Goal: Check status: Check status

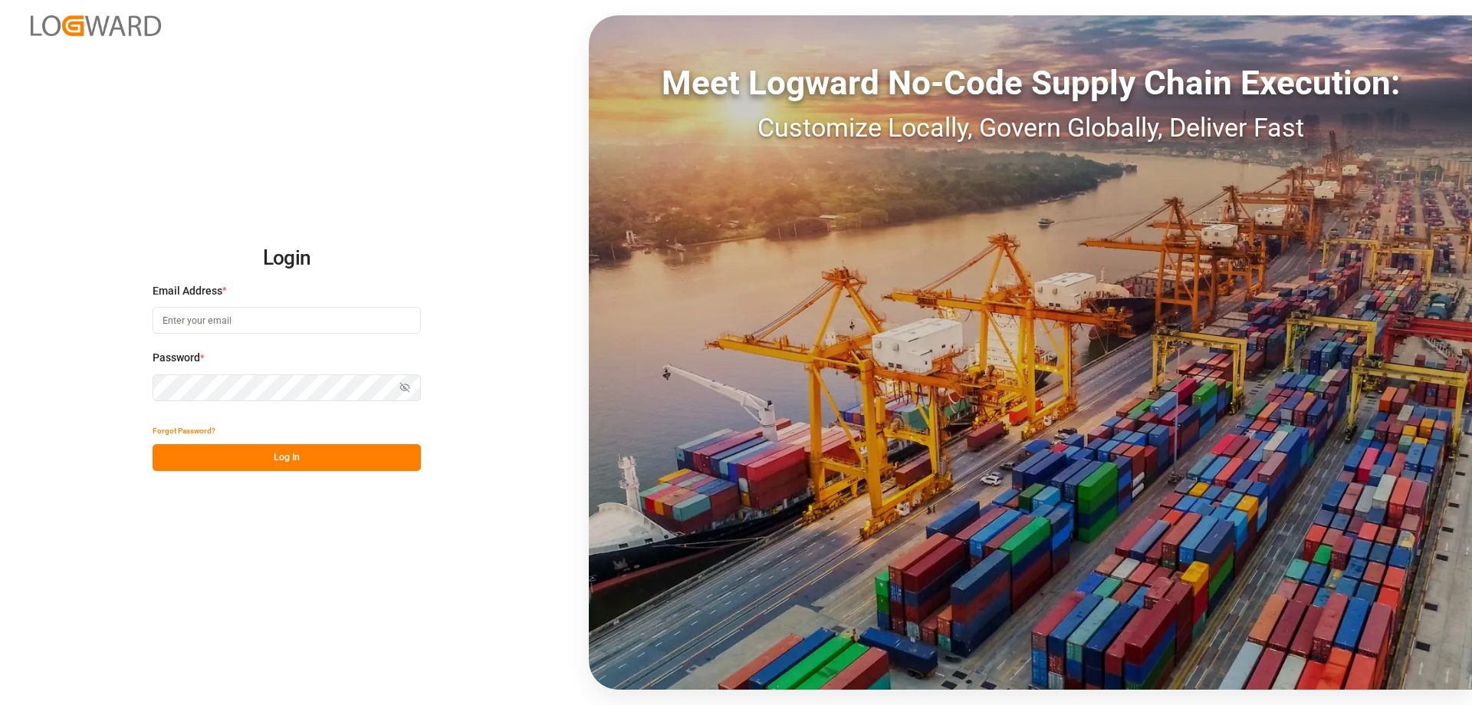
type input "[PERSON_NAME][EMAIL_ADDRESS][DOMAIN_NAME]"
click at [235, 455] on button "Log In" at bounding box center [287, 457] width 268 height 27
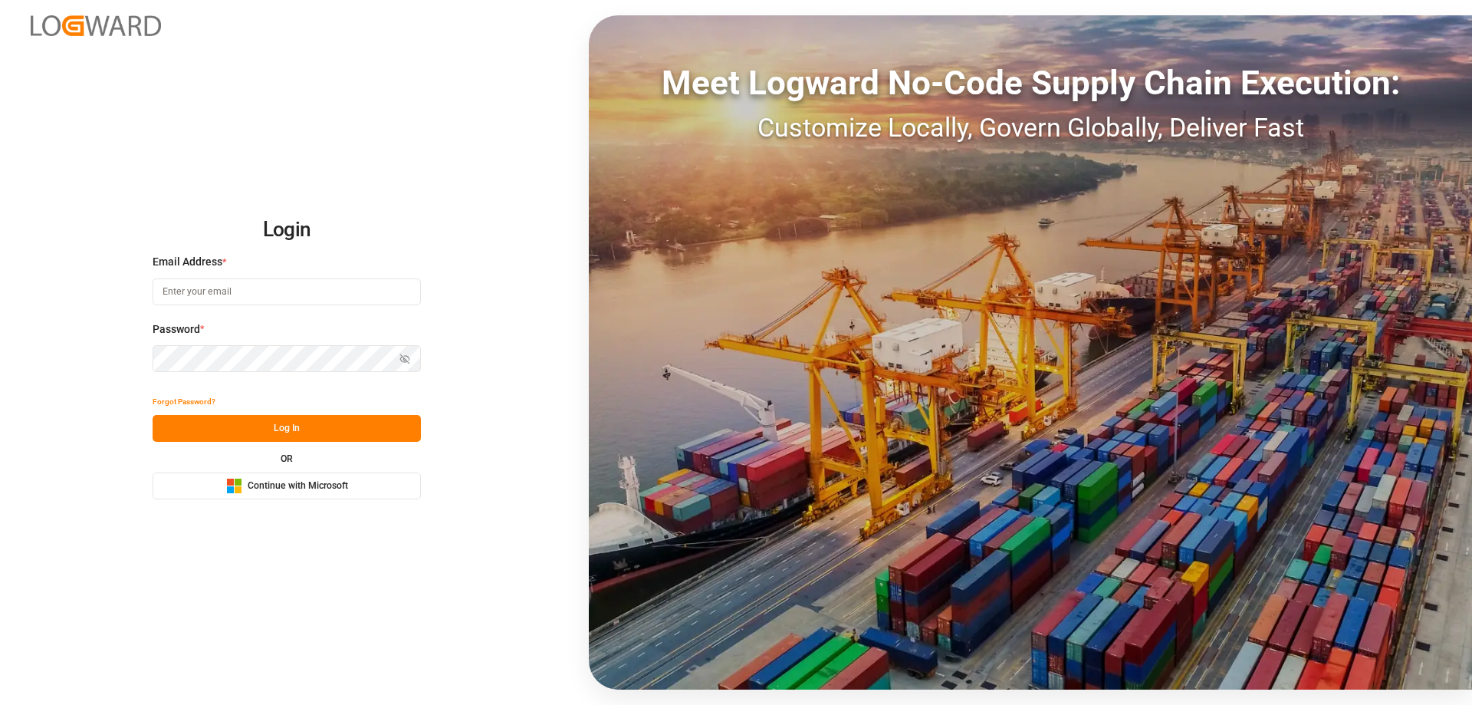
type input "[PERSON_NAME][EMAIL_ADDRESS][DOMAIN_NAME]"
click at [359, 426] on button "Log In" at bounding box center [287, 428] width 268 height 27
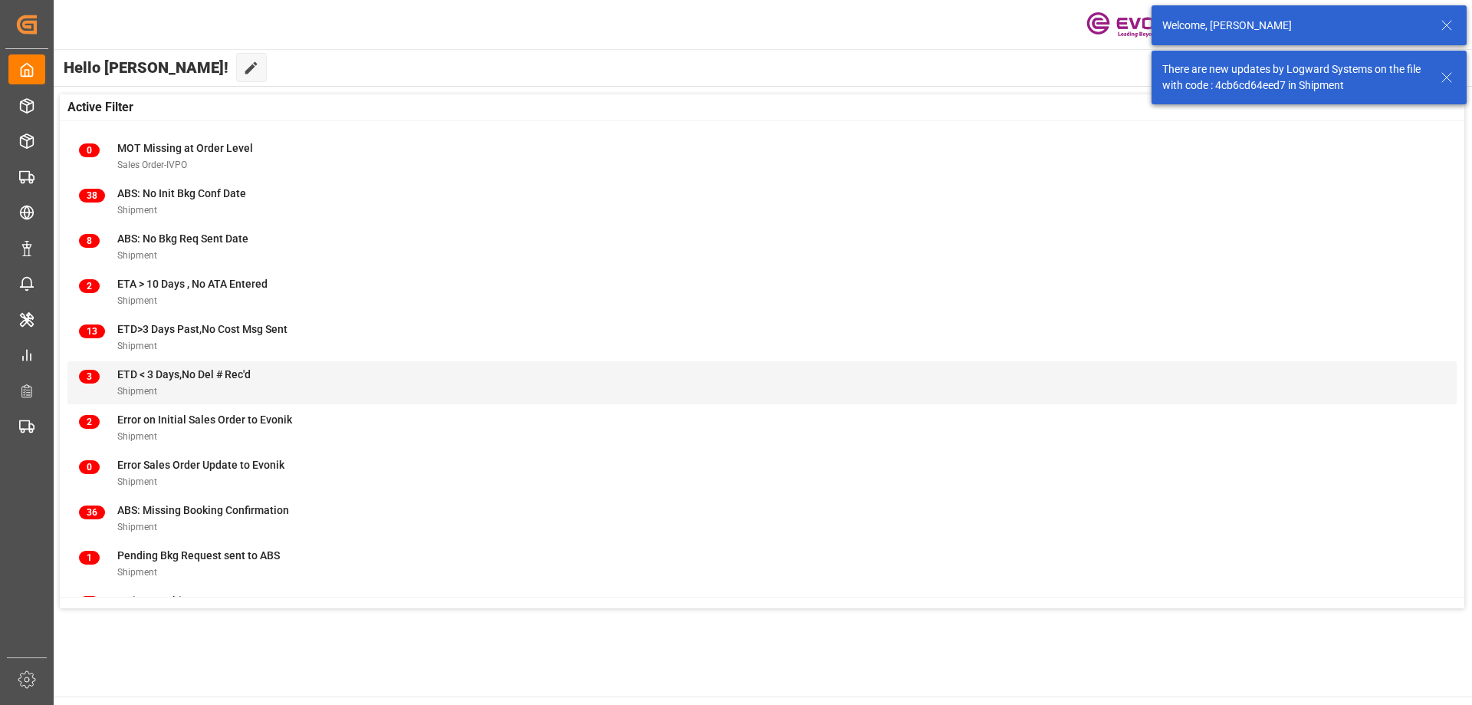
scroll to position [151, 0]
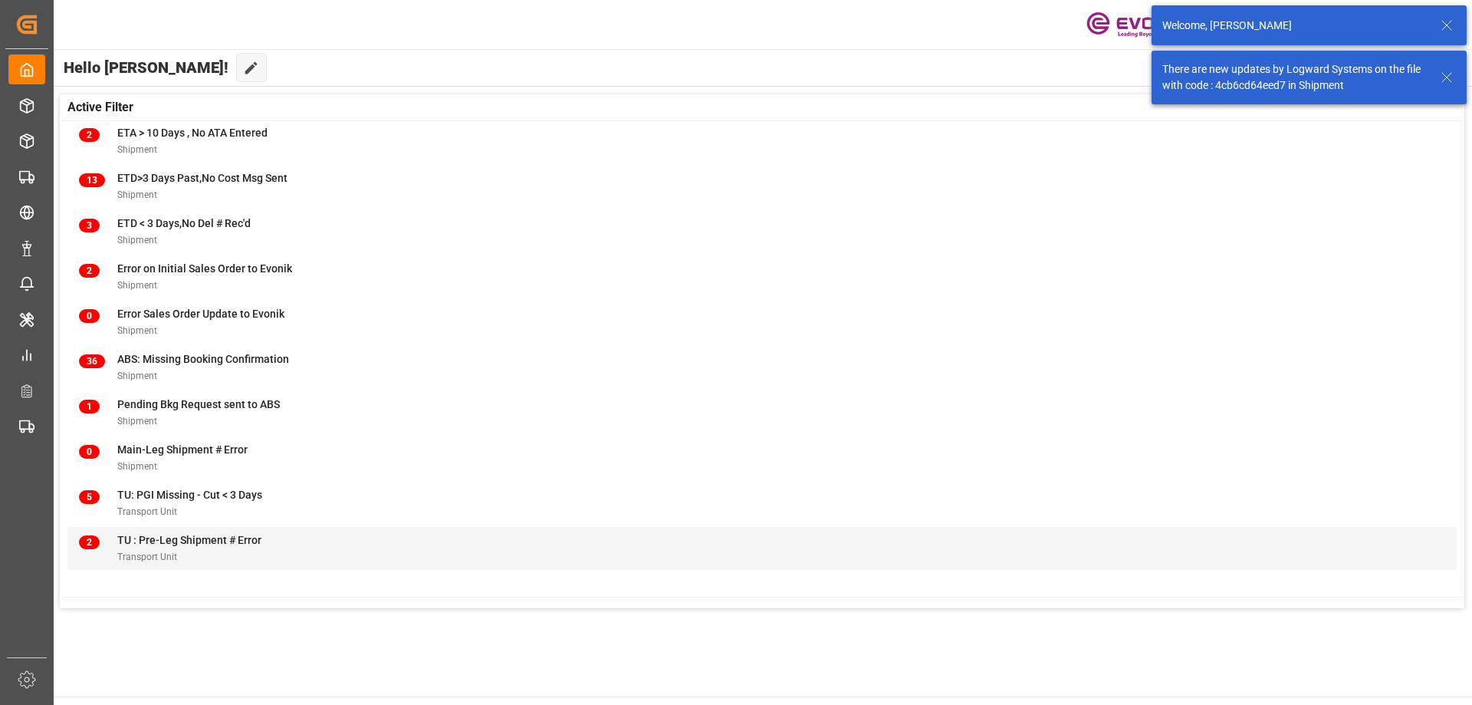
click at [187, 553] on div "Transport Unit" at bounding box center [189, 556] width 144 height 16
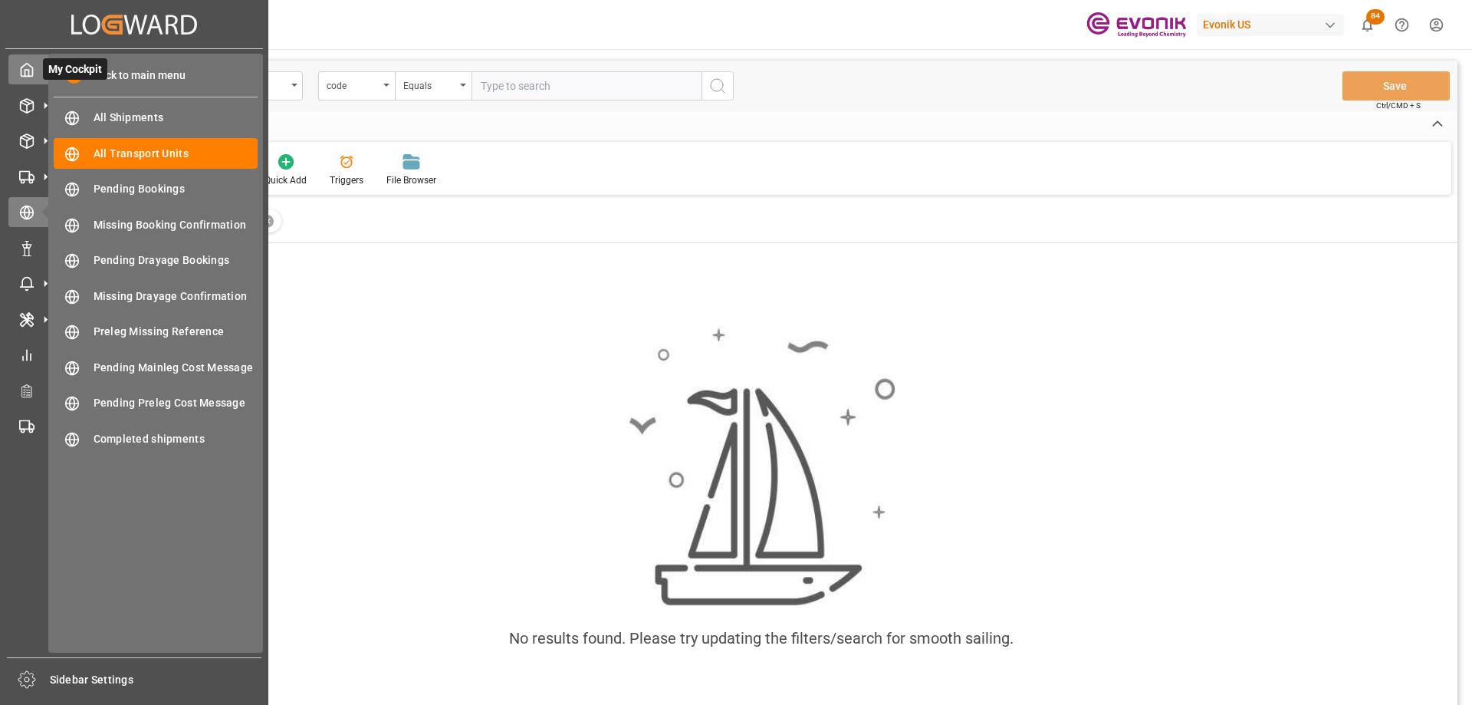
click at [44, 67] on span "My Cockpit" at bounding box center [75, 68] width 64 height 21
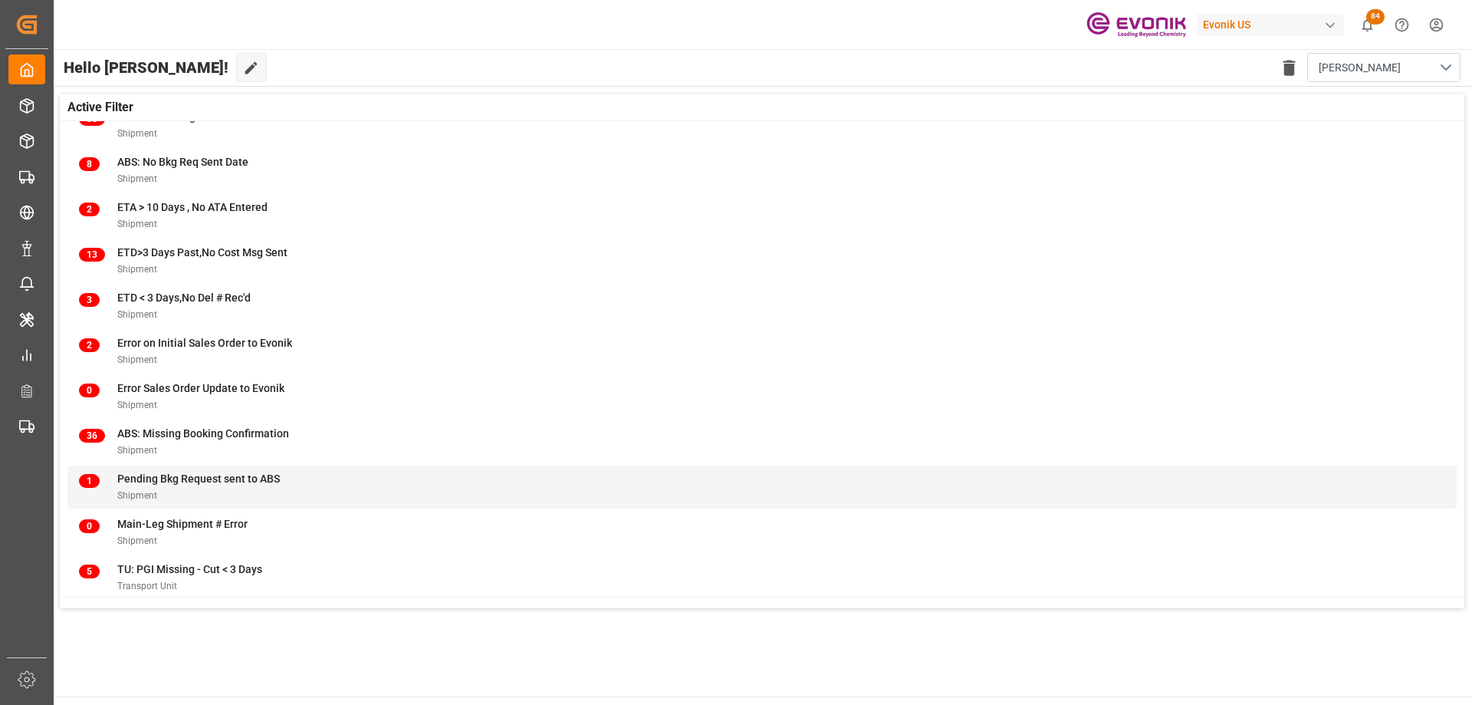
scroll to position [151, 0]
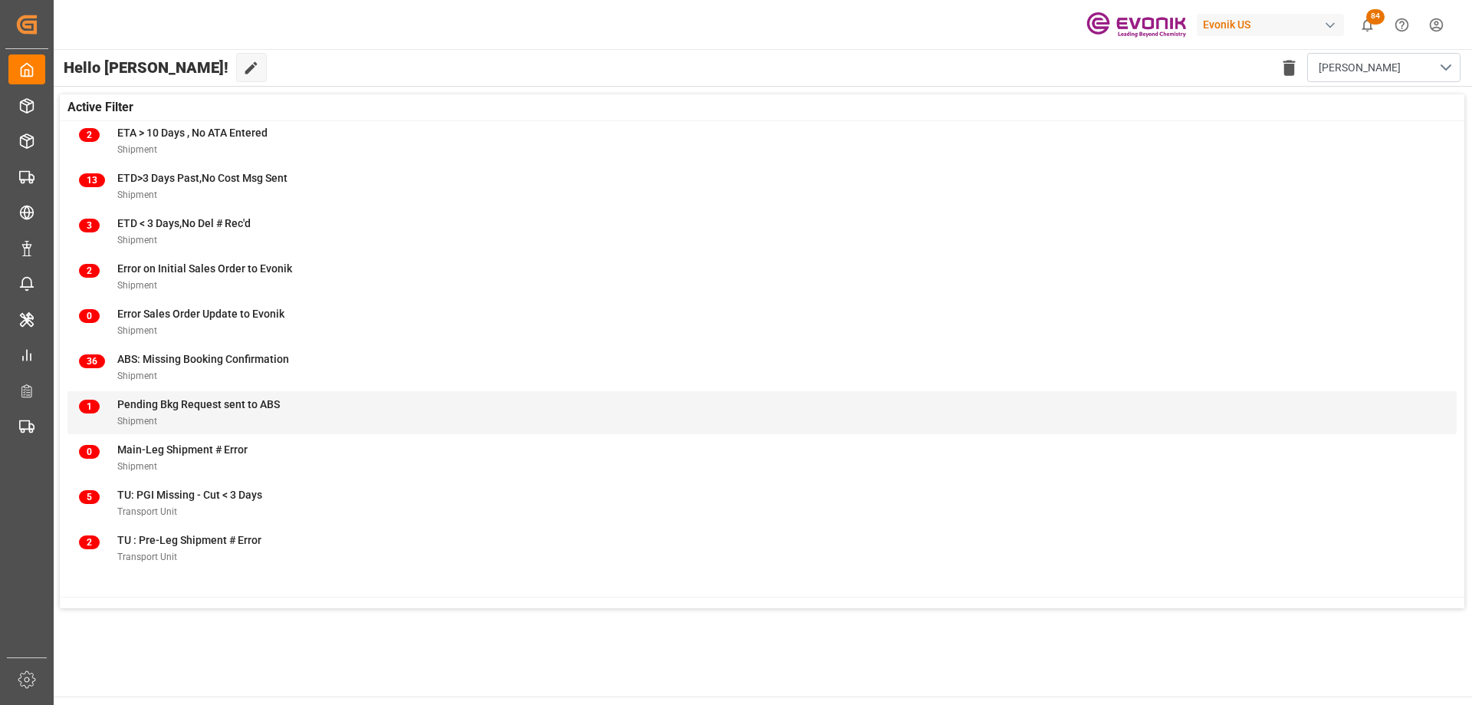
click at [242, 418] on div "Shipment" at bounding box center [198, 421] width 163 height 16
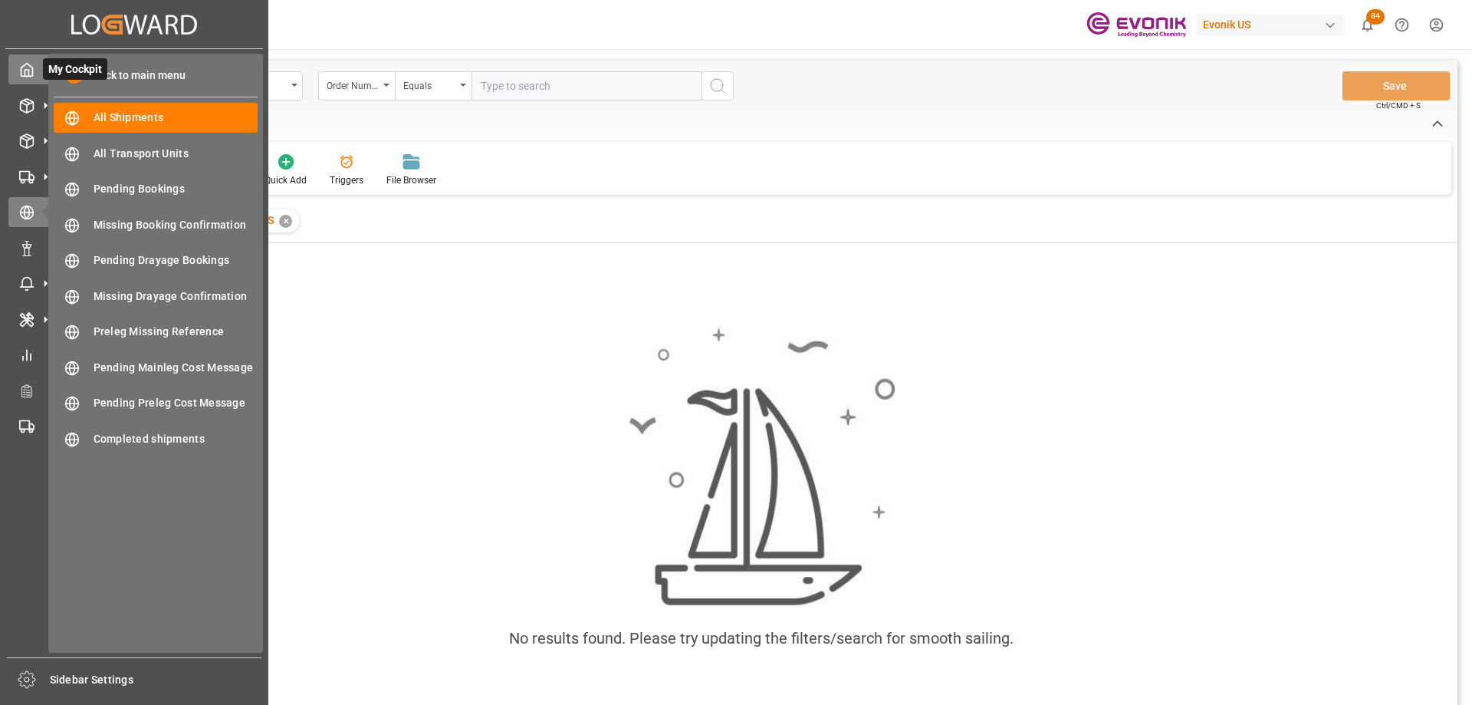
click at [28, 73] on icon at bounding box center [26, 69] width 15 height 15
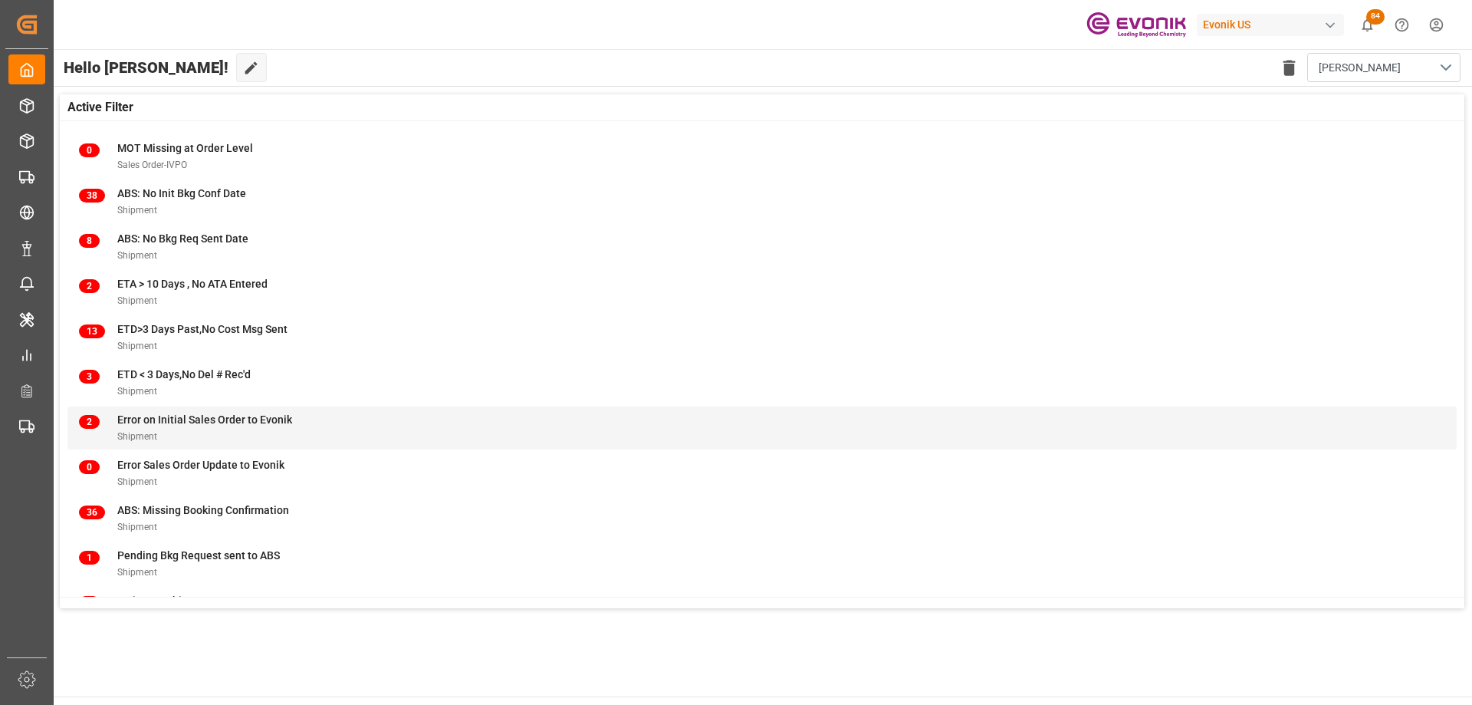
click at [349, 417] on div "2 Error on Initial Sales Order to Evonik Shipment" at bounding box center [762, 428] width 1367 height 32
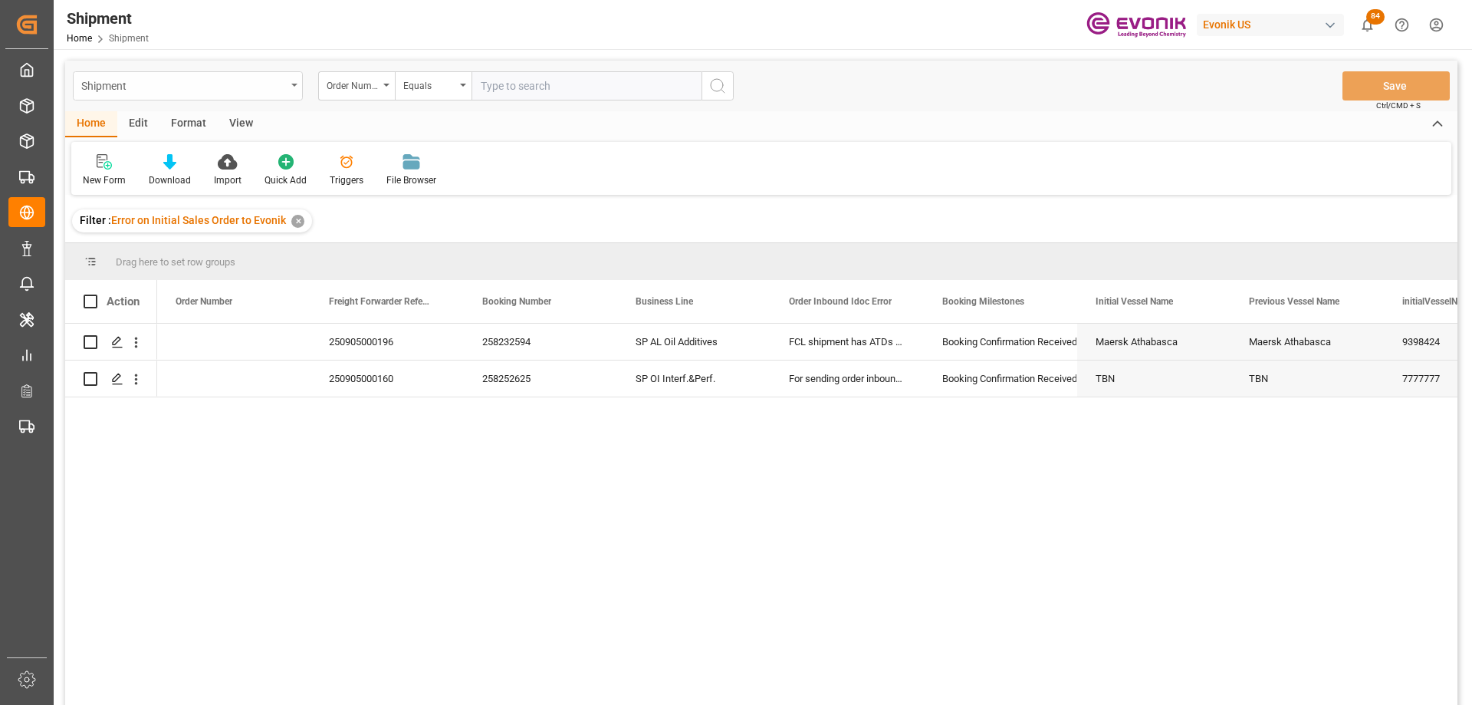
click at [260, 85] on div "Shipment" at bounding box center [183, 84] width 205 height 19
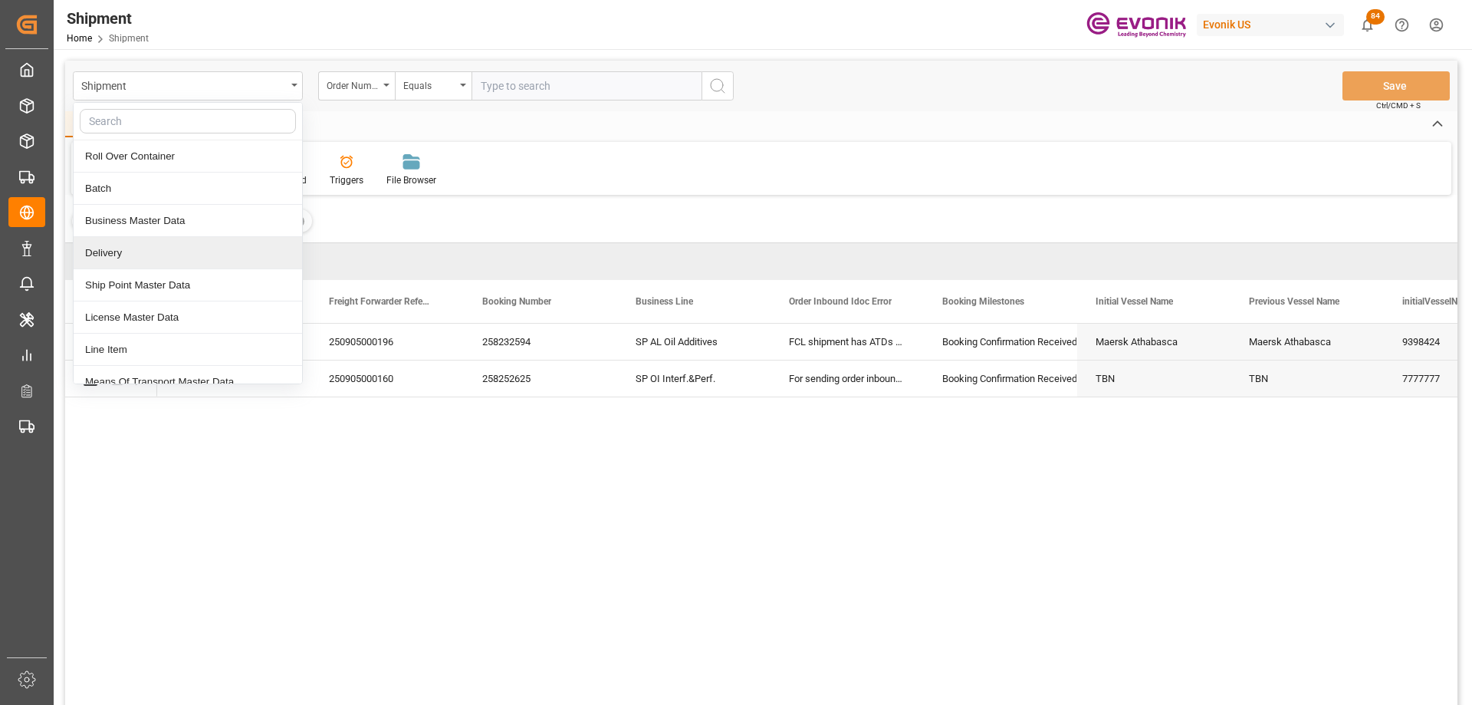
click at [144, 248] on div "Delivery" at bounding box center [188, 253] width 229 height 32
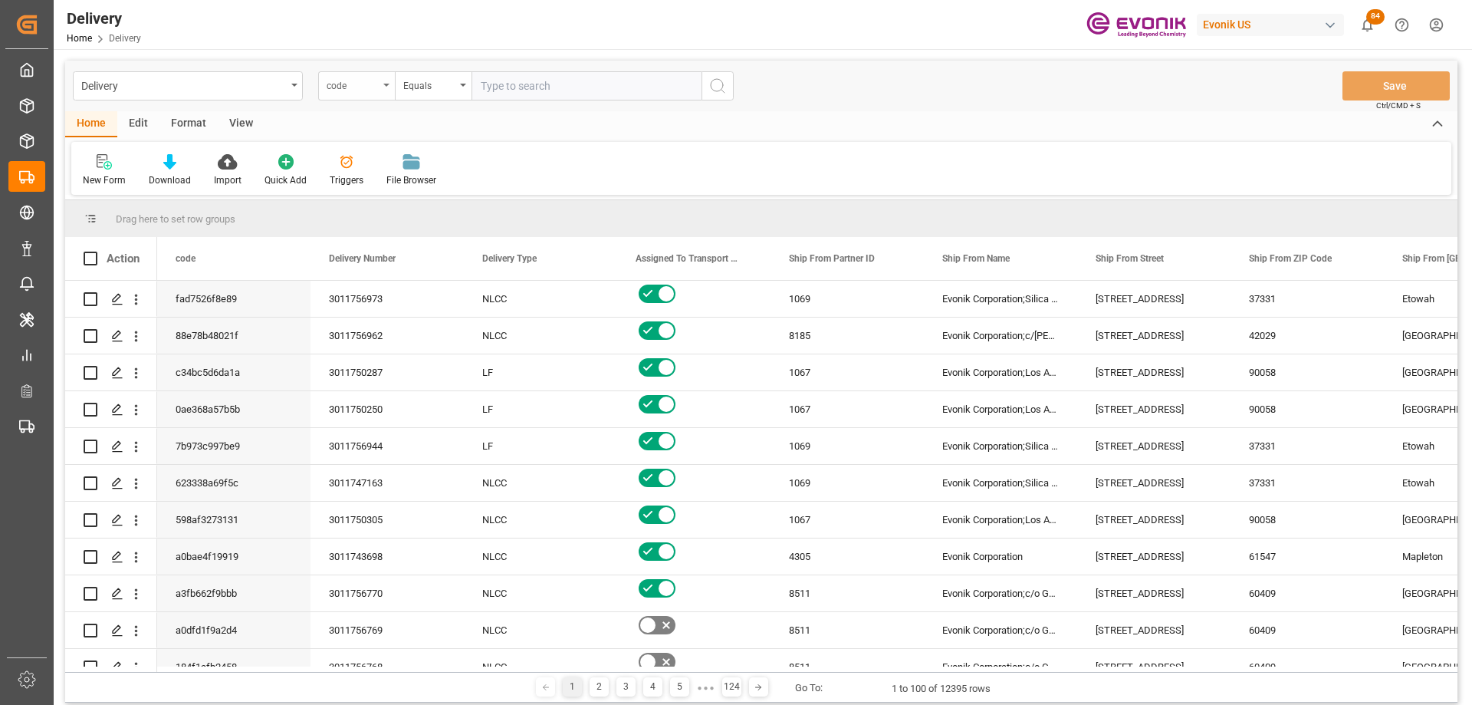
click at [344, 88] on div "code" at bounding box center [353, 84] width 52 height 18
type input "order"
click at [396, 183] on div "Order Number" at bounding box center [433, 189] width 229 height 32
click at [515, 92] on input "text" at bounding box center [587, 85] width 230 height 29
paste input "2007044049"
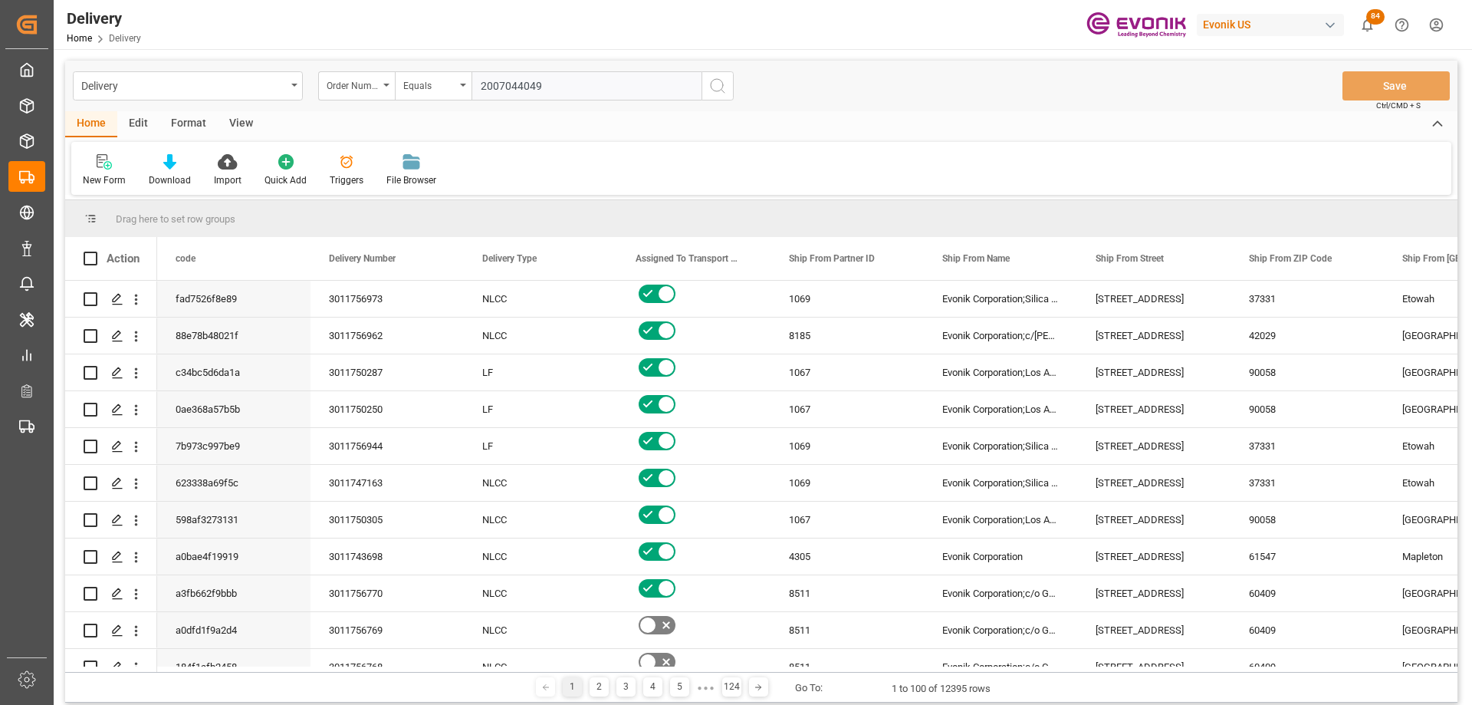
type input "2007044049"
click at [725, 80] on icon "search button" at bounding box center [718, 86] width 18 height 18
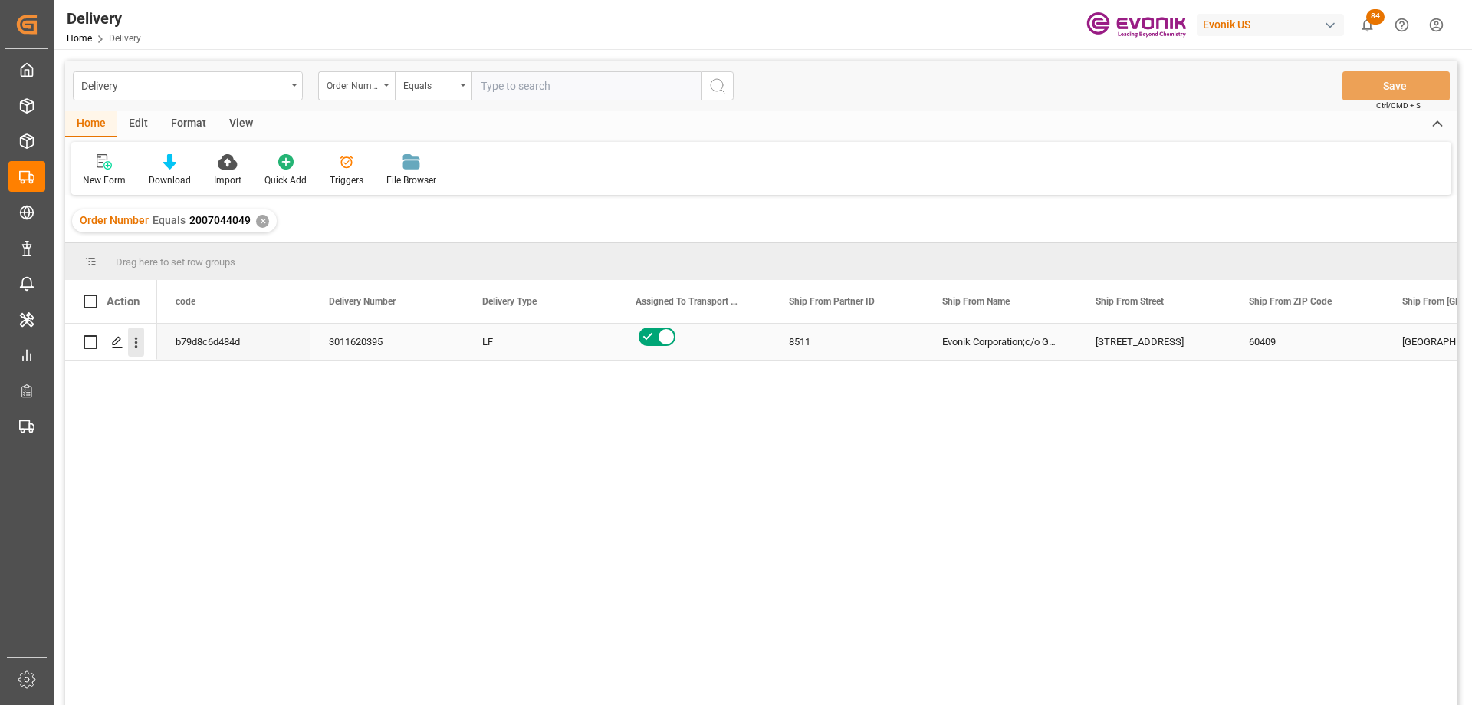
click at [133, 343] on icon "open menu" at bounding box center [136, 342] width 16 height 16
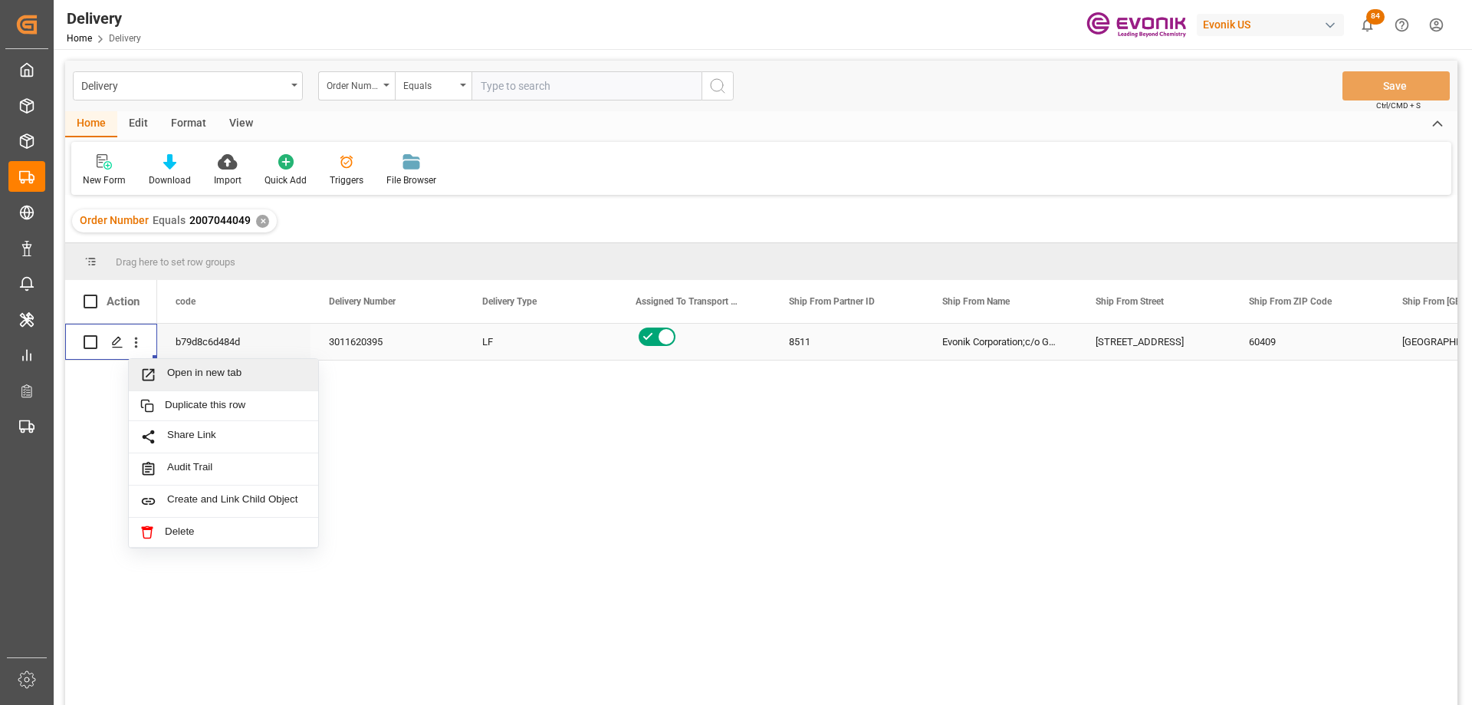
click at [170, 370] on span "Open in new tab" at bounding box center [237, 375] width 140 height 16
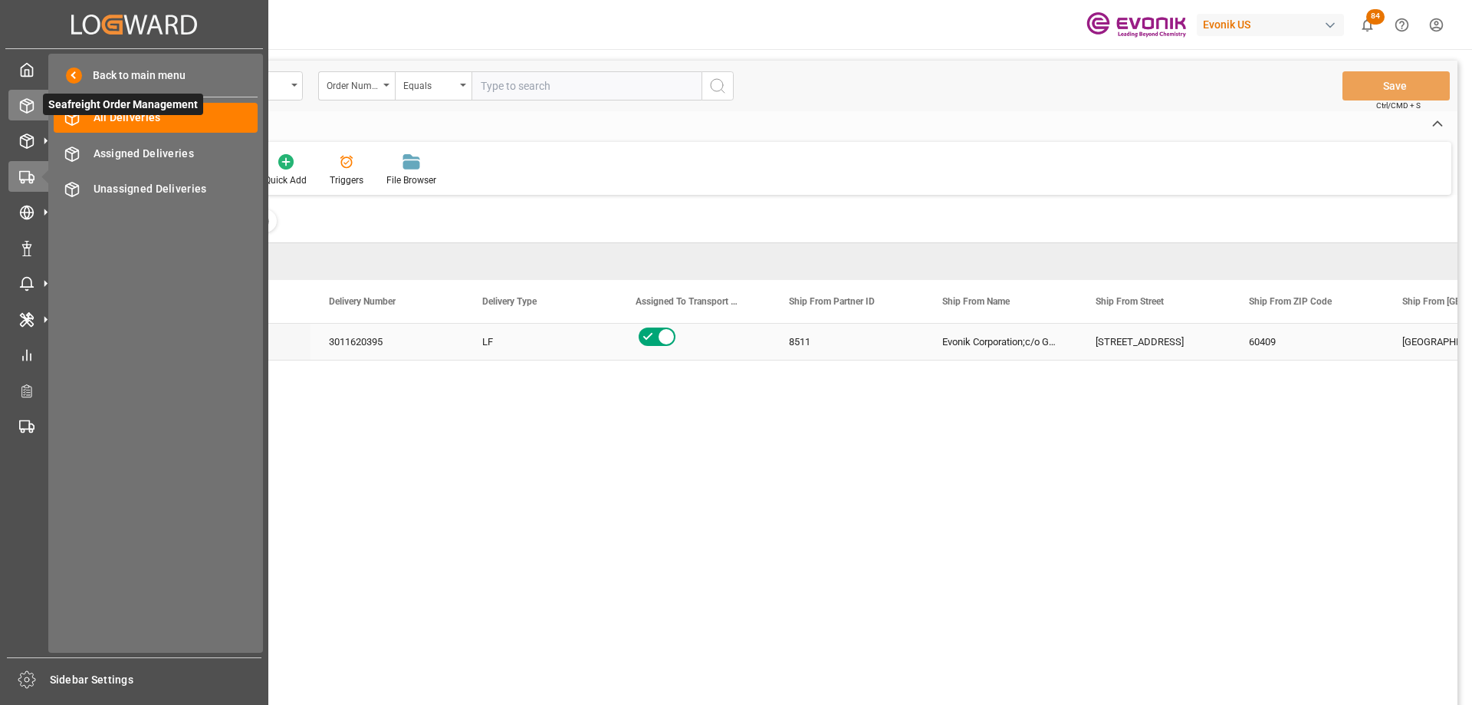
click at [33, 112] on icon at bounding box center [26, 105] width 15 height 15
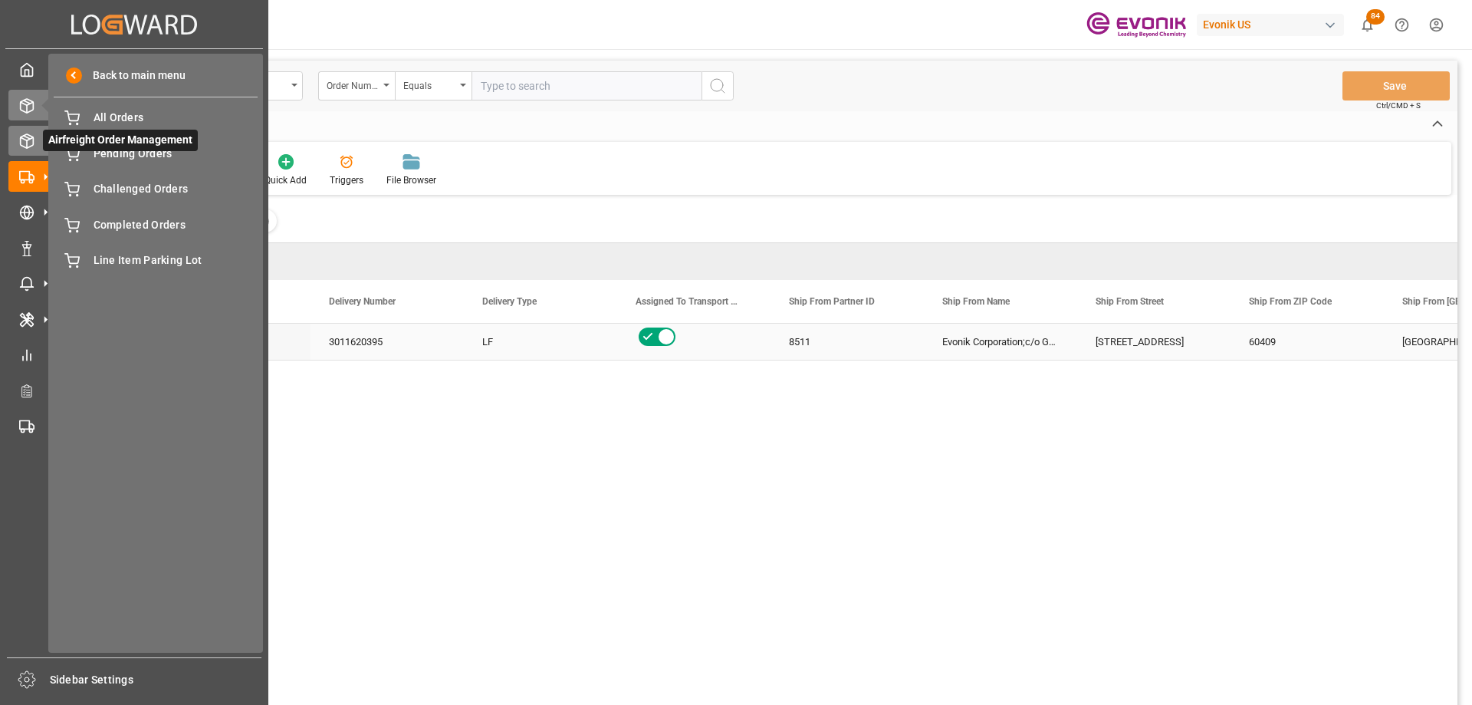
click at [94, 143] on span "Airfreight Order Management" at bounding box center [120, 140] width 155 height 21
click at [110, 188] on span "Pending Orders" at bounding box center [176, 189] width 165 height 16
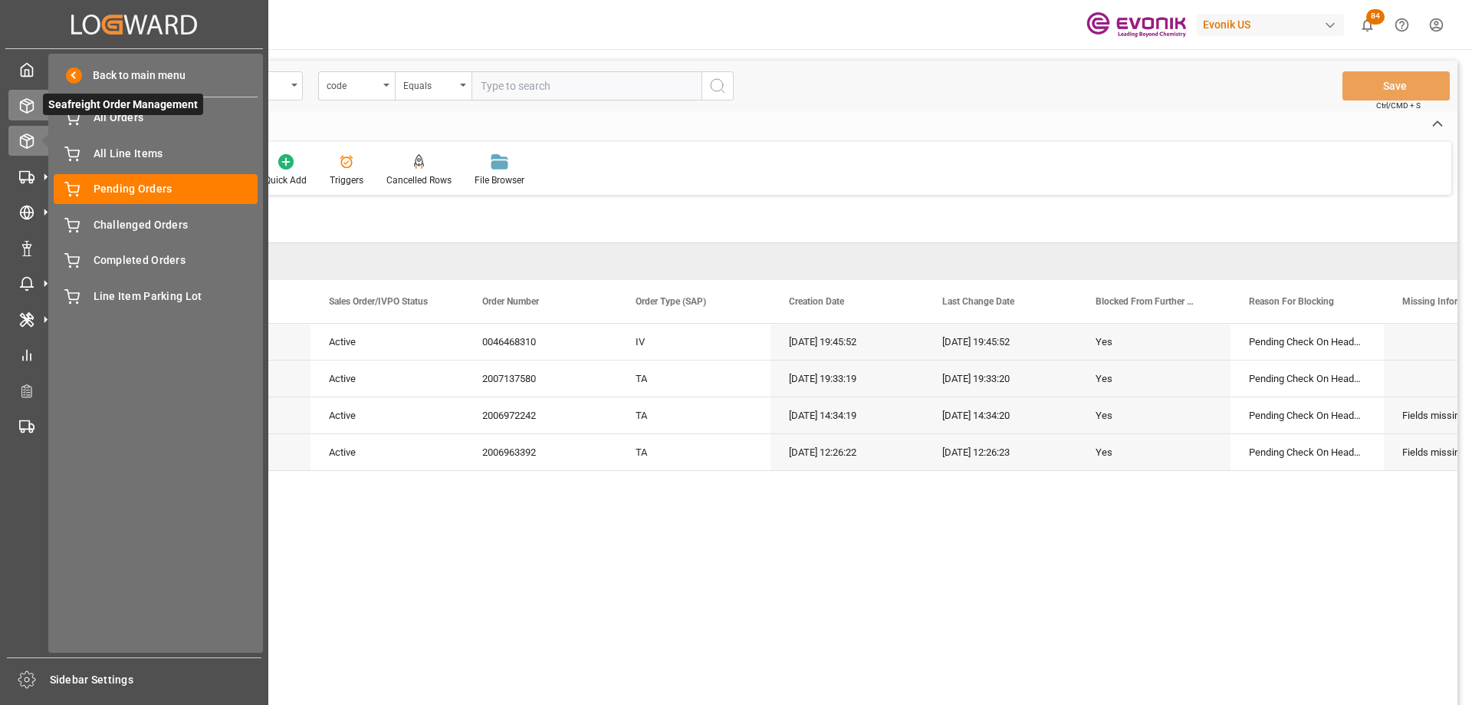
click at [38, 115] on div "Seafreight Order Management Seafreight Order Management" at bounding box center [134, 105] width 252 height 30
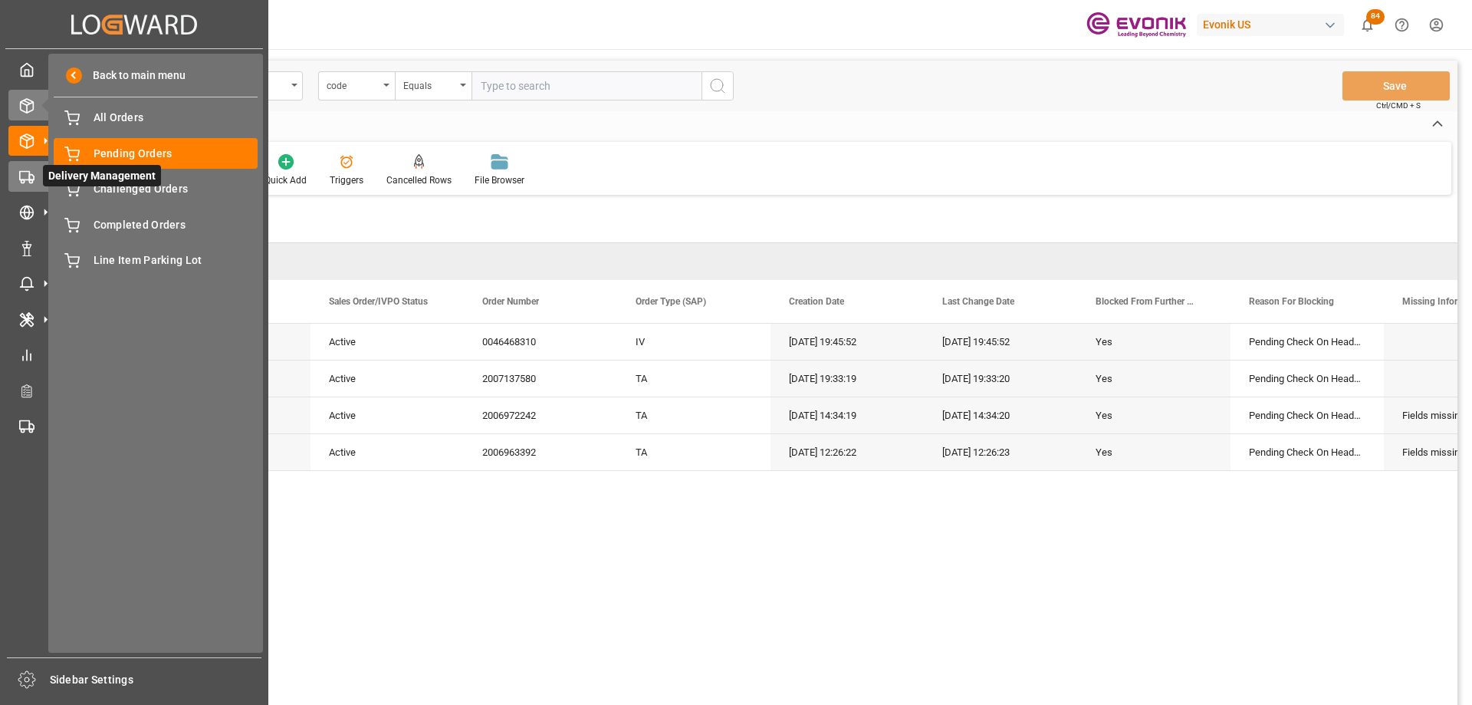
click at [32, 169] on div at bounding box center [21, 177] width 26 height 16
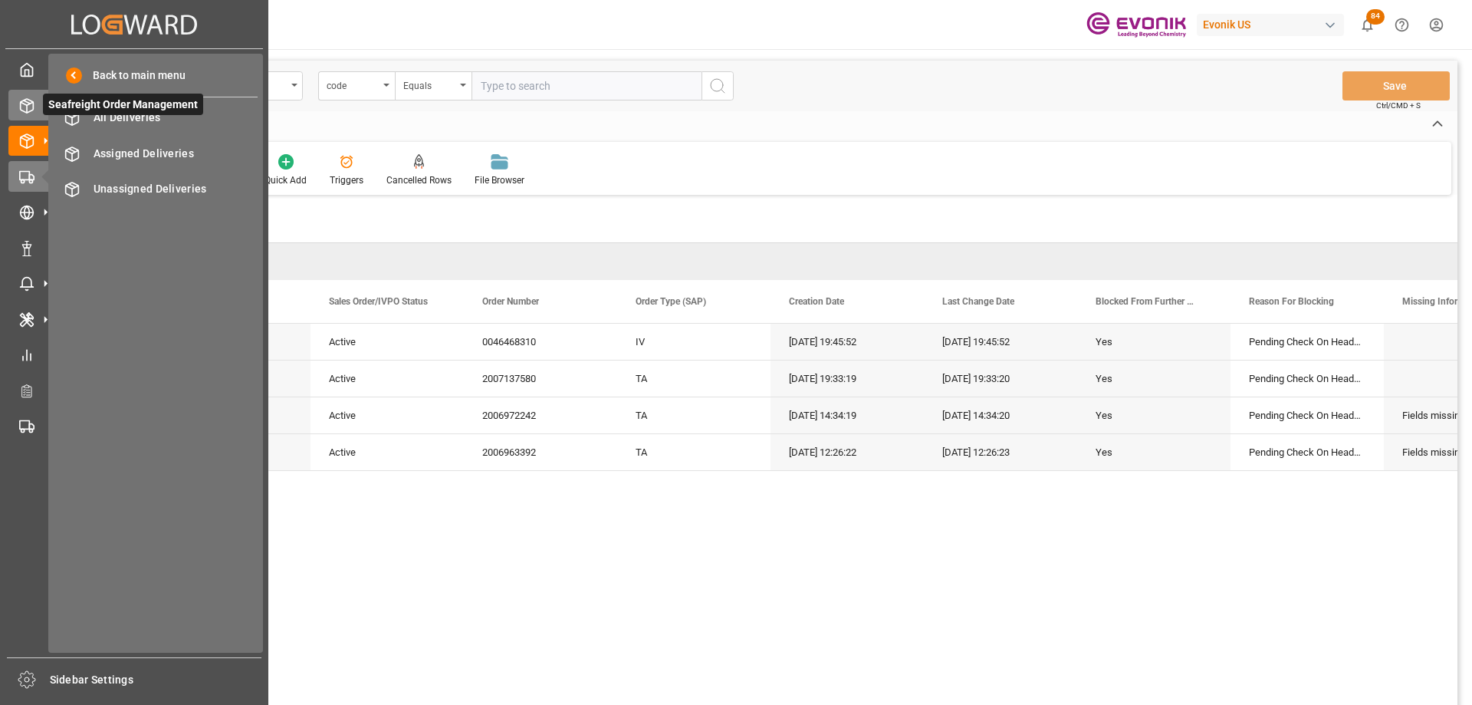
click at [33, 112] on icon at bounding box center [26, 105] width 15 height 15
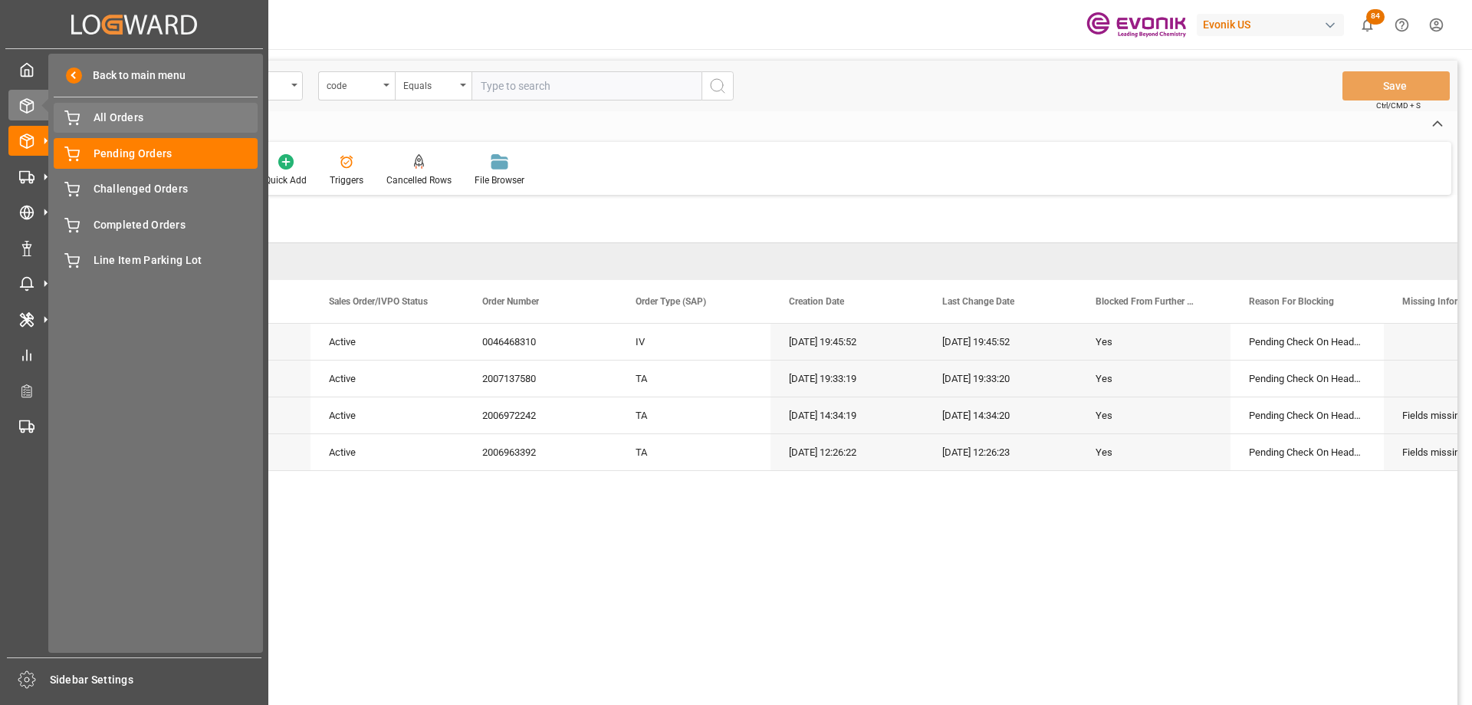
click at [109, 123] on span "All Orders" at bounding box center [176, 118] width 165 height 16
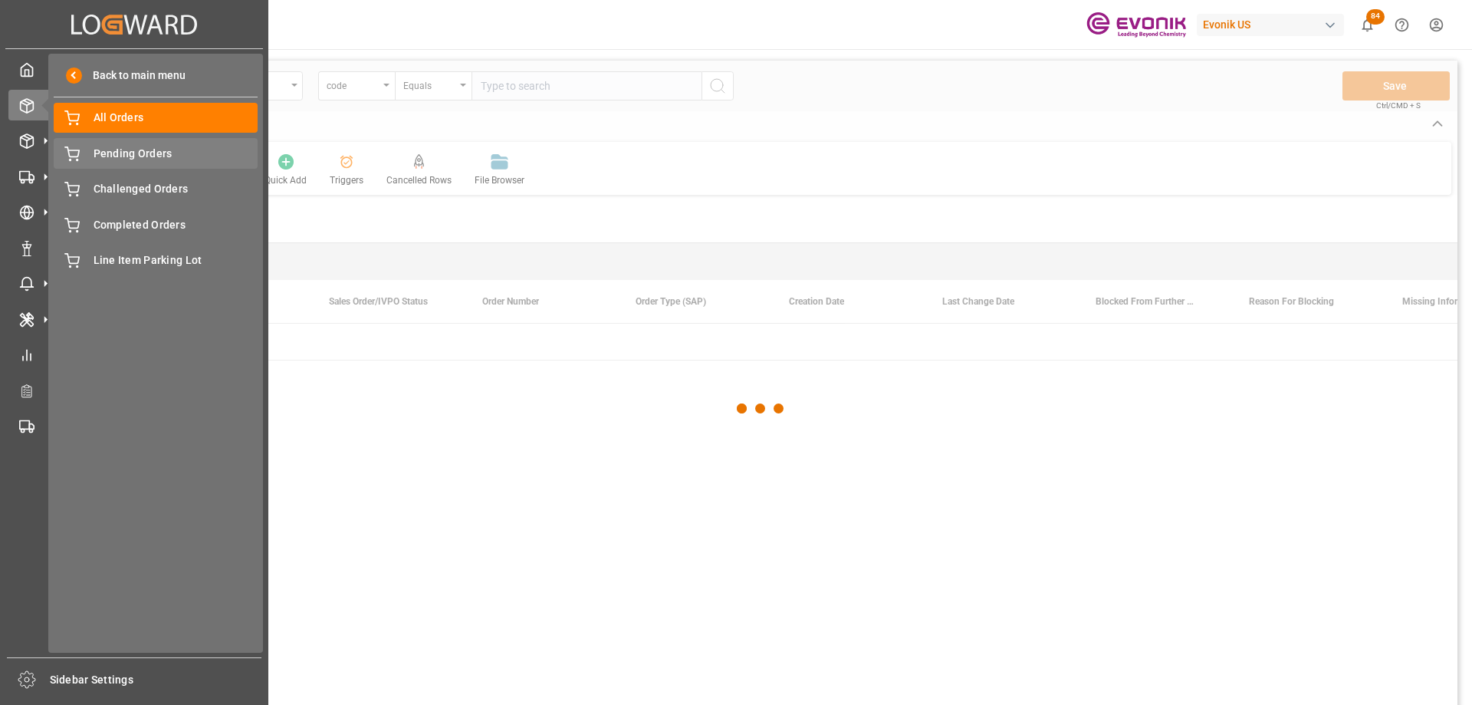
click at [113, 159] on span "Pending Orders" at bounding box center [176, 154] width 165 height 16
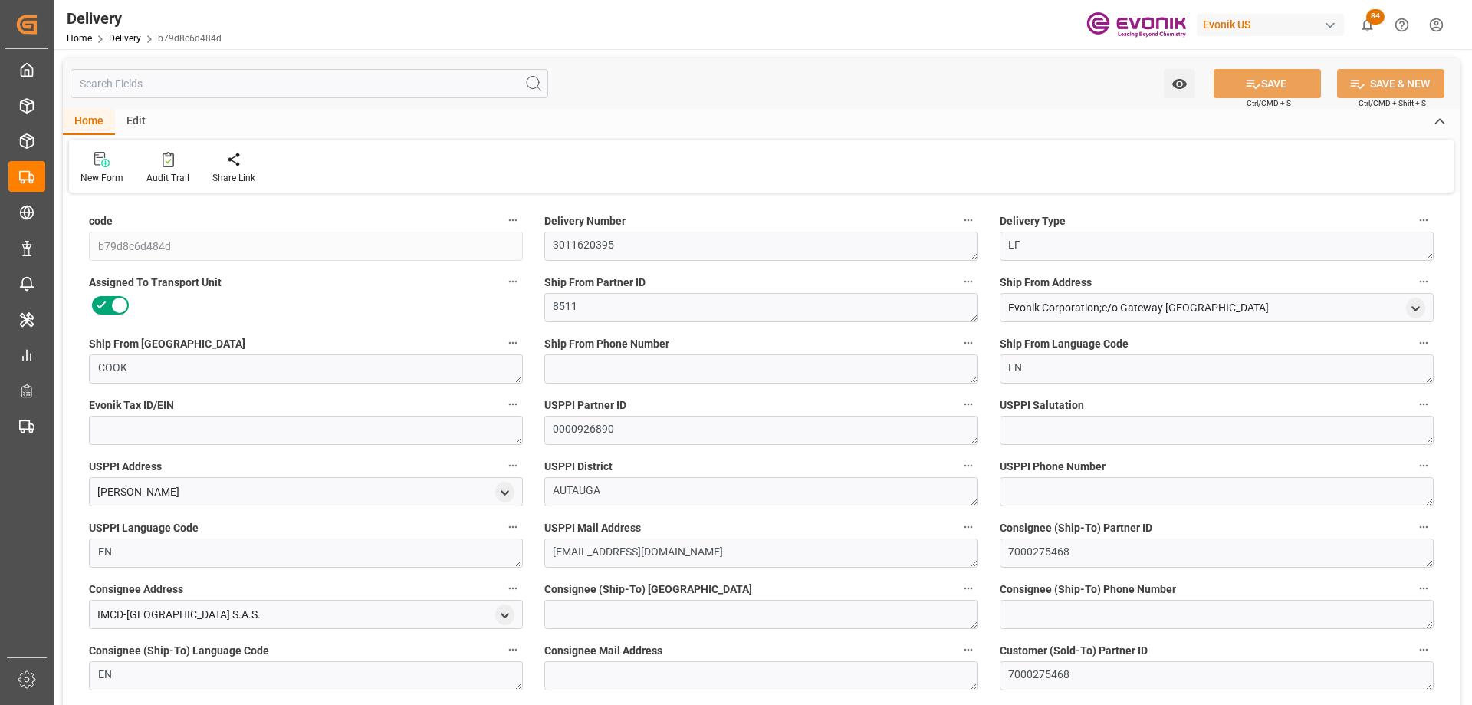
type input "USMIA"
type input "ECGYE"
type input "0"
type input "0.5487"
type input "68.04"
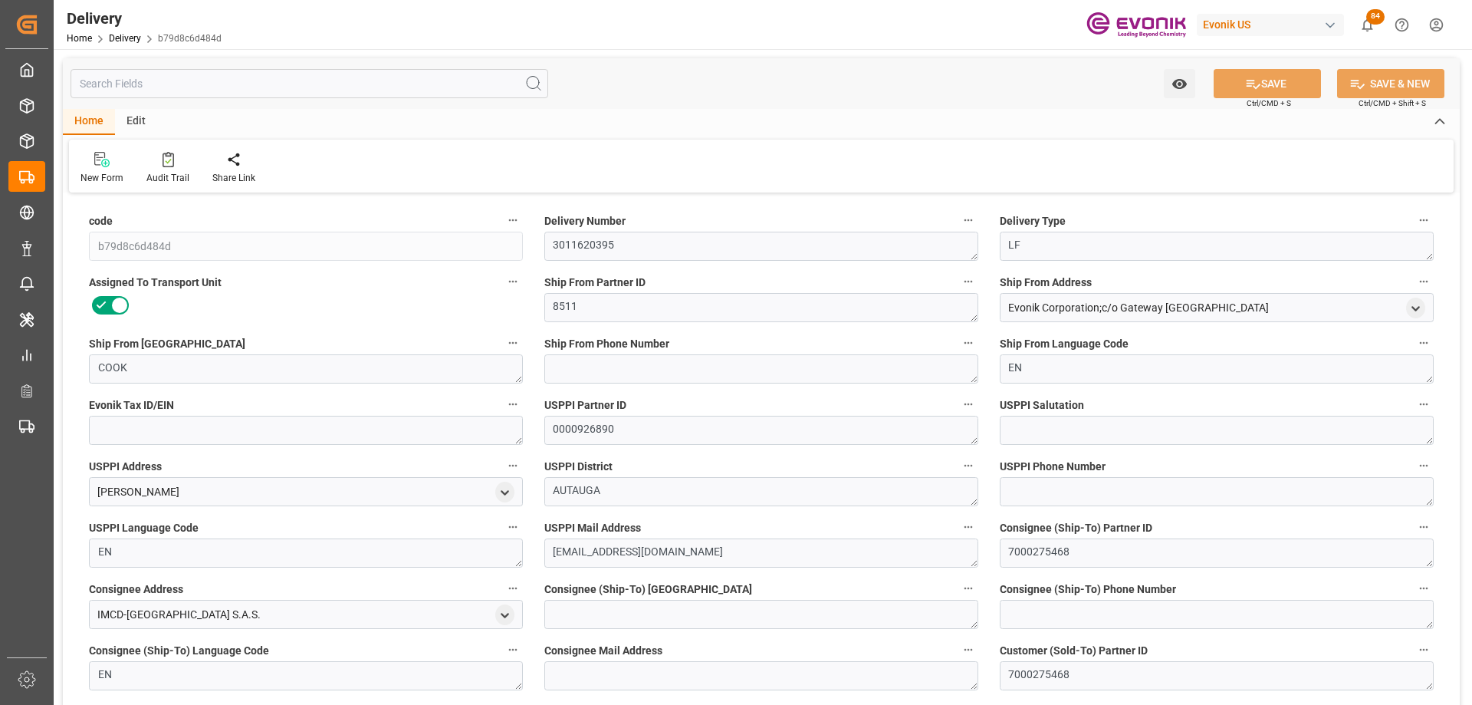
type input "3"
type input "548.709"
type input "68.04"
type input "08-04-2025"
type input "06-30-2025"
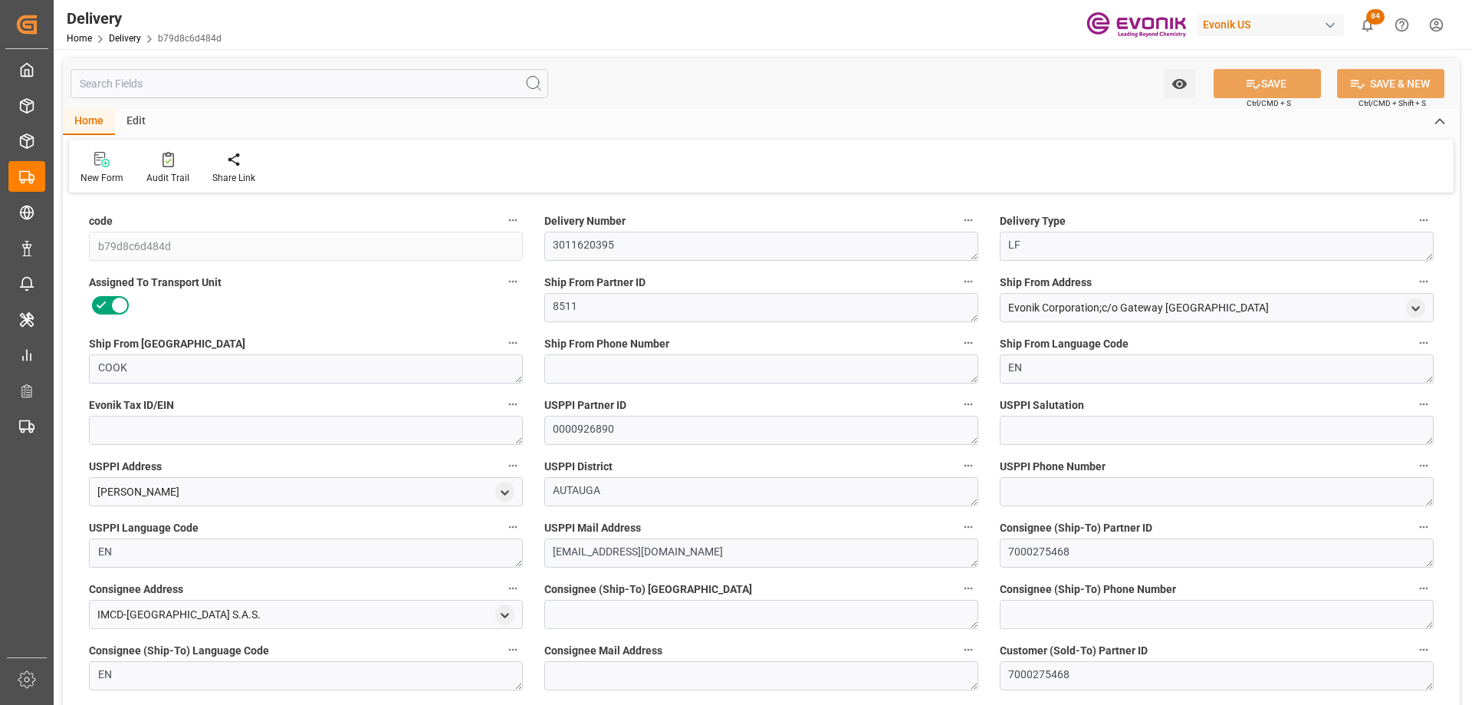
type input "06-30-2025"
type input "06-30-2025 00:00"
type input "06-26-2025 21:05"
type input "08-05-2025 19:20"
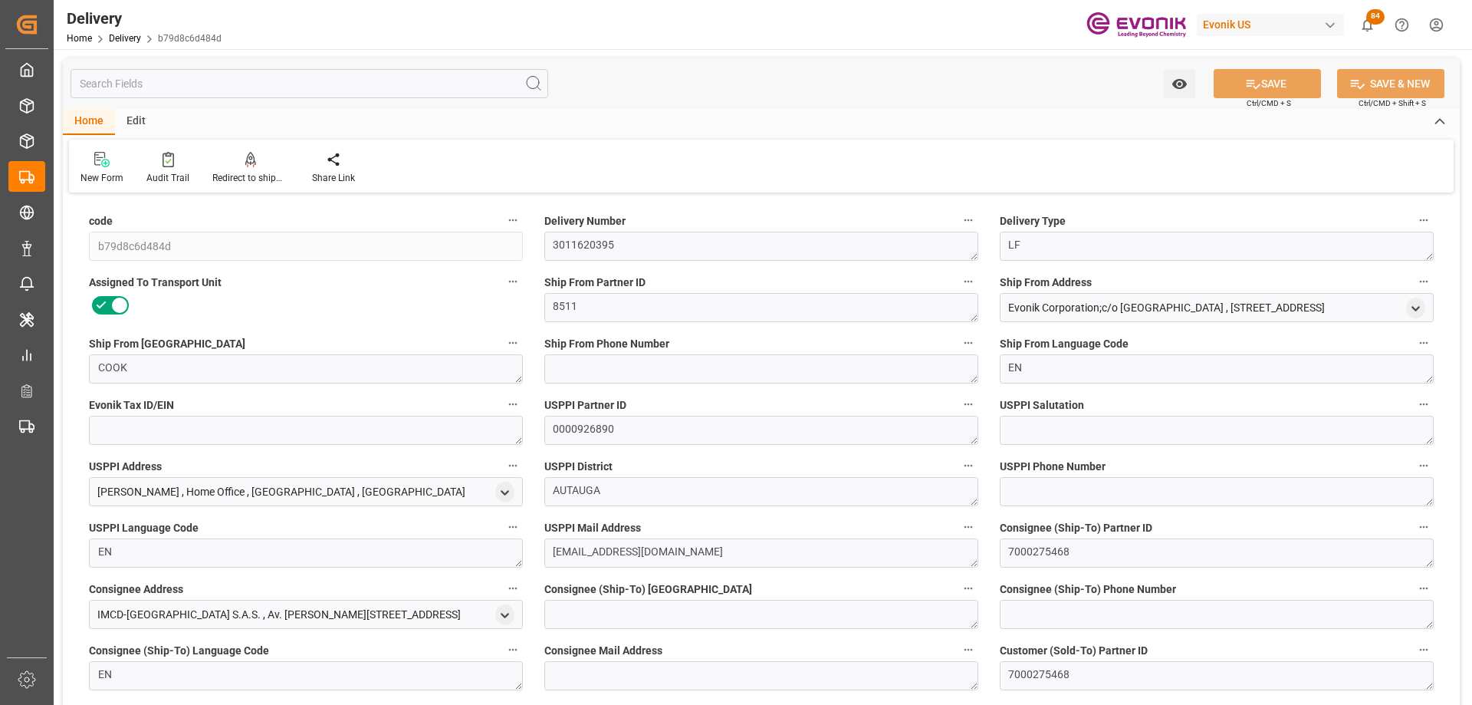
click at [210, 87] on input "text" at bounding box center [310, 83] width 478 height 29
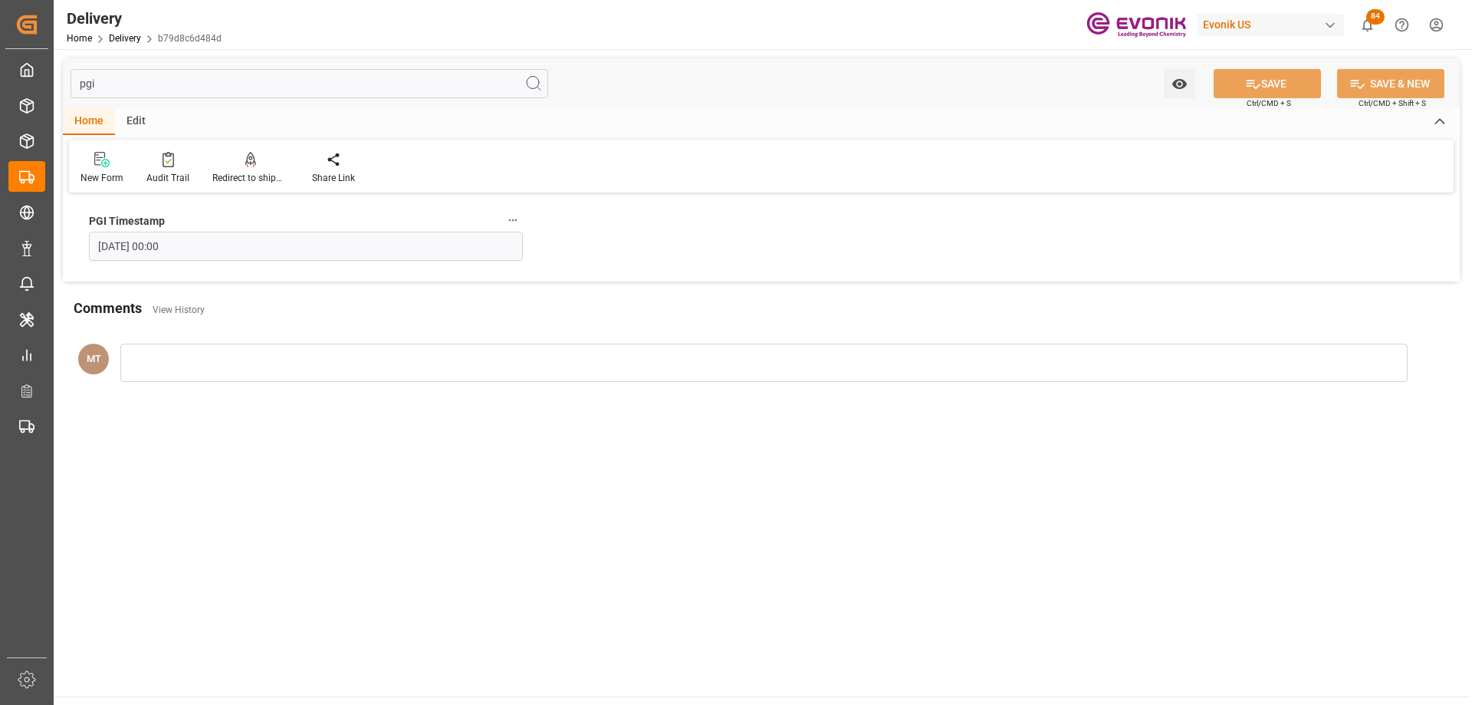
type input "pgi"
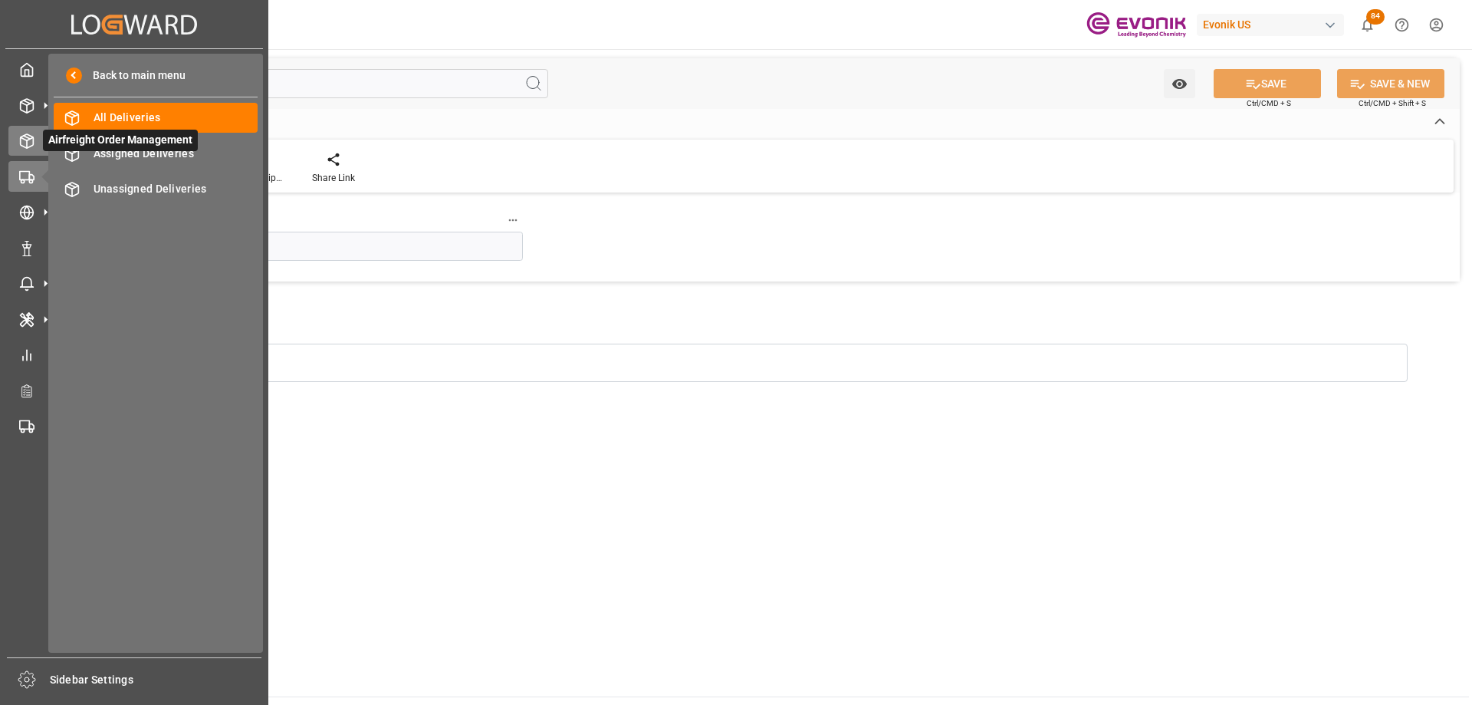
click at [29, 128] on div "Airfreight Order Management Airfreight Order Management" at bounding box center [134, 141] width 252 height 30
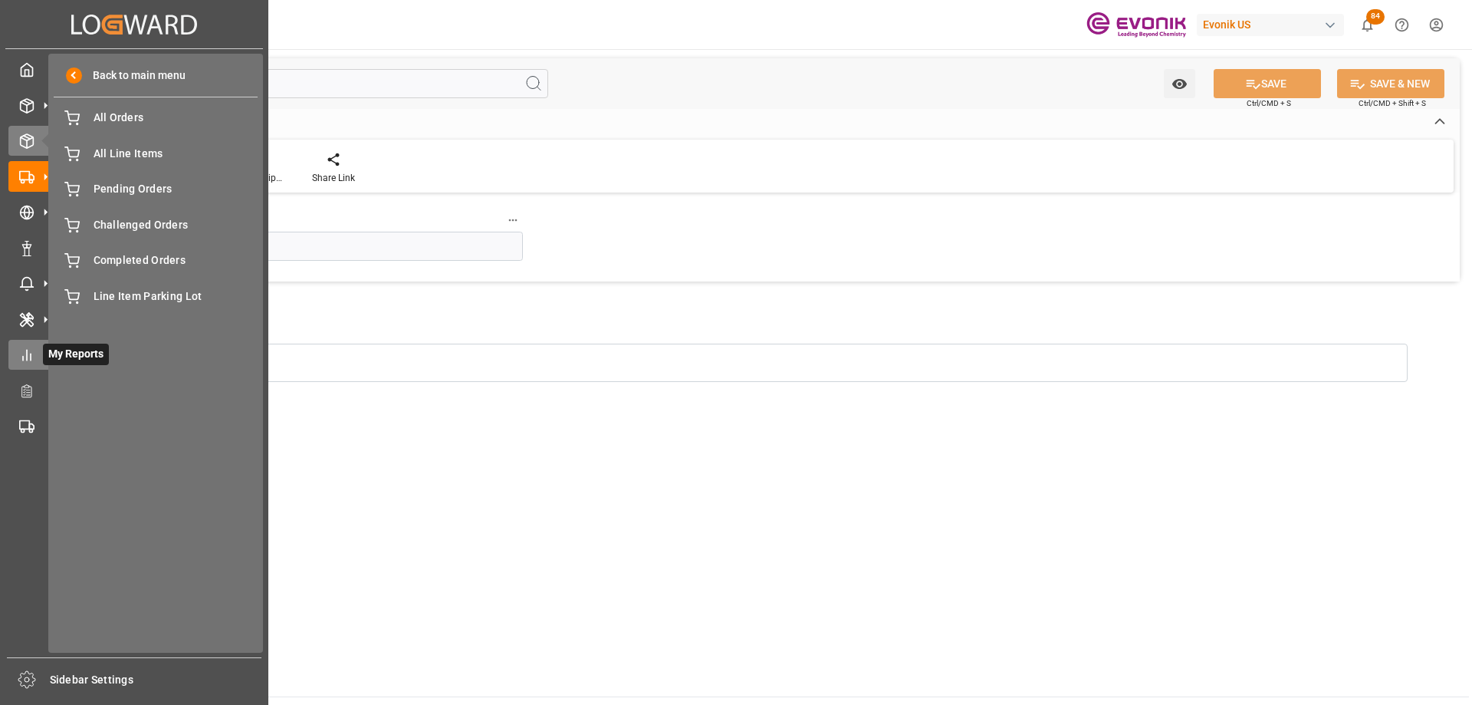
click at [29, 351] on icon at bounding box center [26, 354] width 15 height 15
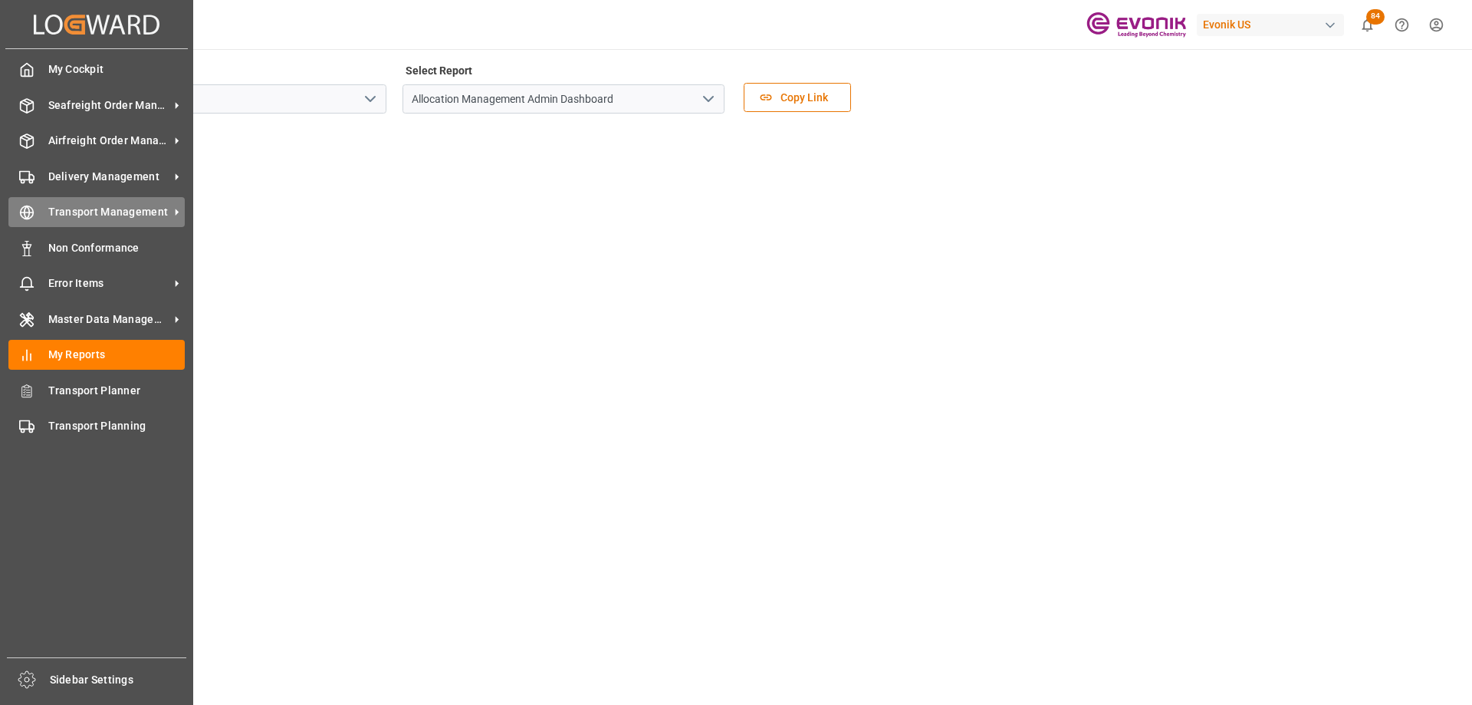
click at [78, 209] on span "Transport Management" at bounding box center [108, 212] width 121 height 16
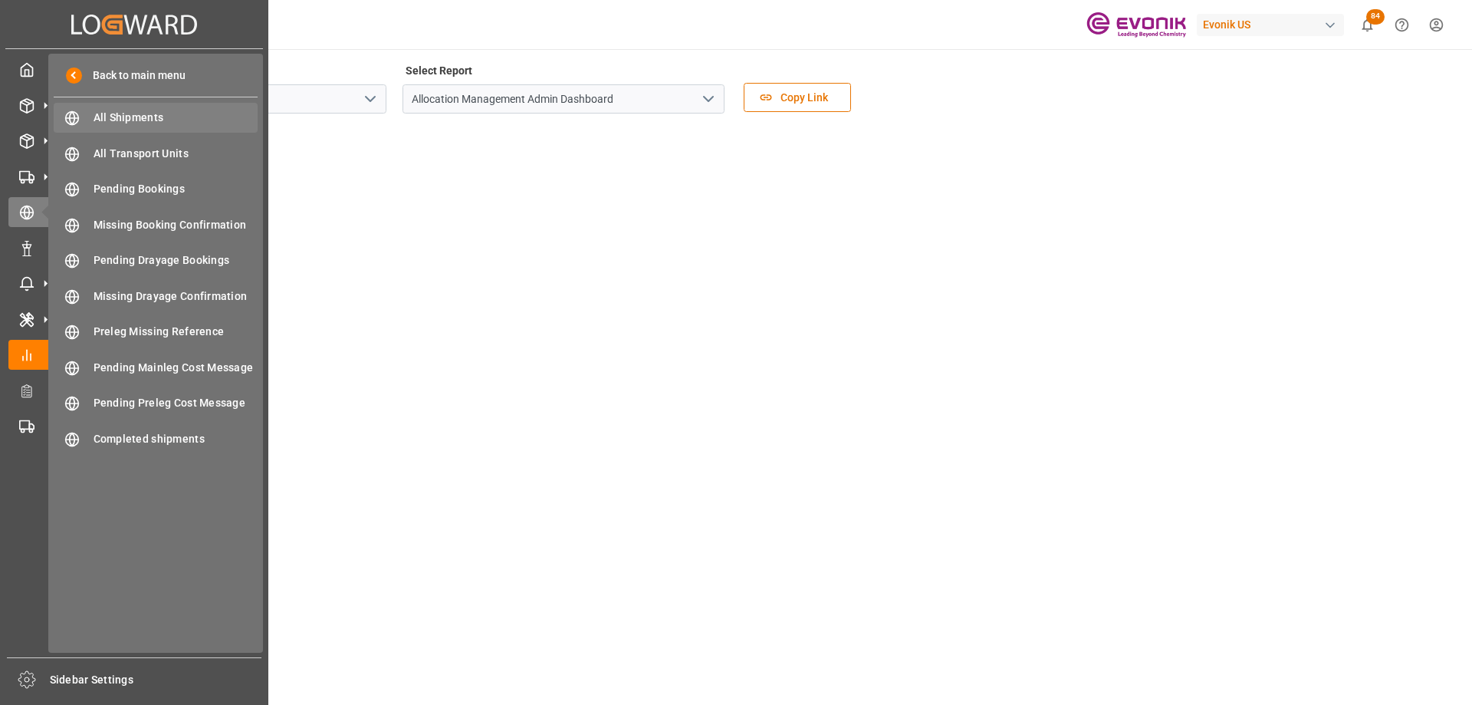
click at [93, 109] on div "All Shipments All Shipments" at bounding box center [156, 118] width 204 height 30
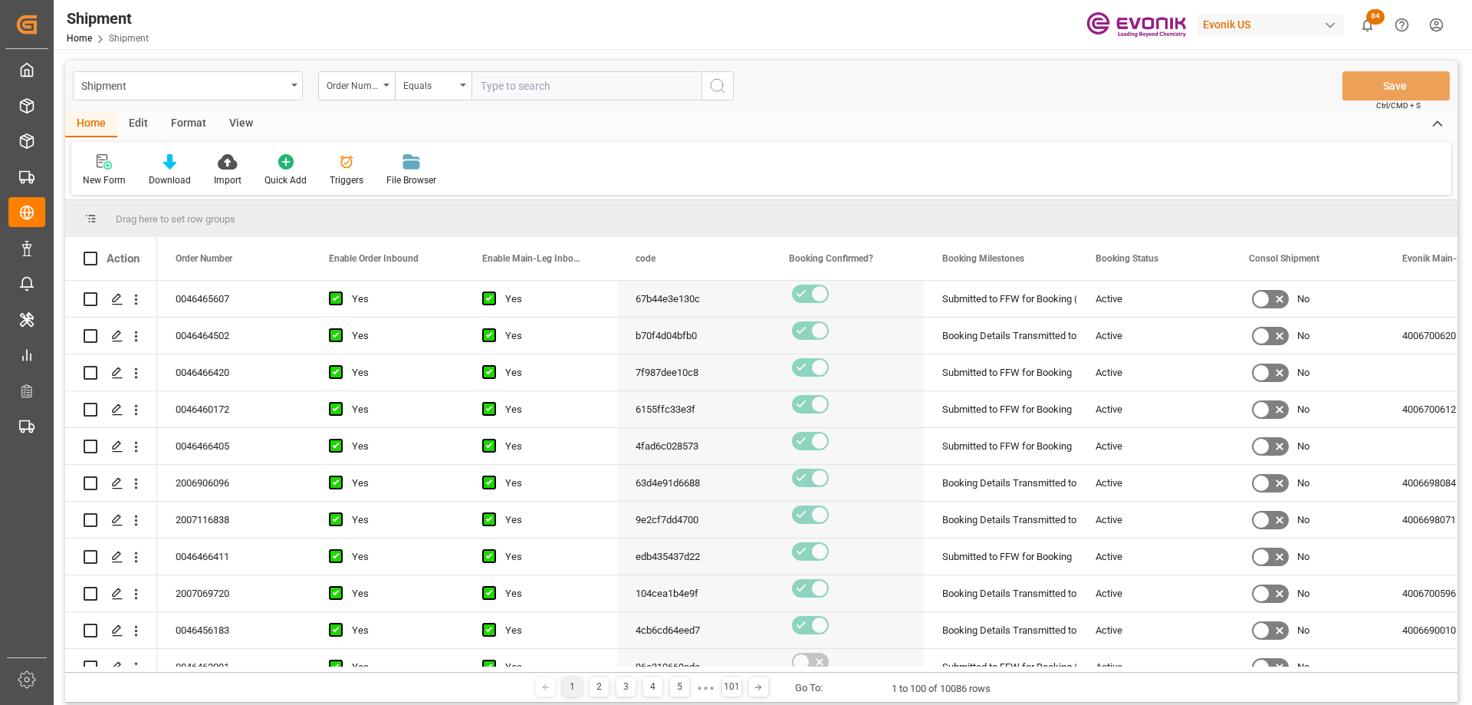
type input "2007000363"
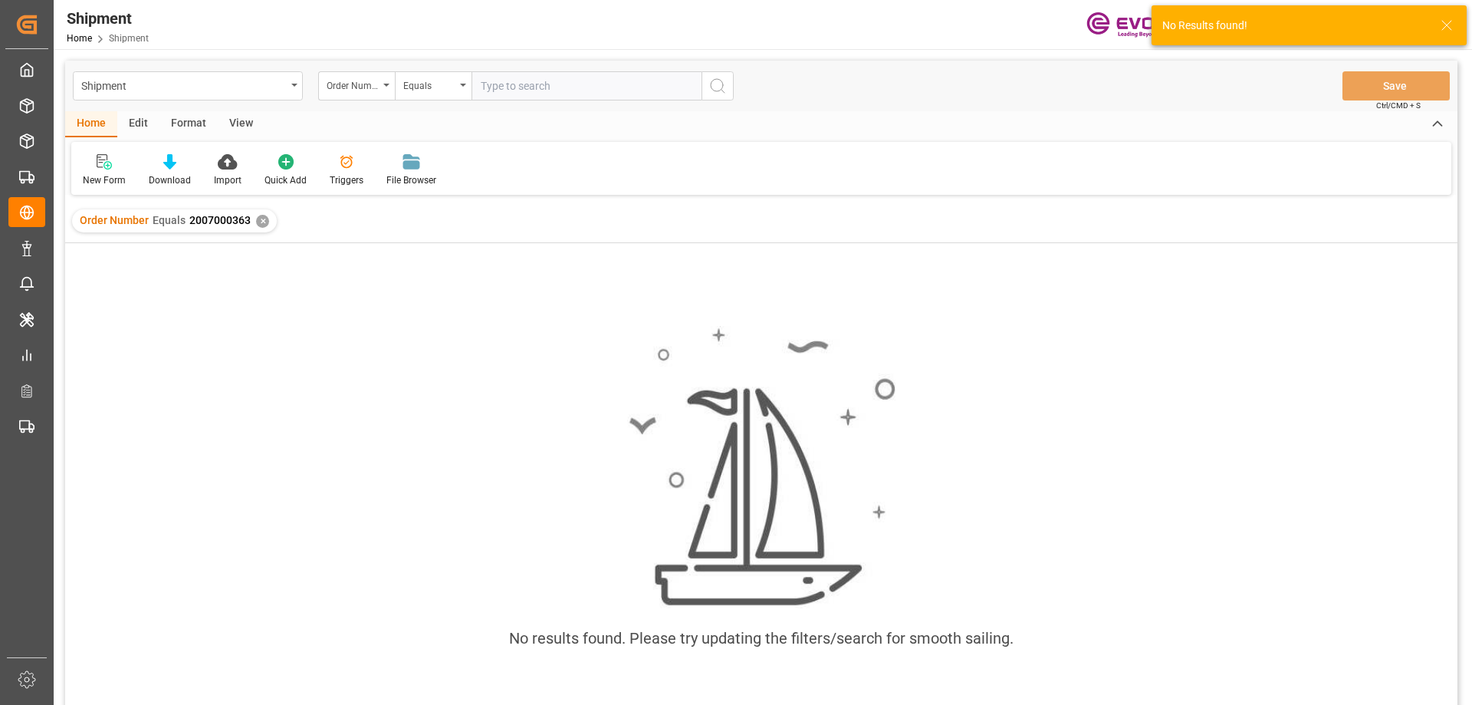
click at [528, 97] on input "text" at bounding box center [587, 85] width 230 height 29
paste input "2007000794"
type input "2007000794"
click at [262, 223] on div "✕" at bounding box center [262, 221] width 13 height 13
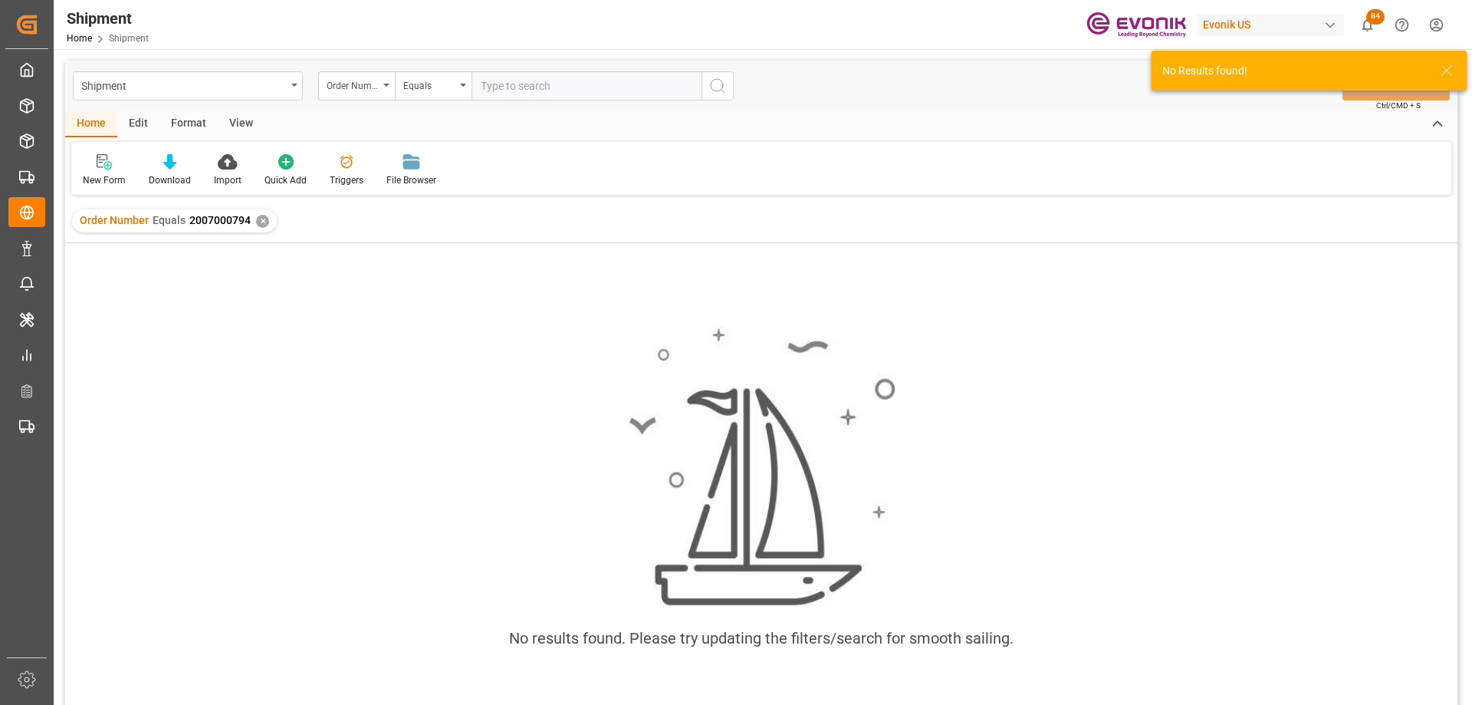
click at [577, 94] on input "text" at bounding box center [587, 85] width 230 height 29
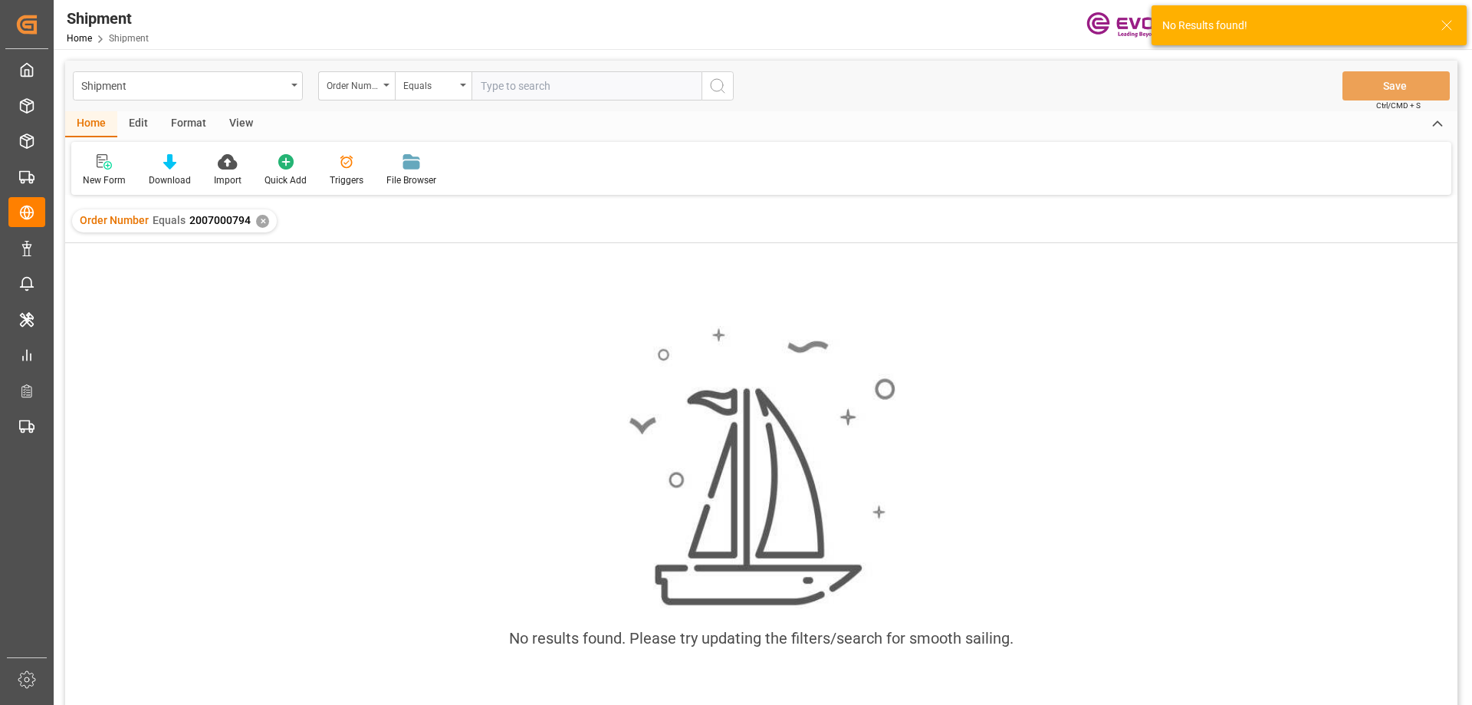
paste input "2007000812"
type input "2007000812"
click at [257, 219] on div "✕" at bounding box center [262, 221] width 13 height 13
click at [504, 83] on input "text" at bounding box center [587, 85] width 230 height 29
paste input "2007000820"
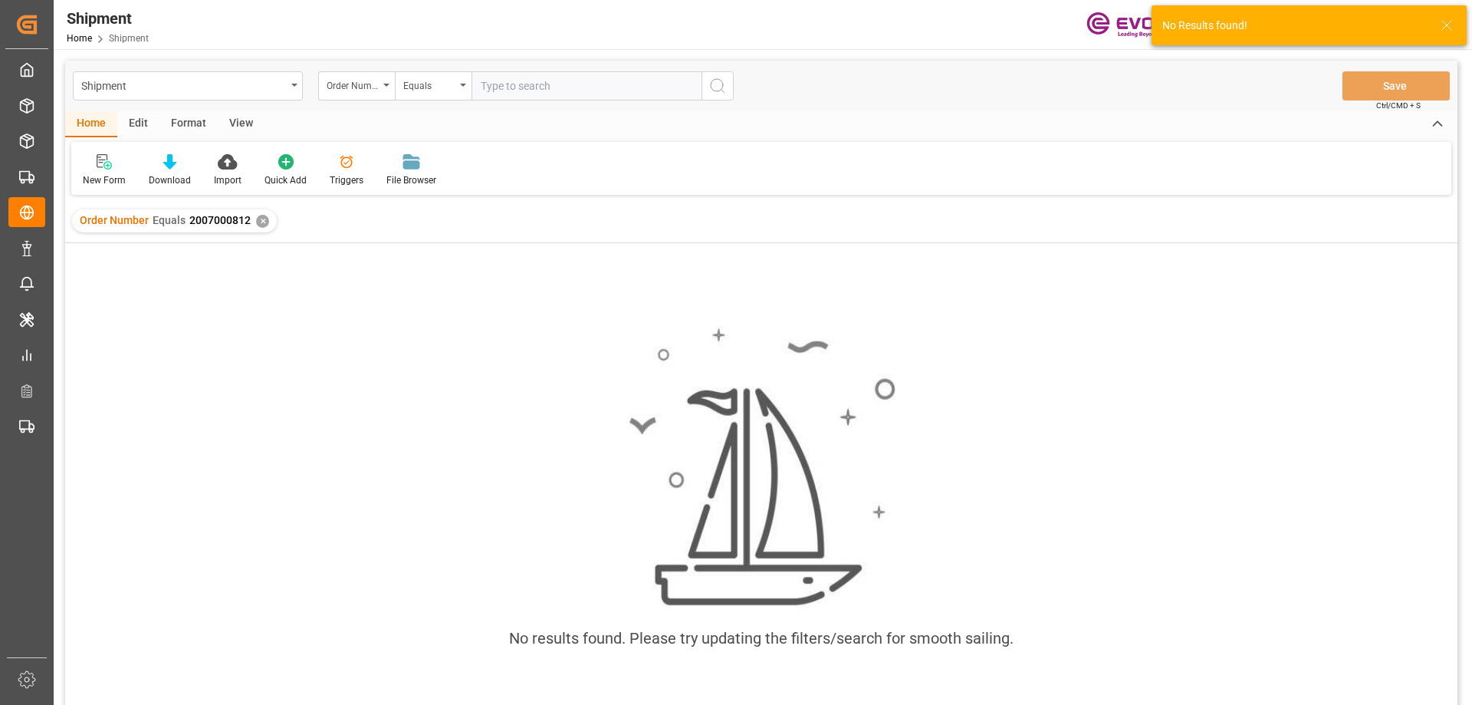
type input "2007000820"
click at [259, 219] on div "✕" at bounding box center [262, 221] width 13 height 13
click at [501, 88] on input "text" at bounding box center [587, 85] width 230 height 29
paste input "2007000823"
type input "2007000823"
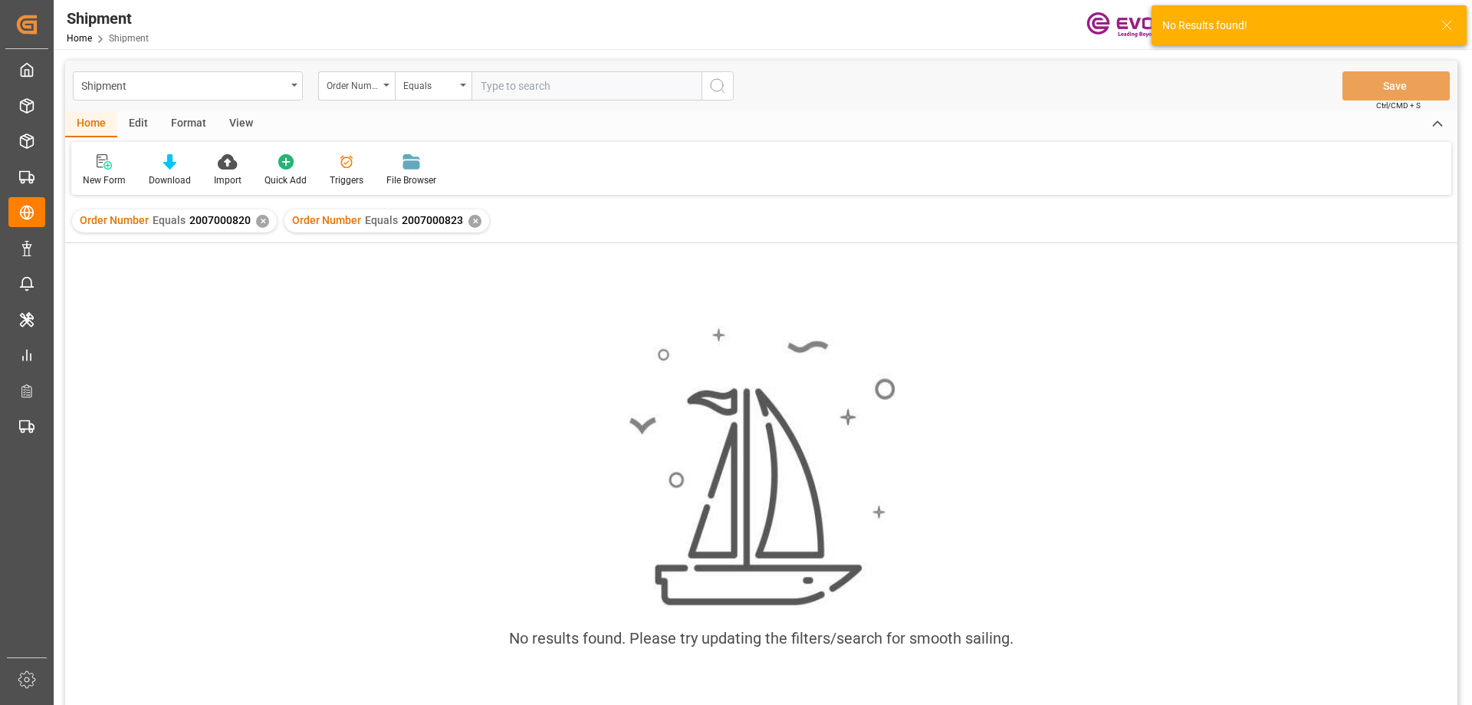
click at [258, 220] on div "✕" at bounding box center [262, 221] width 13 height 13
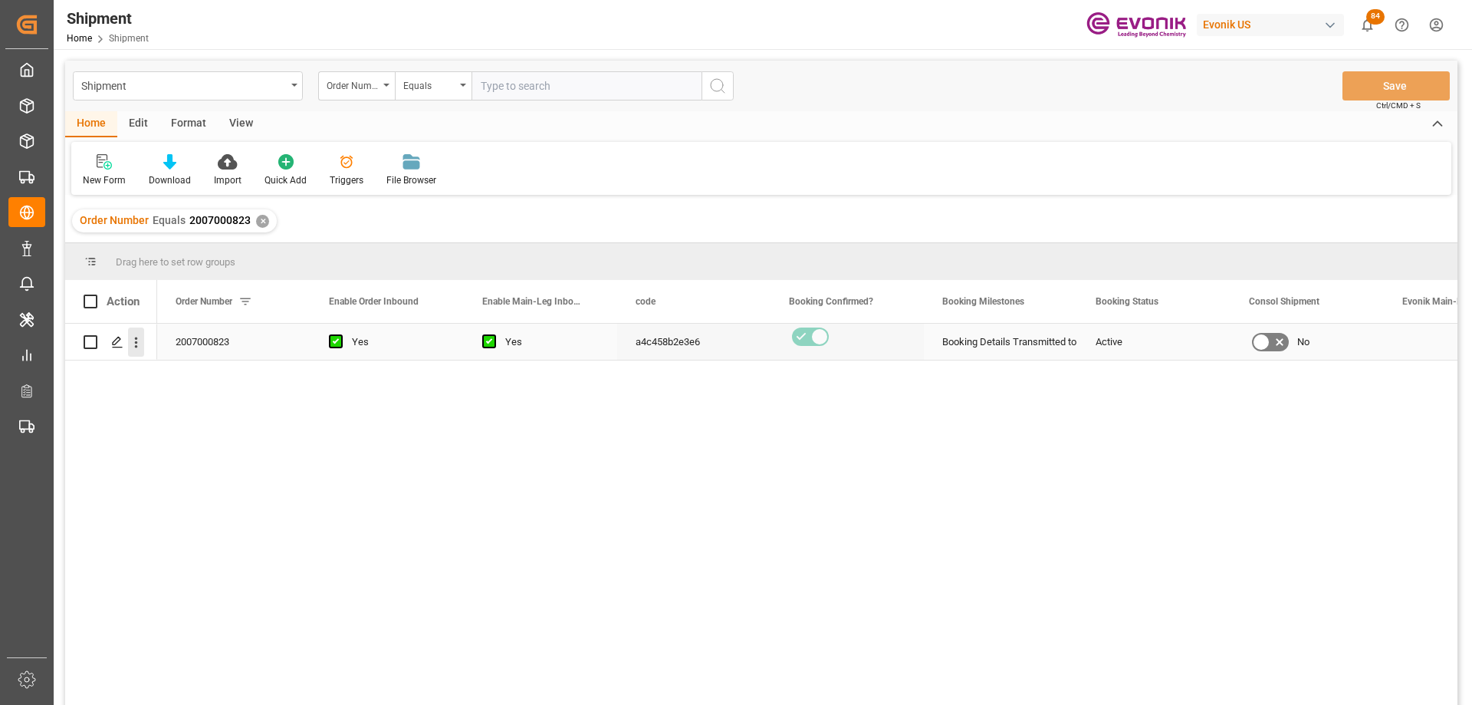
click at [133, 344] on icon "open menu" at bounding box center [136, 342] width 16 height 16
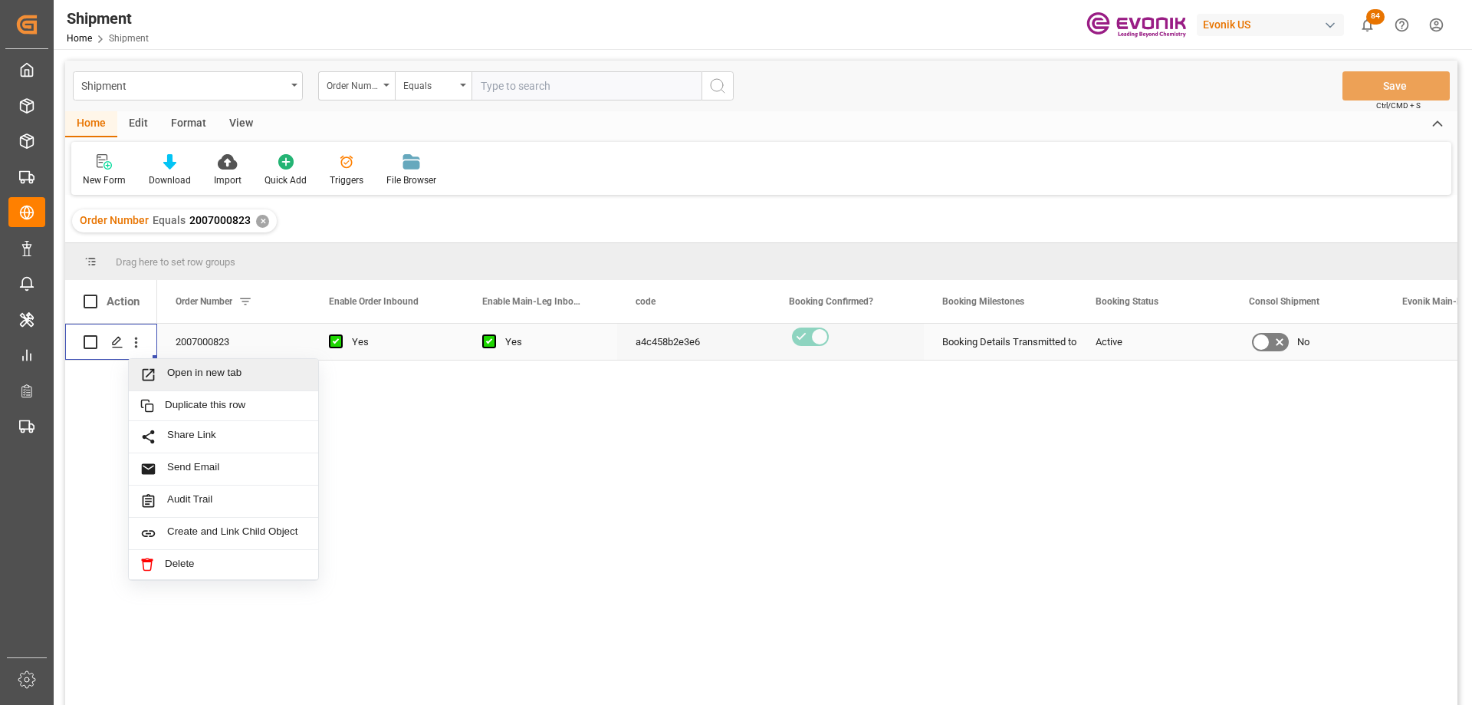
click at [161, 372] on span "Press SPACE to select this row." at bounding box center [153, 375] width 27 height 16
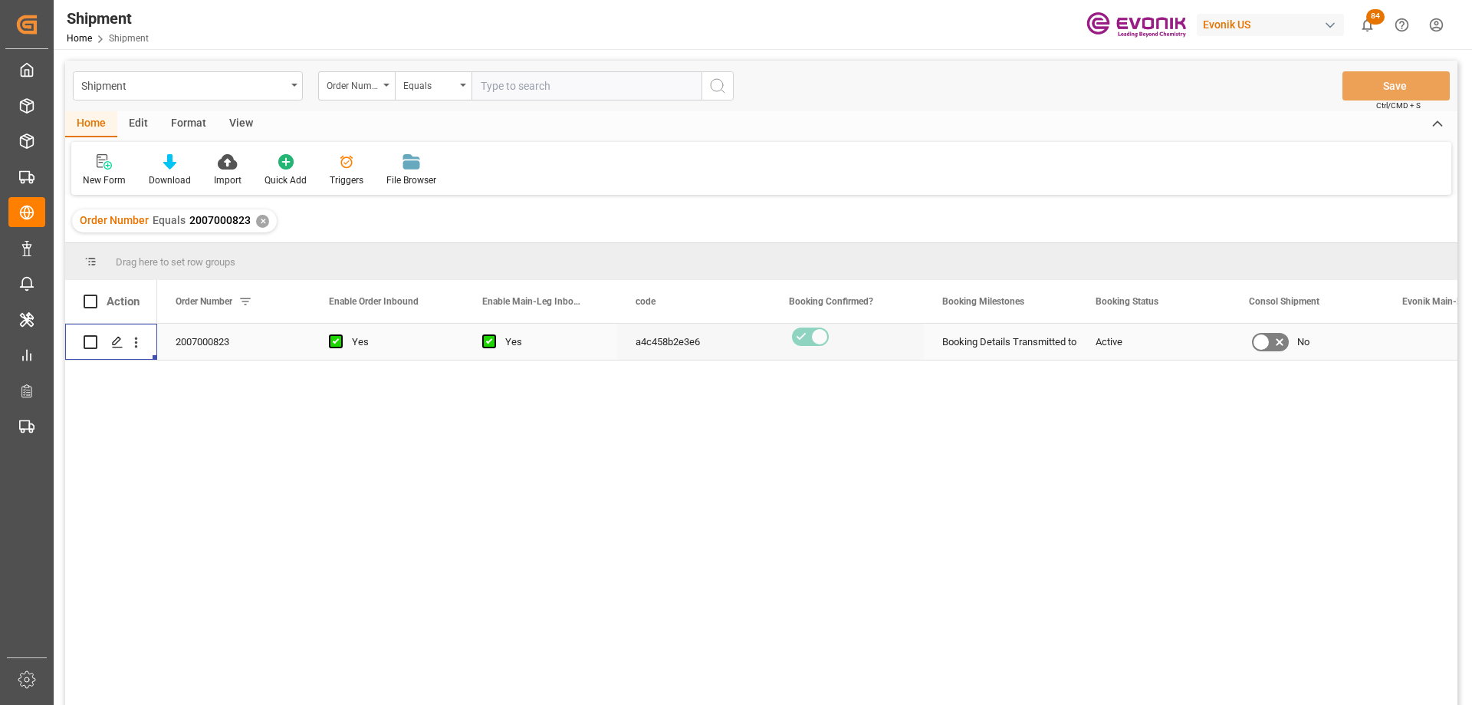
click at [552, 90] on input "text" at bounding box center [587, 85] width 230 height 29
paste input "2006984792"
type input "2006984792"
click at [721, 81] on circle "search button" at bounding box center [717, 85] width 12 height 12
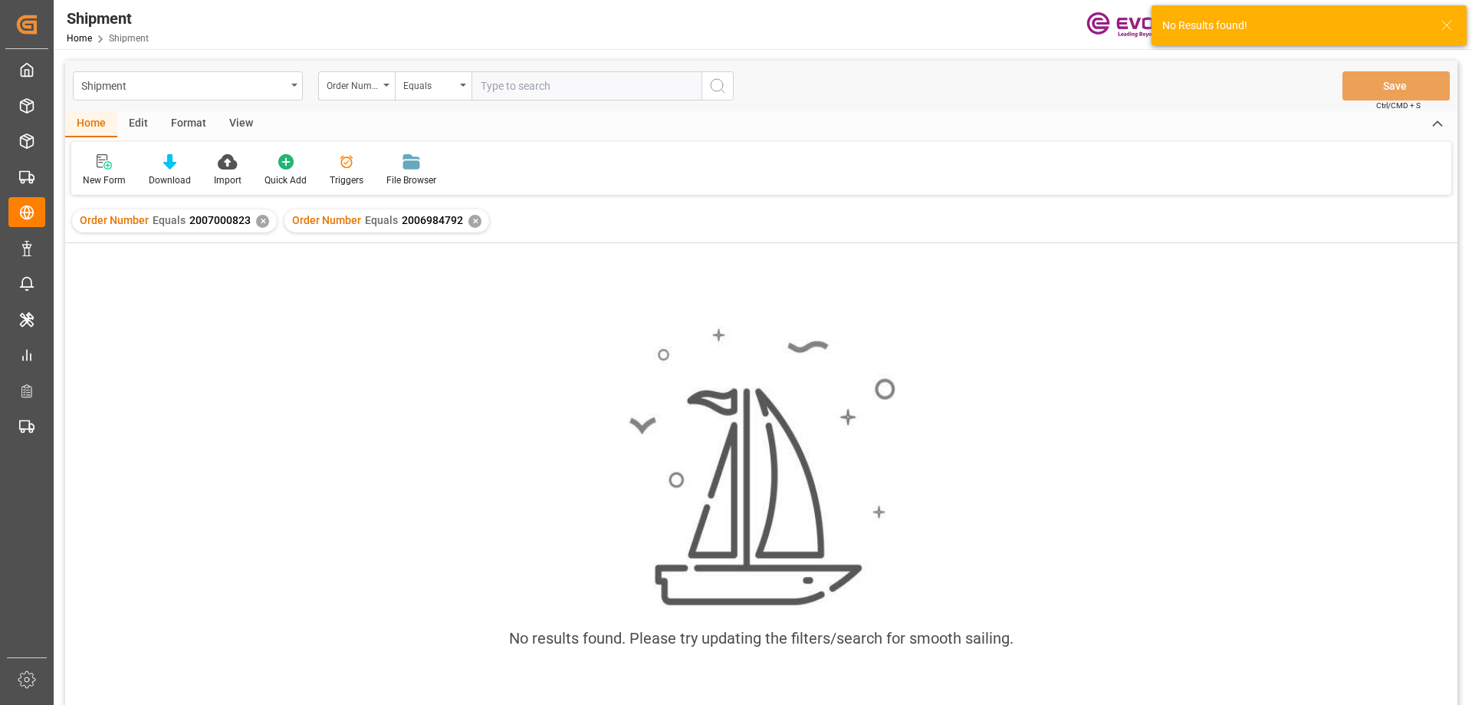
click at [262, 217] on div "✕" at bounding box center [262, 221] width 13 height 13
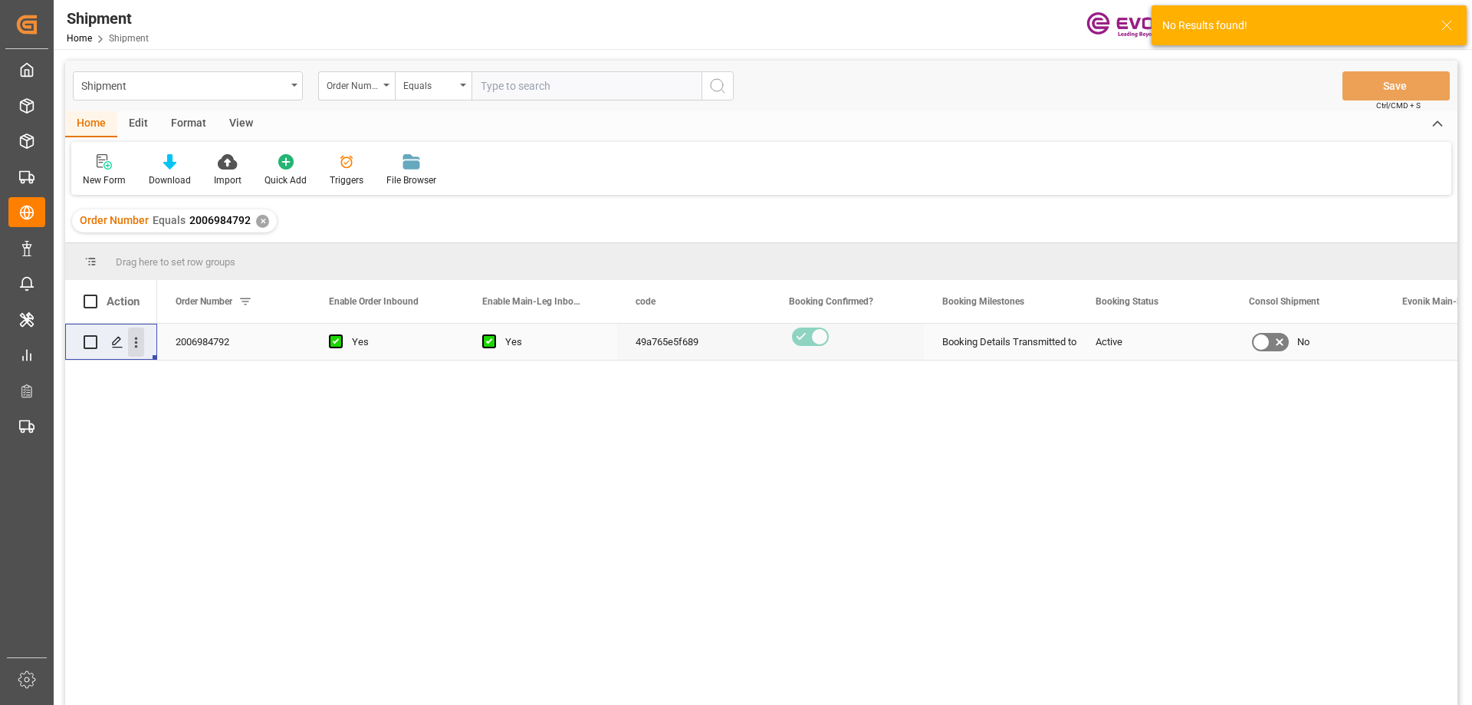
click at [139, 341] on icon "open menu" at bounding box center [136, 342] width 16 height 16
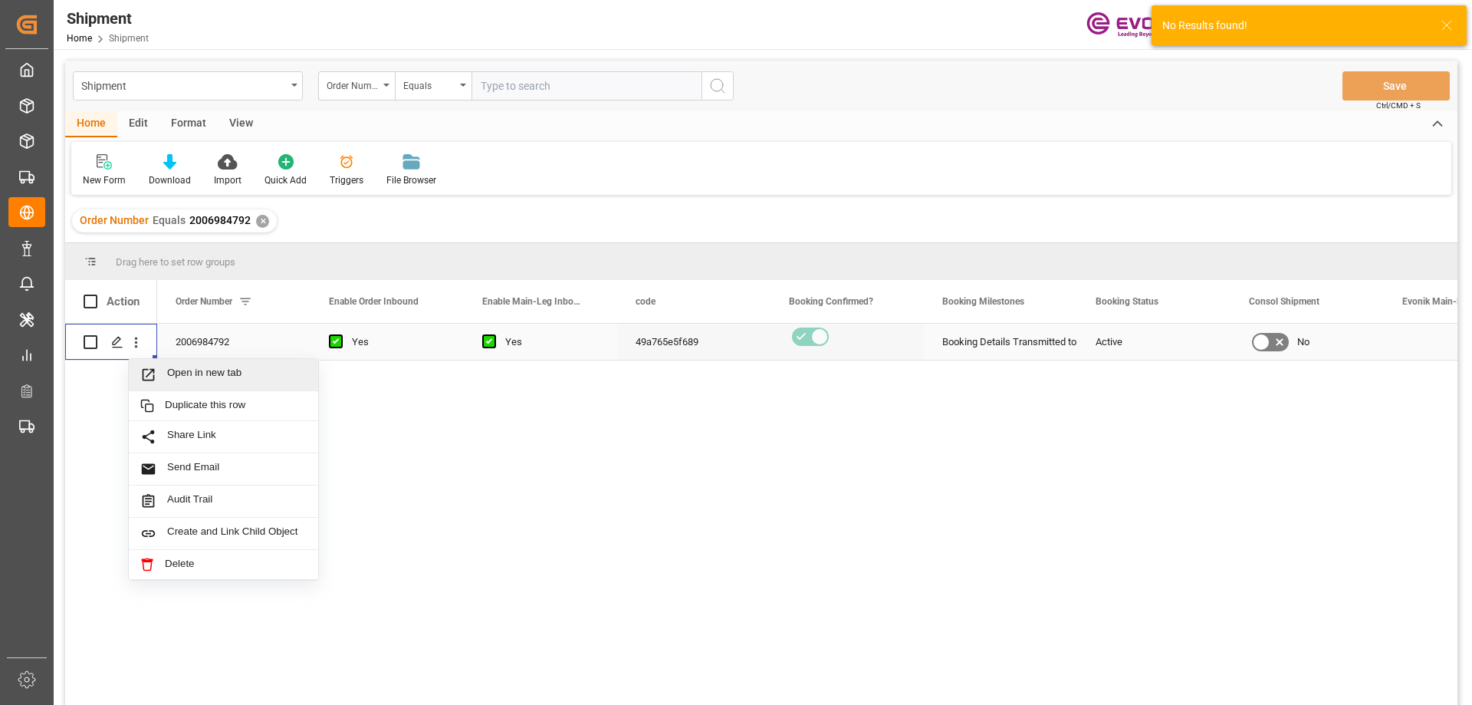
click at [168, 373] on span "Open in new tab" at bounding box center [237, 375] width 140 height 16
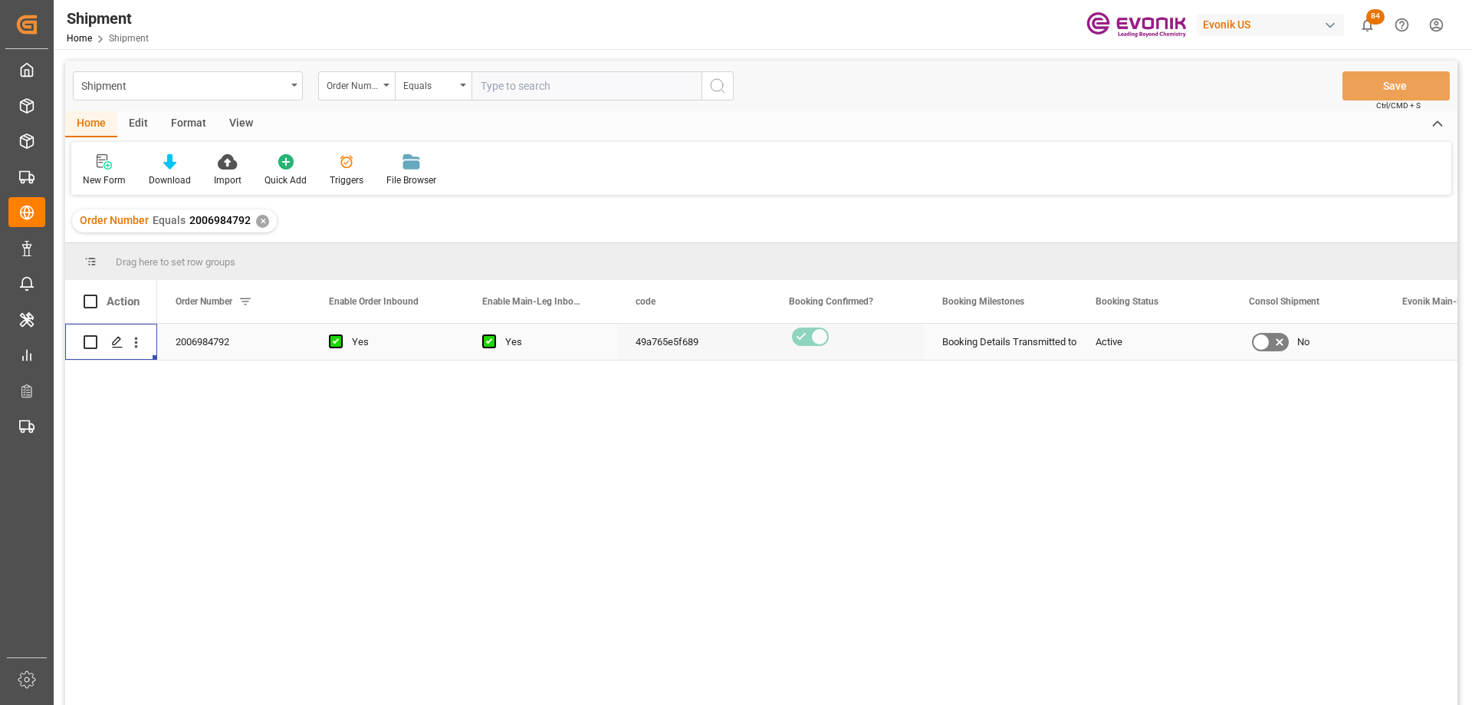
click at [531, 87] on input "text" at bounding box center [587, 85] width 230 height 29
paste input "2006984795"
type input "2006984795"
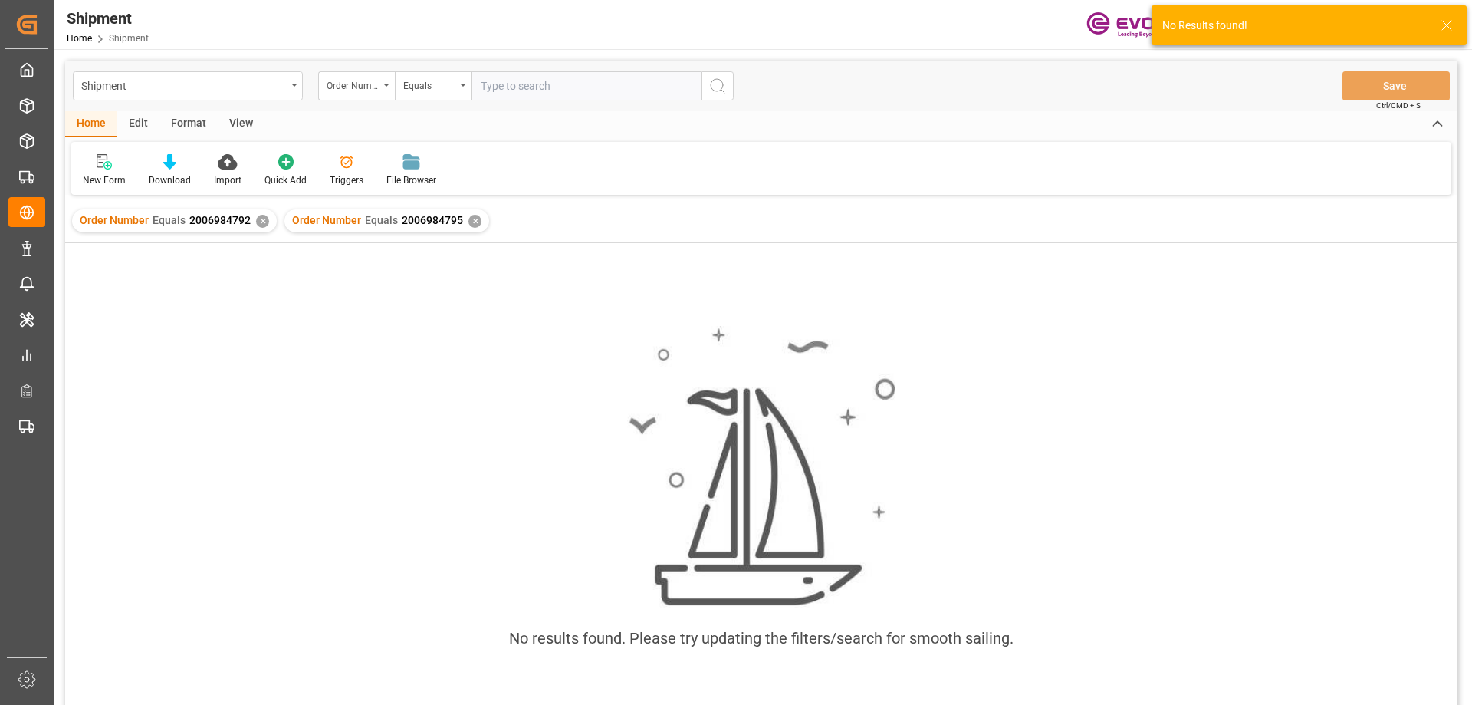
click at [265, 215] on div "Order Number Equals 2006984792 ✕" at bounding box center [174, 220] width 205 height 23
click at [261, 225] on div "✕" at bounding box center [262, 221] width 13 height 13
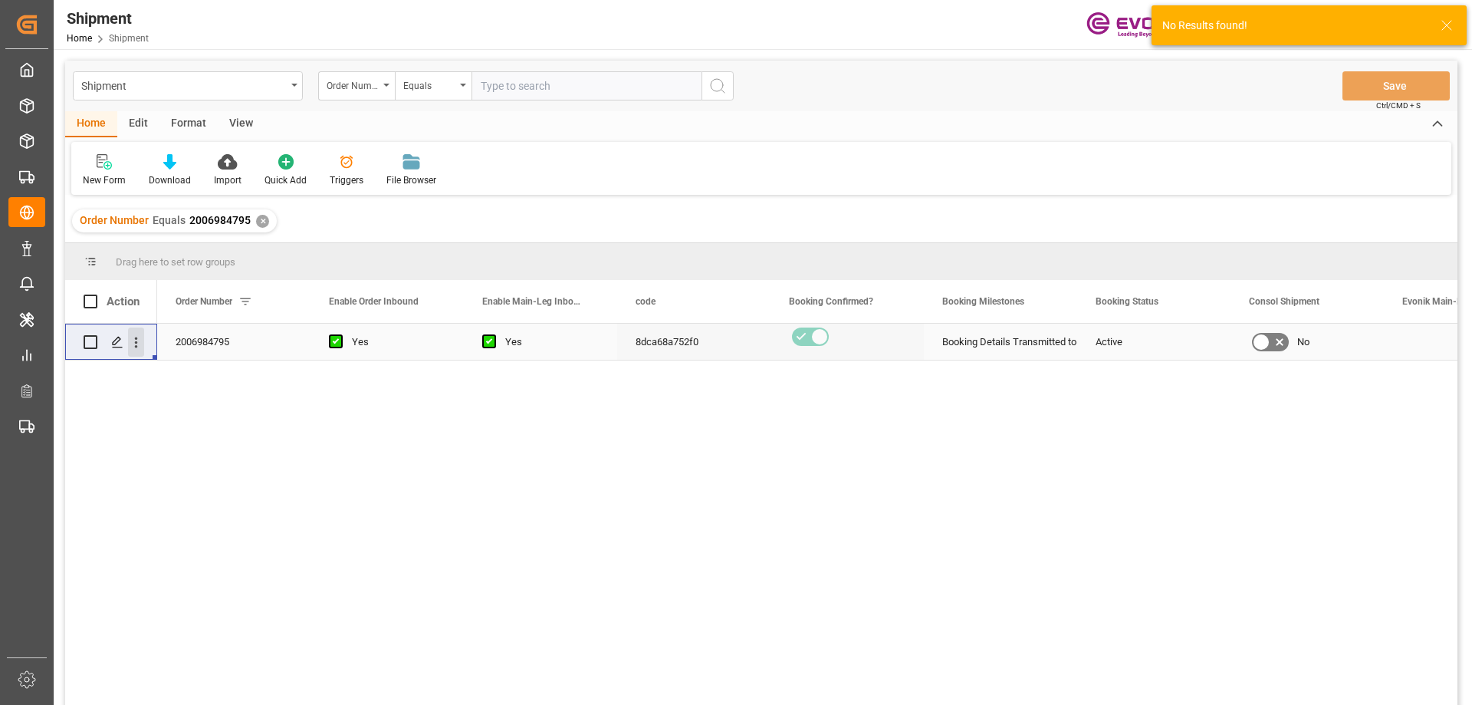
click at [136, 345] on icon "open menu" at bounding box center [136, 342] width 16 height 16
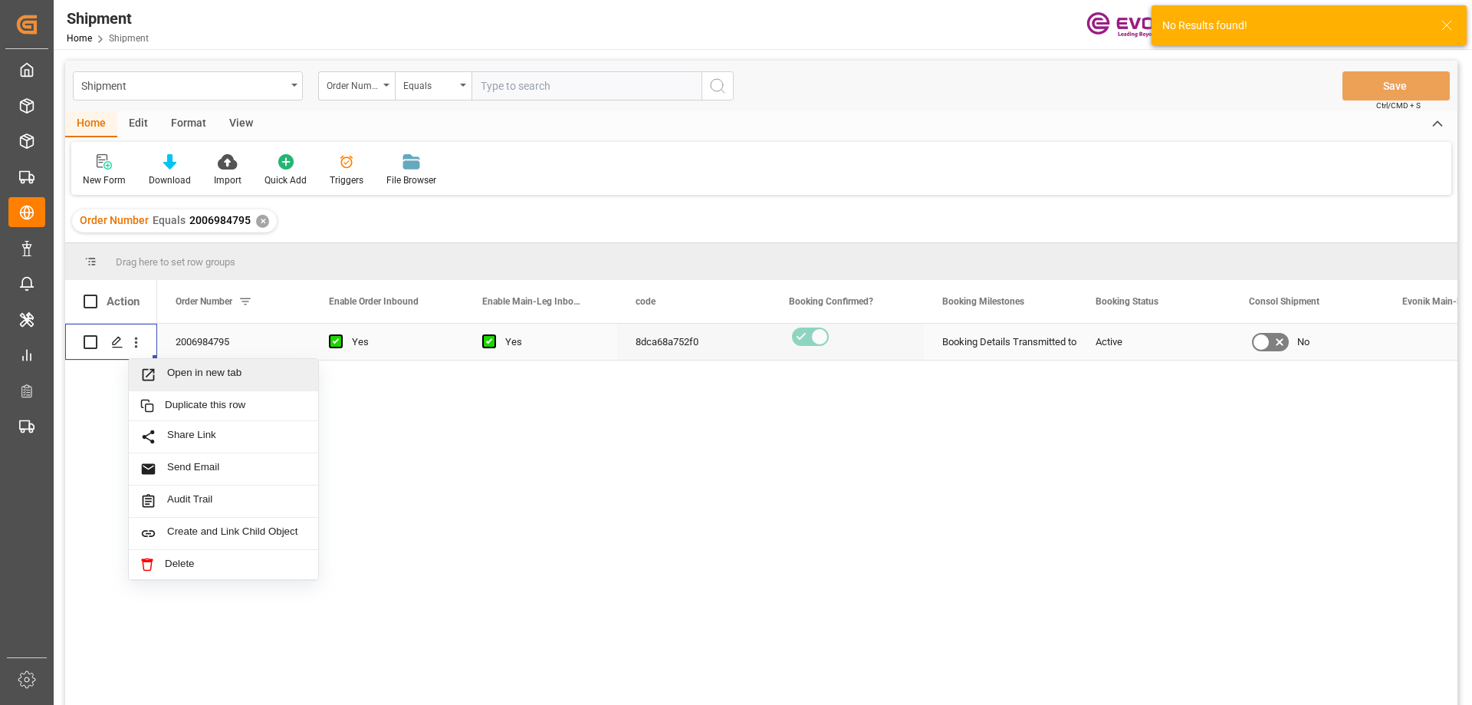
click at [160, 367] on span "Press SPACE to select this row." at bounding box center [153, 375] width 27 height 16
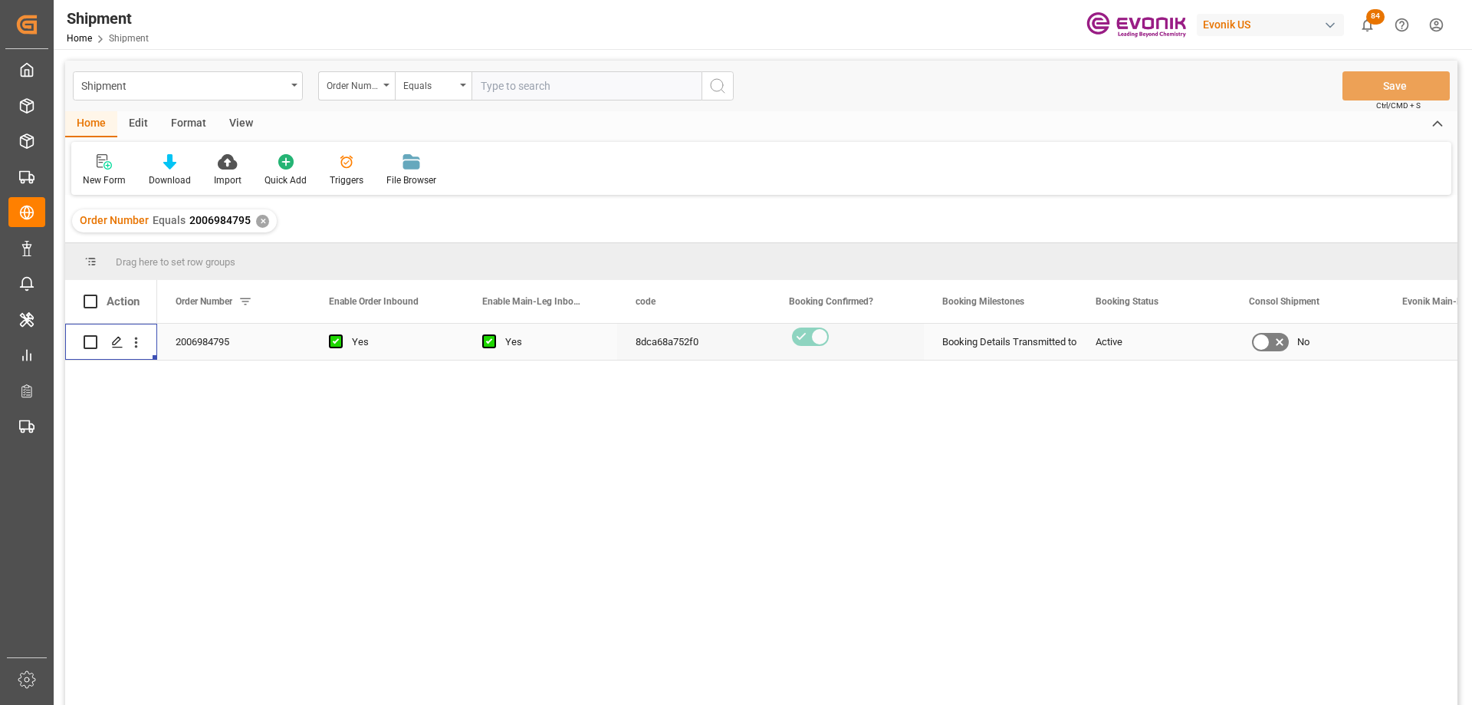
click at [548, 87] on input "text" at bounding box center [587, 85] width 230 height 29
paste input "2007135633"
type input "2007135633"
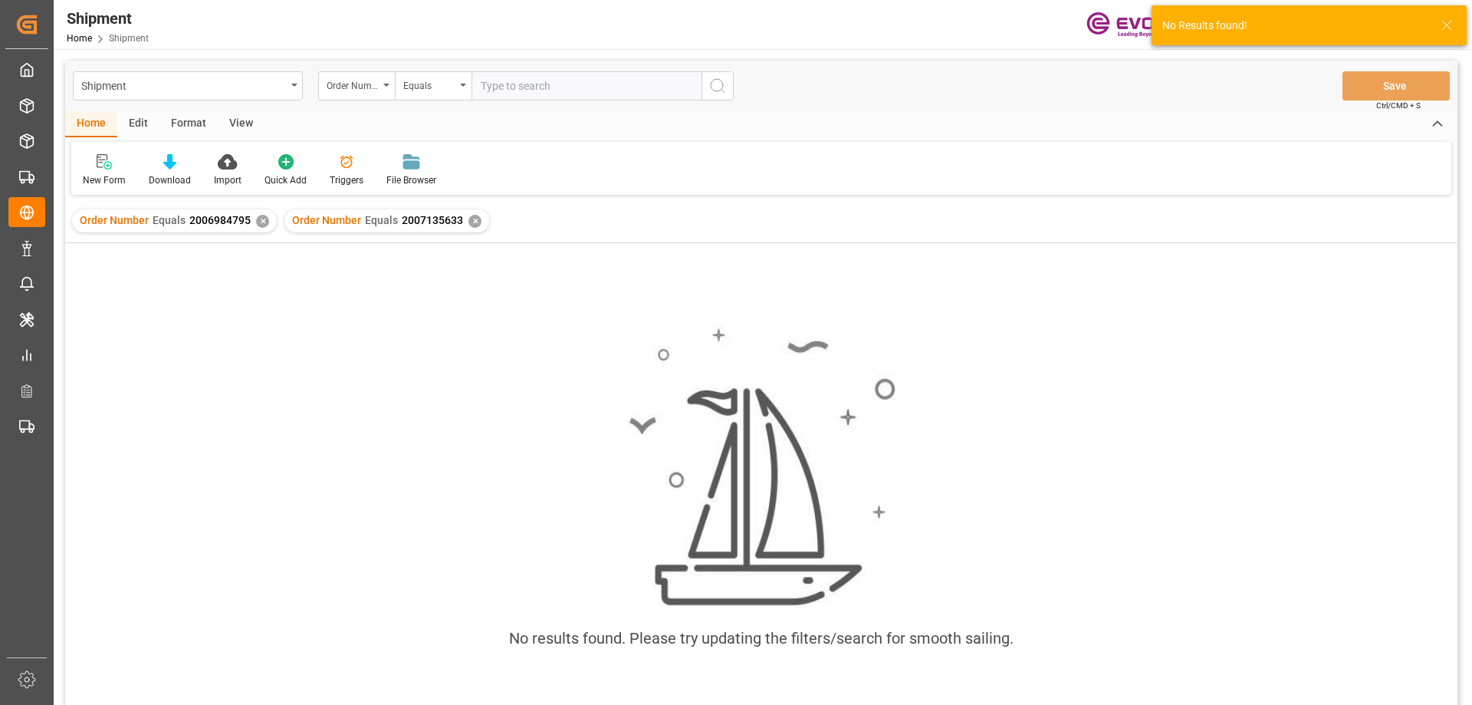
click at [262, 221] on div "✕" at bounding box center [262, 221] width 13 height 13
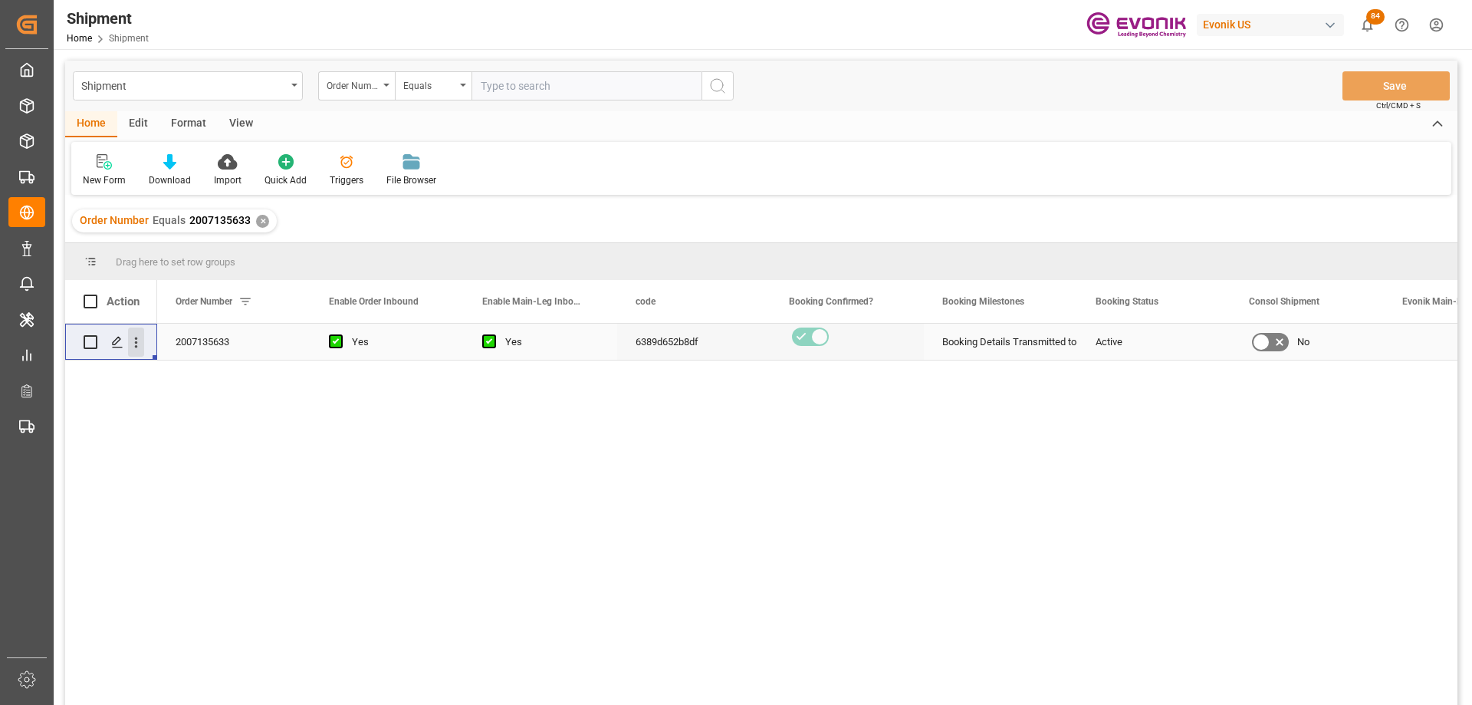
click at [138, 344] on icon "open menu" at bounding box center [136, 342] width 16 height 16
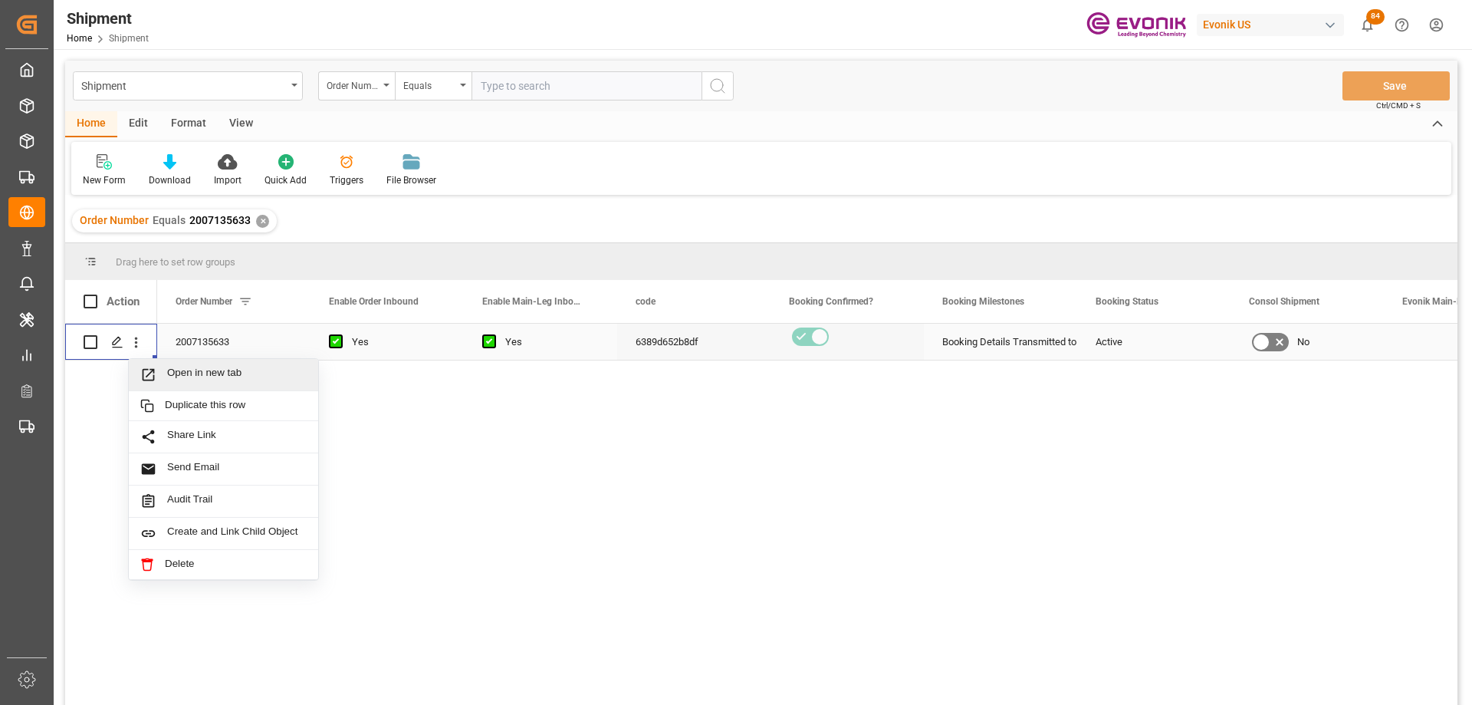
click at [167, 365] on div "Open in new tab" at bounding box center [223, 375] width 189 height 32
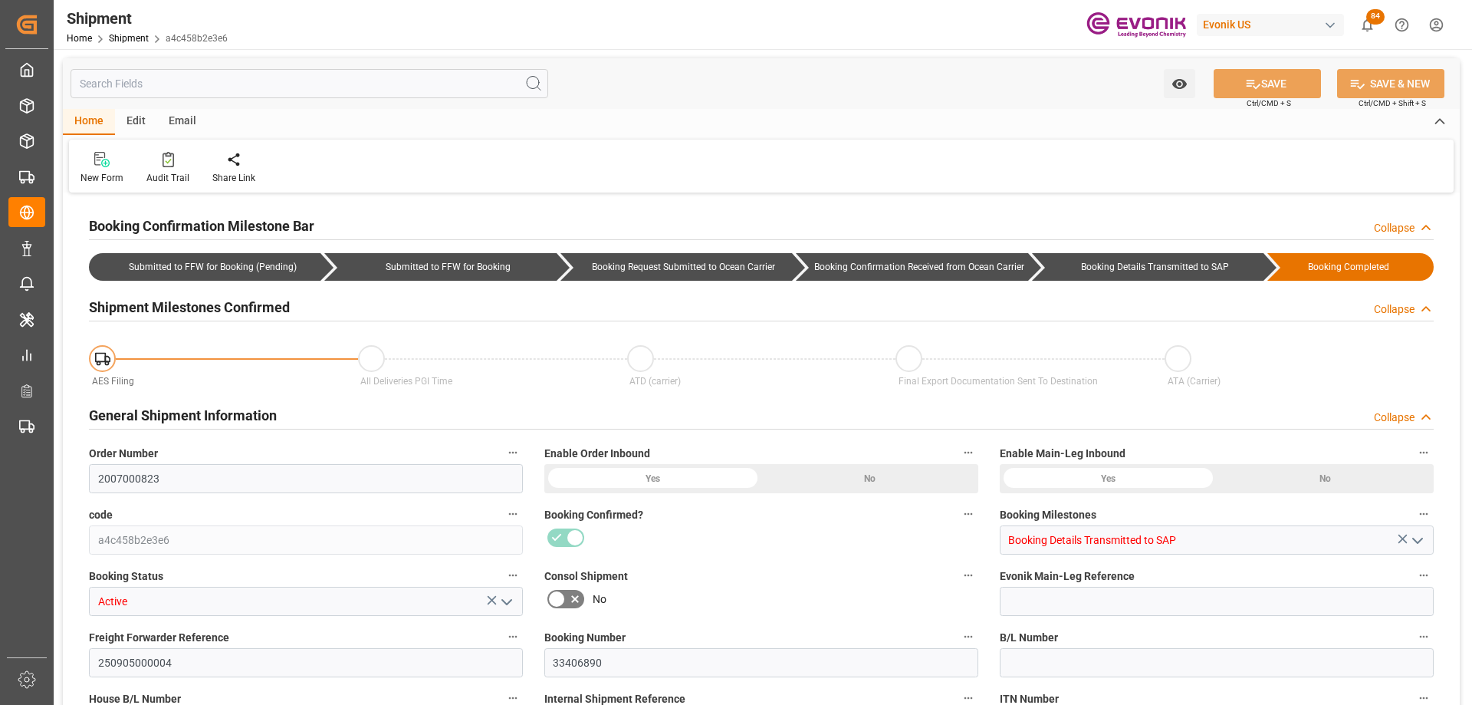
type input "40"
type input "BG"
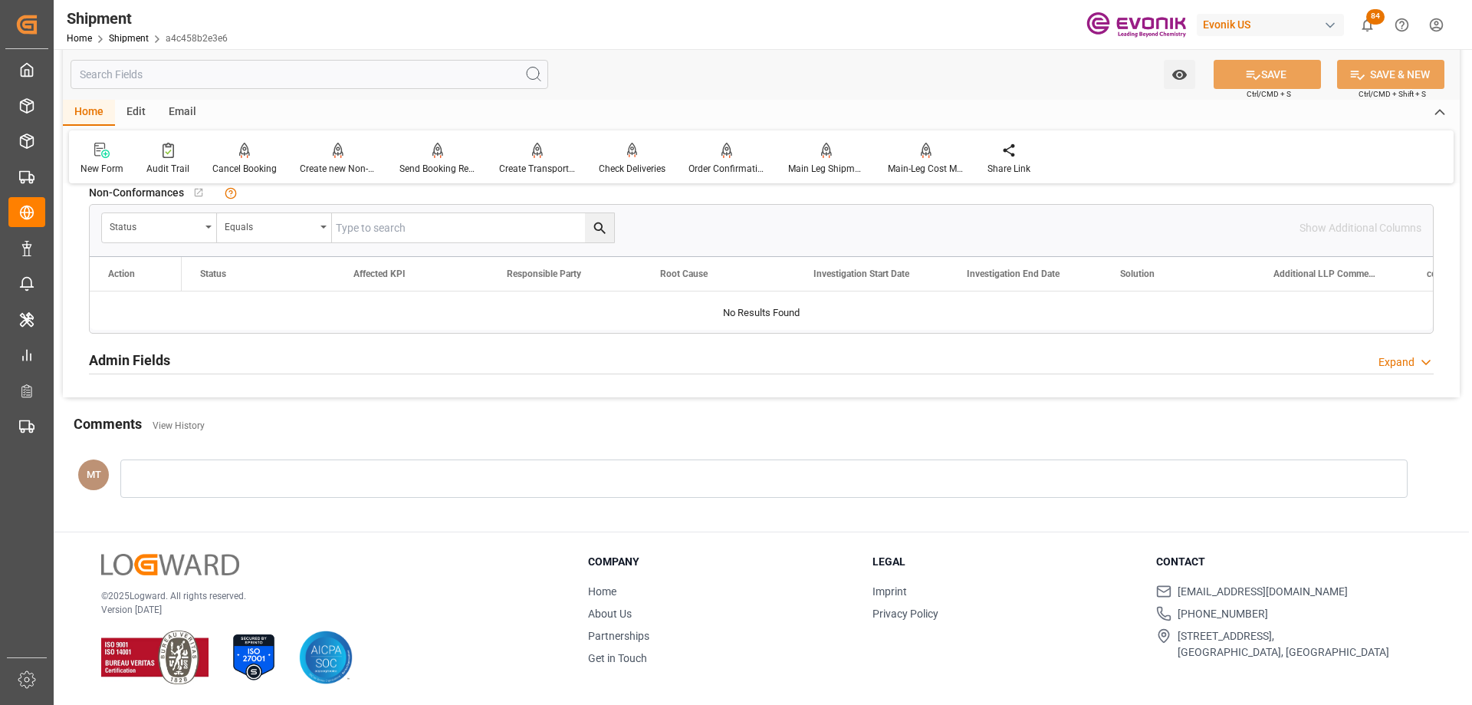
scroll to position [1002, 0]
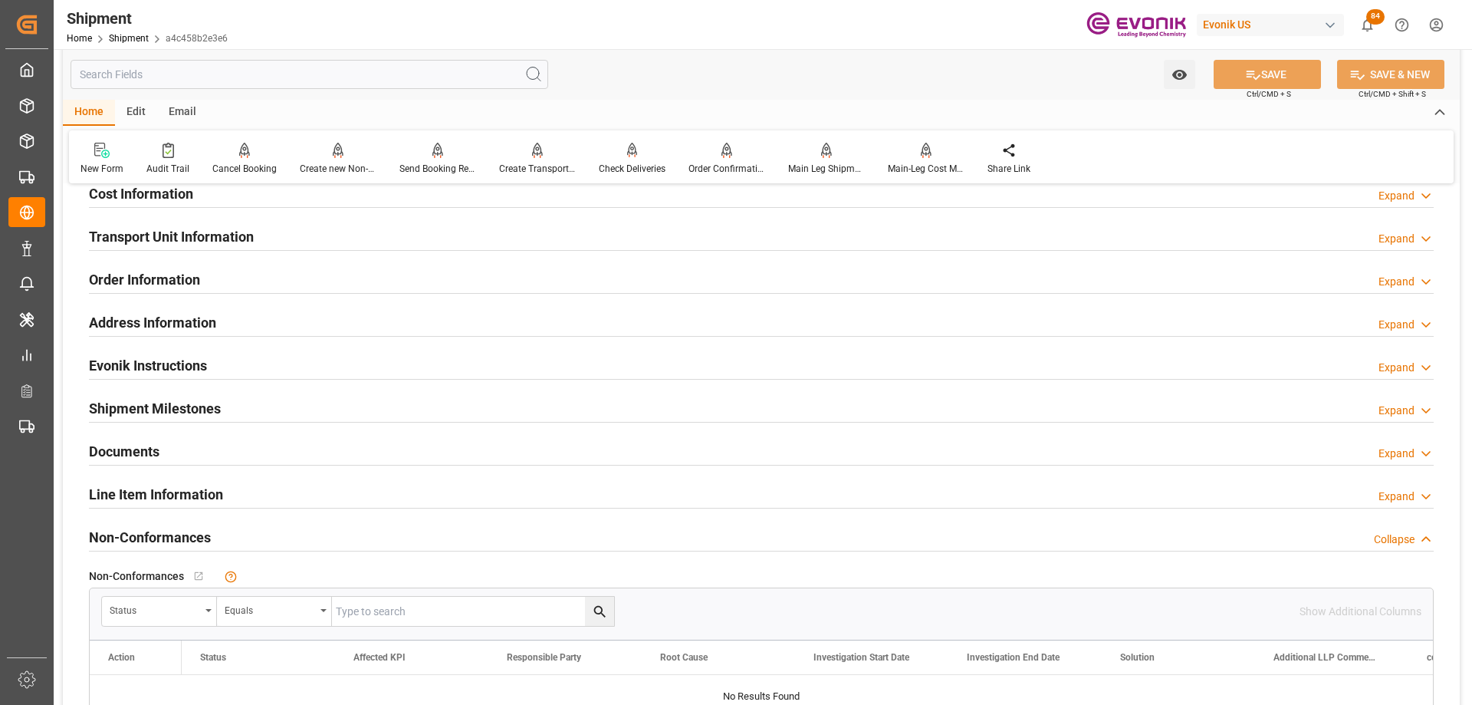
click at [239, 489] on div "Line Item Information Expand" at bounding box center [761, 493] width 1345 height 29
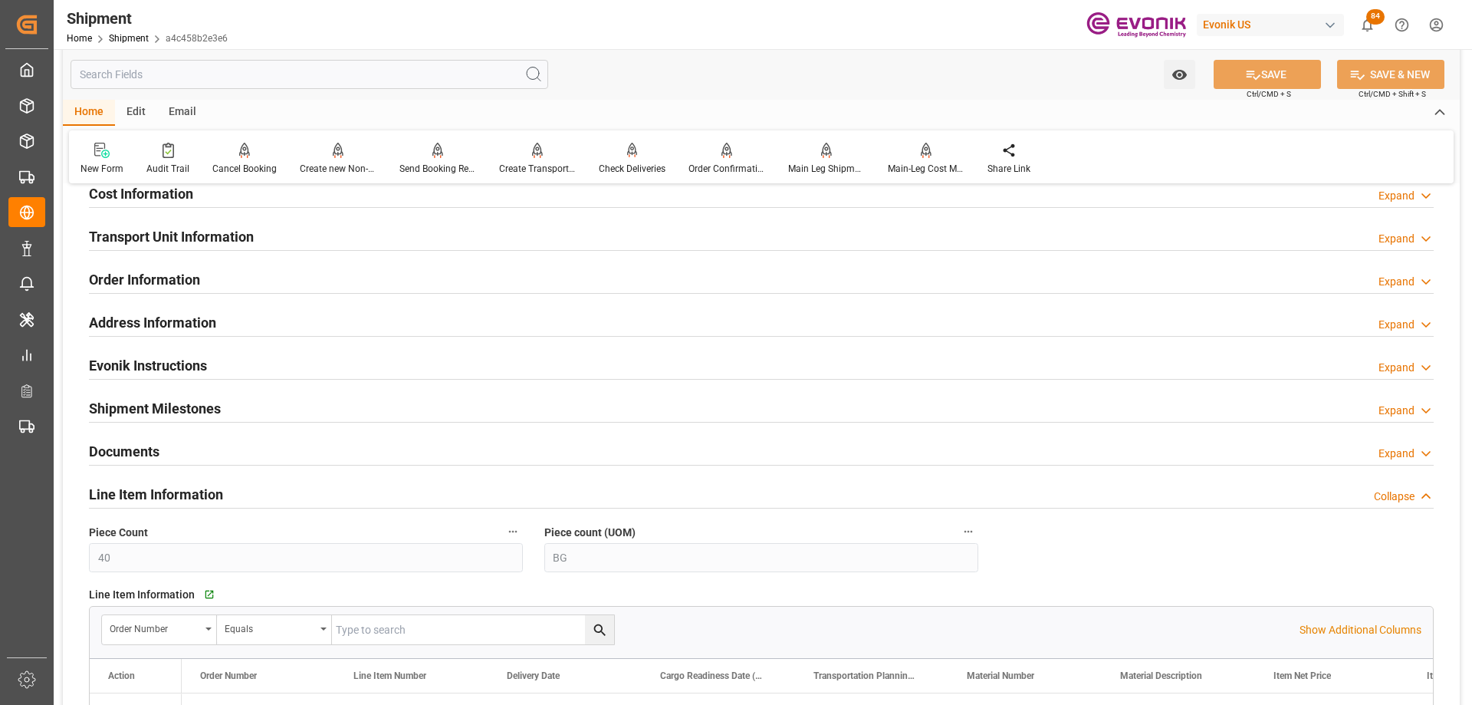
scroll to position [1386, 0]
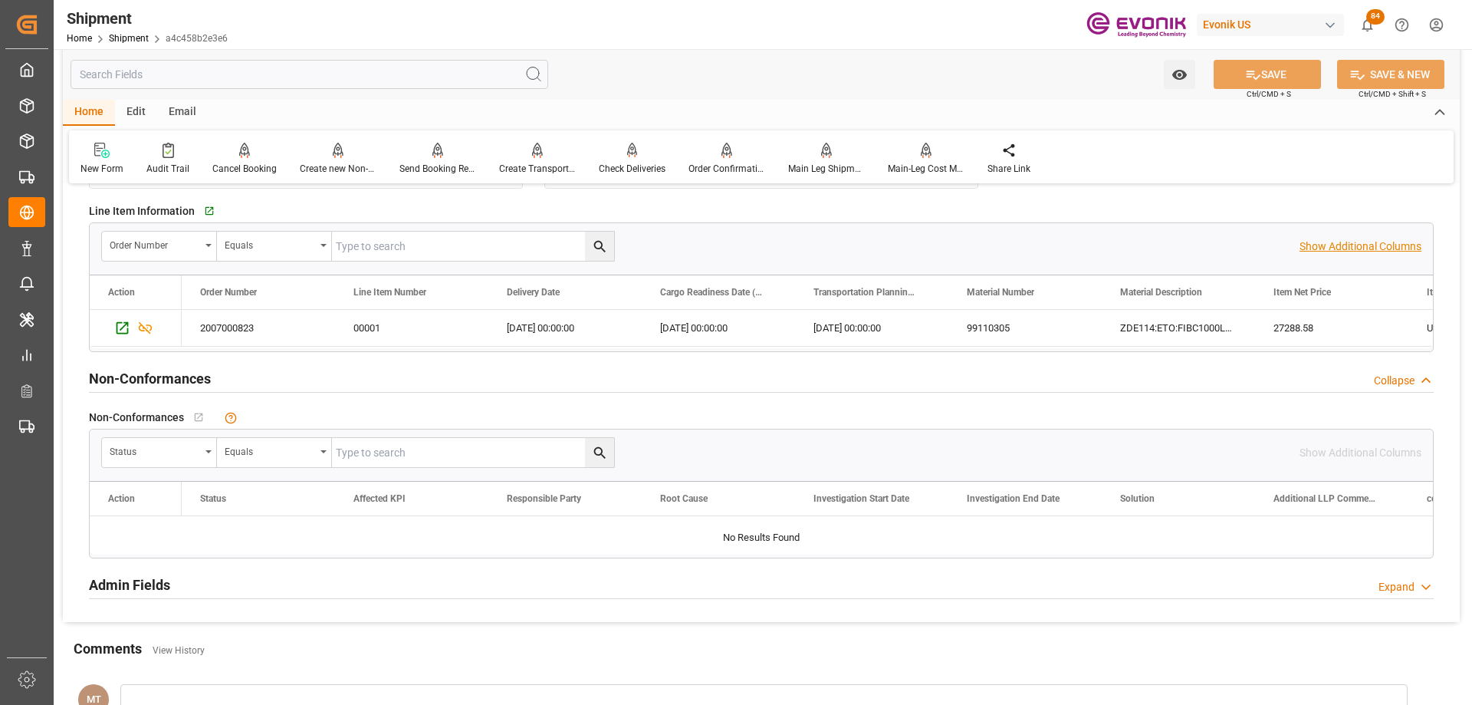
click at [1351, 240] on p "Show Additional Columns" at bounding box center [1361, 247] width 122 height 16
click at [1235, 204] on div "Line Item Information   Go to Line Item Grid" at bounding box center [761, 210] width 1345 height 23
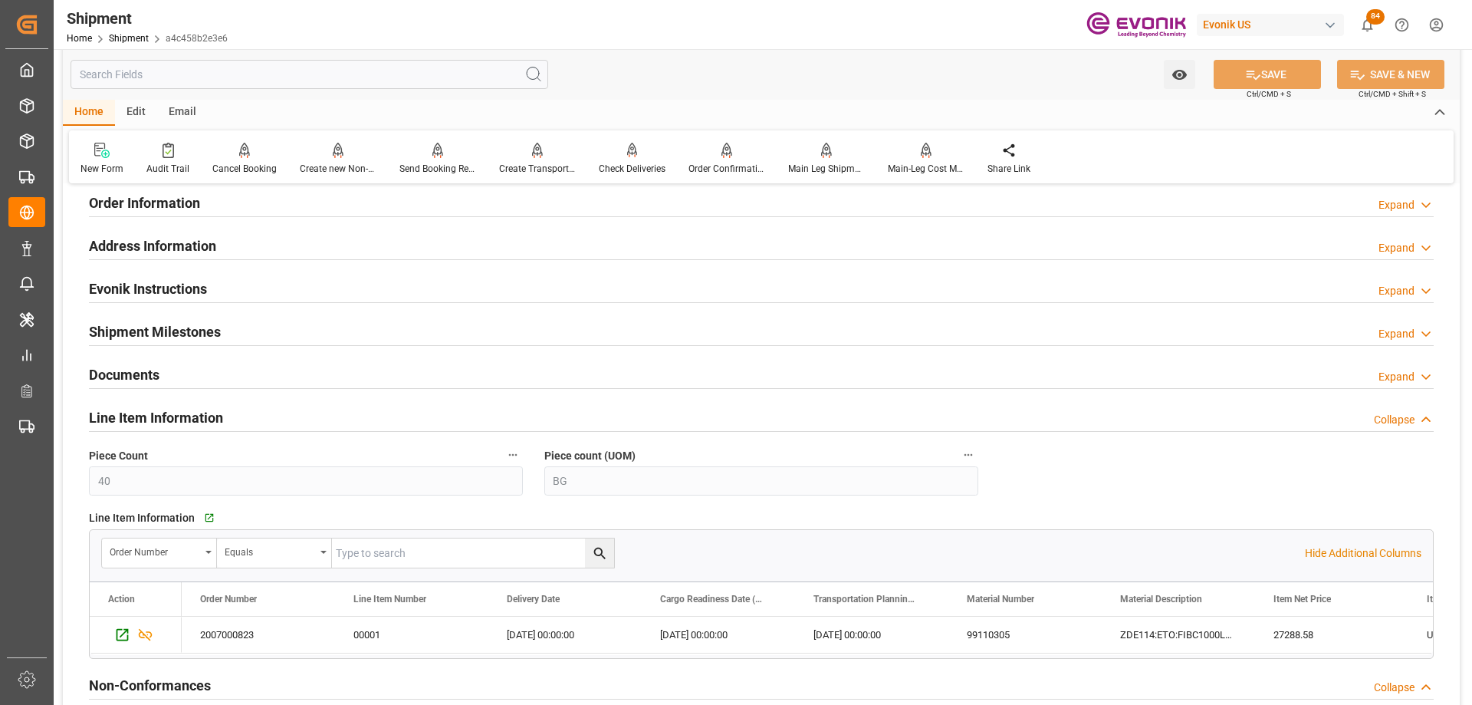
scroll to position [772, 0]
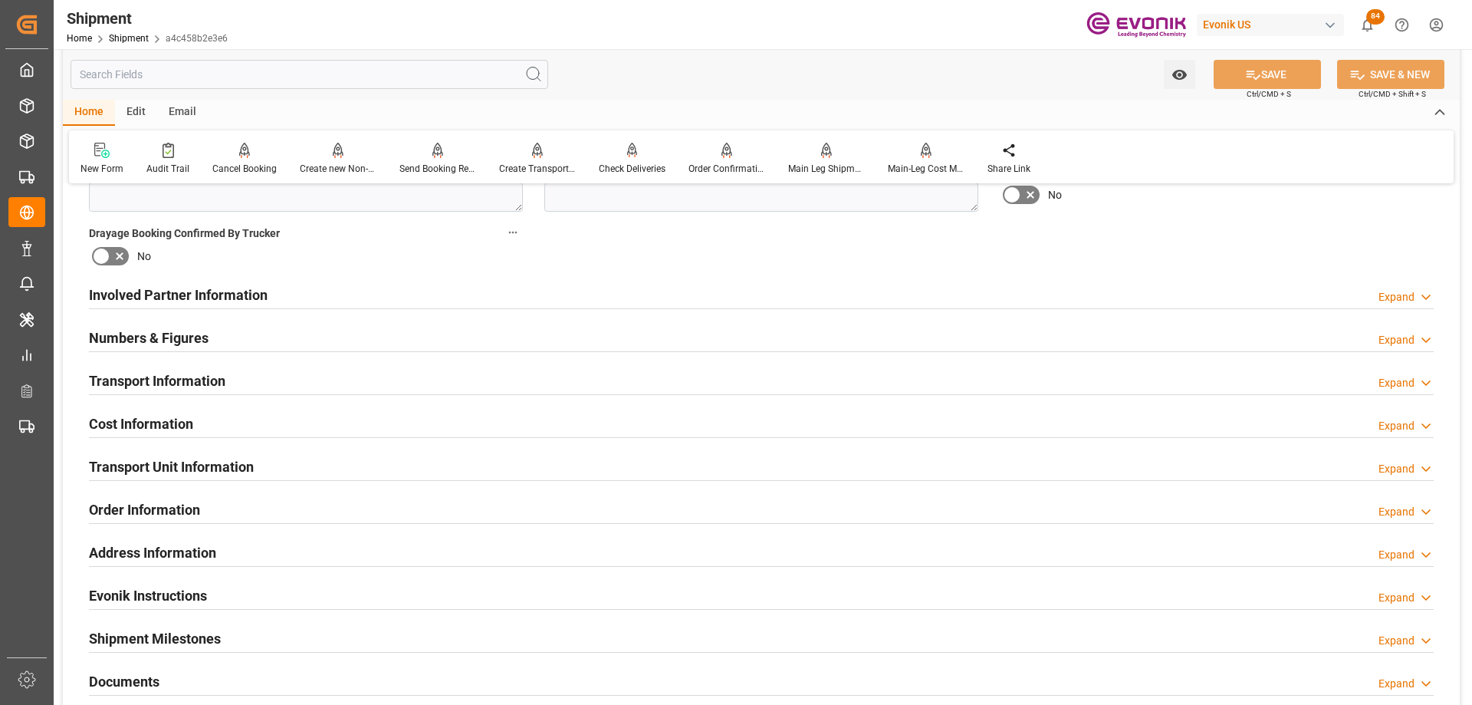
click at [255, 373] on div "Transport Information Expand" at bounding box center [761, 379] width 1345 height 29
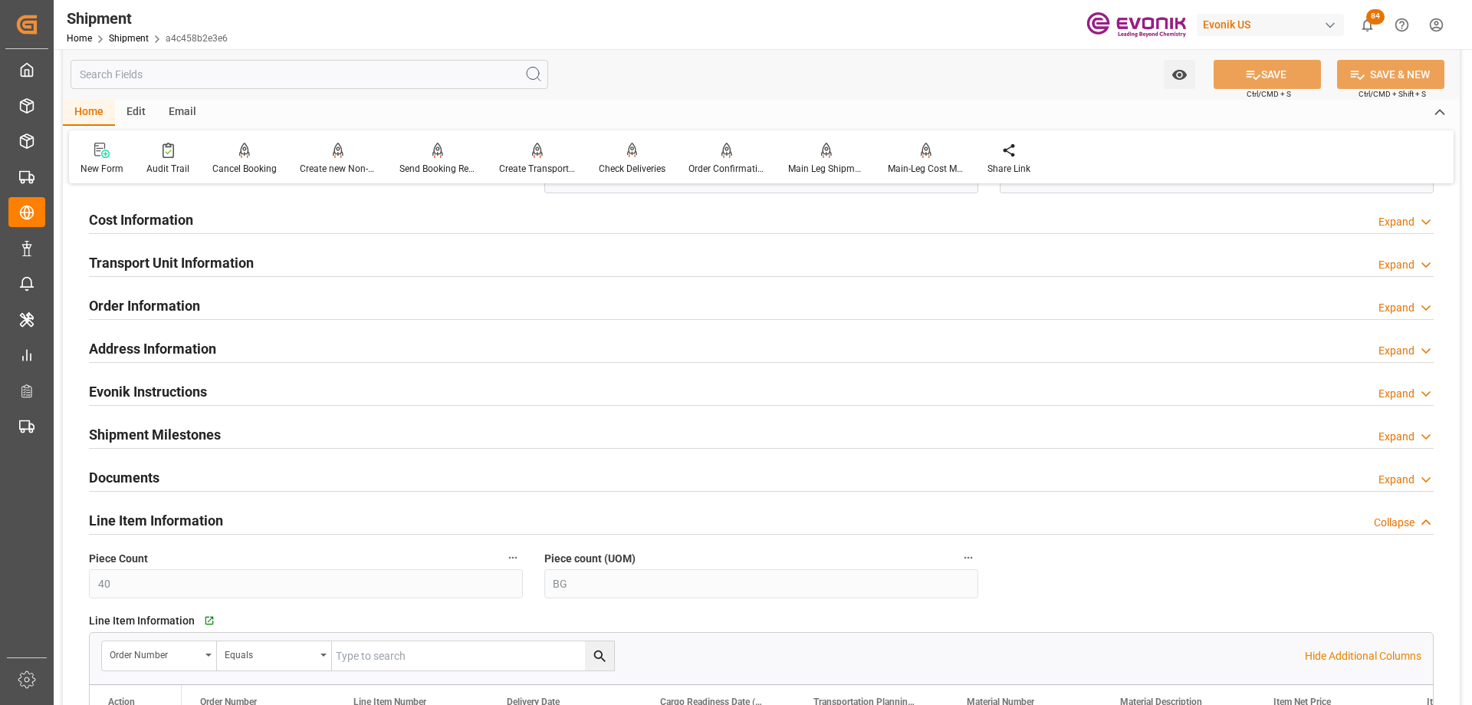
scroll to position [1769, 0]
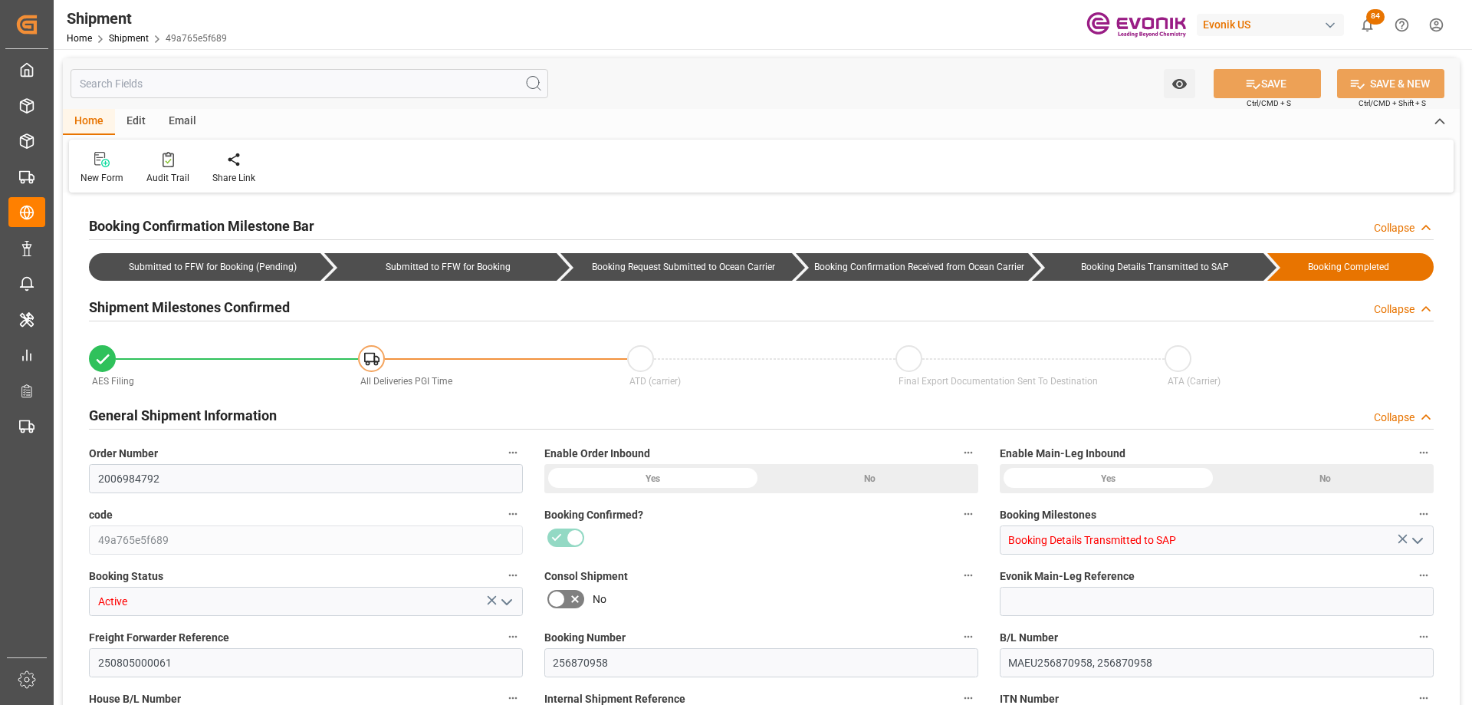
type input "2006984792"
type input "49a765e5f689"
type input "Booking Details Transmitted to SAP"
type input "Active"
type input "250805000061"
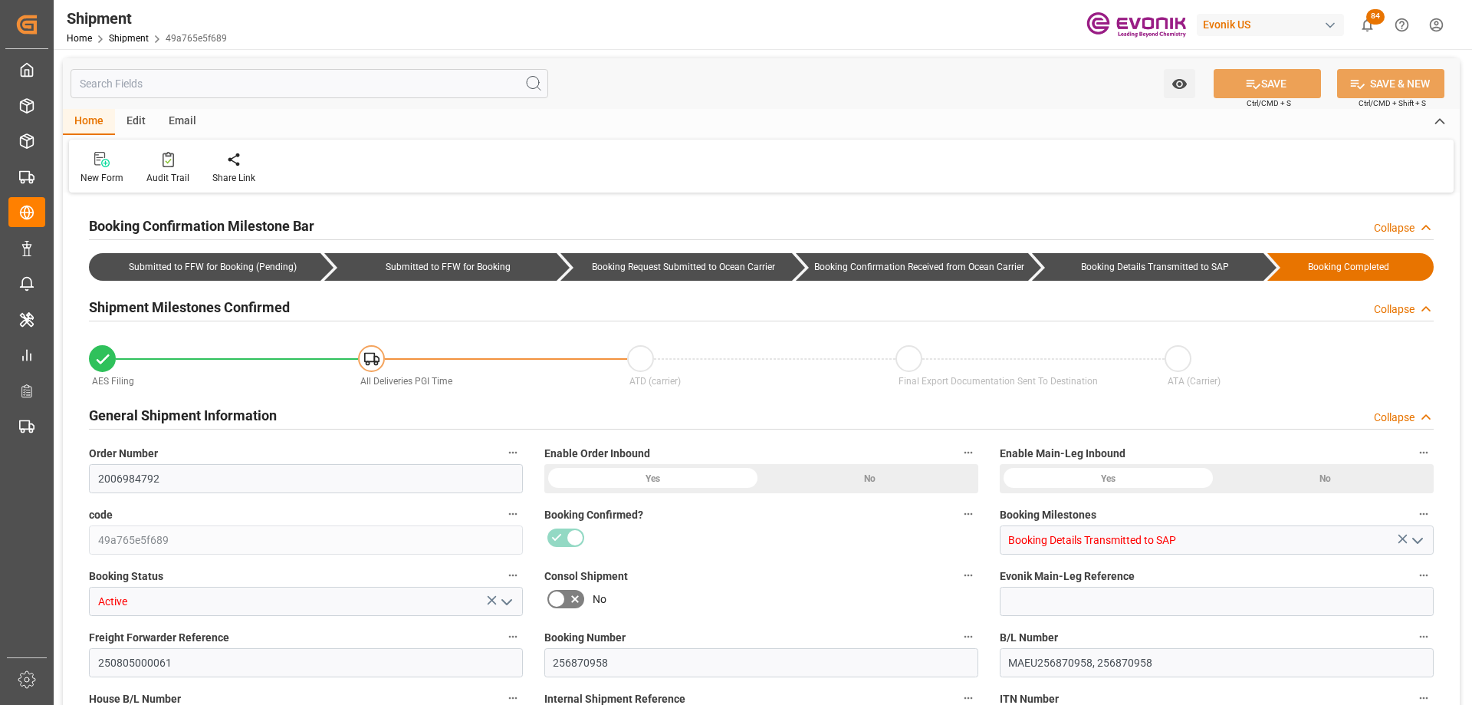
type input "256870958"
type input "MAEU256870958, 256870958"
type input "256870958"
type input "D2P"
type input "45"
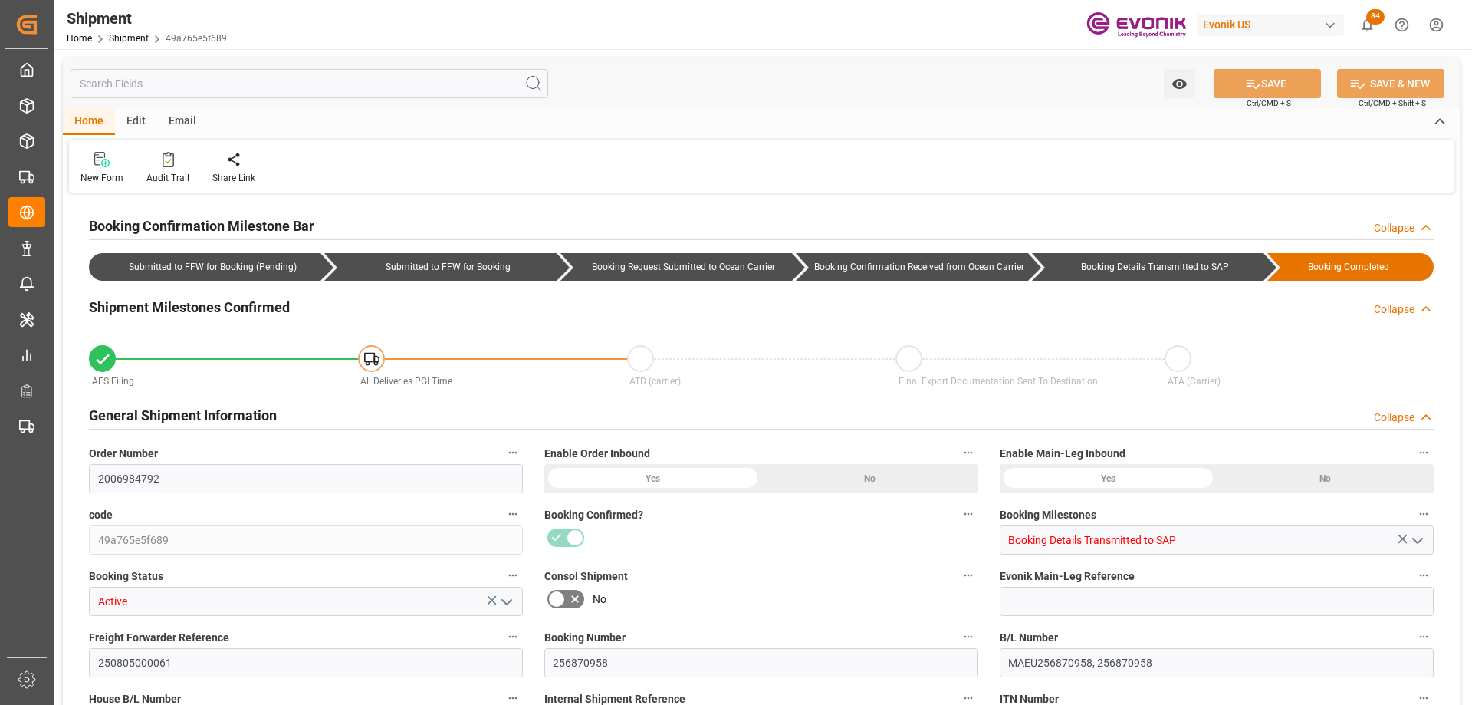
type input "FCL"
type input "0009"
type input "40HC"
type input "40"
type input "BG"
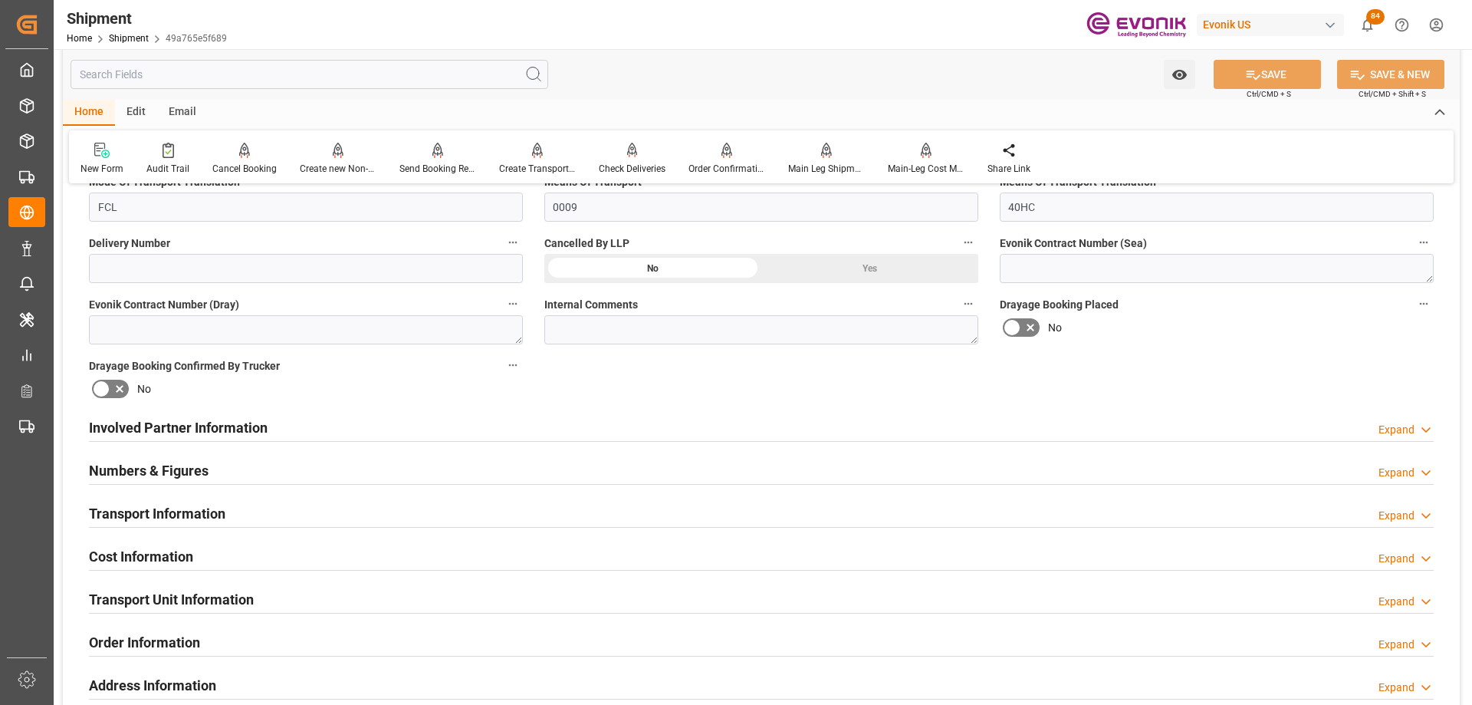
scroll to position [1100, 0]
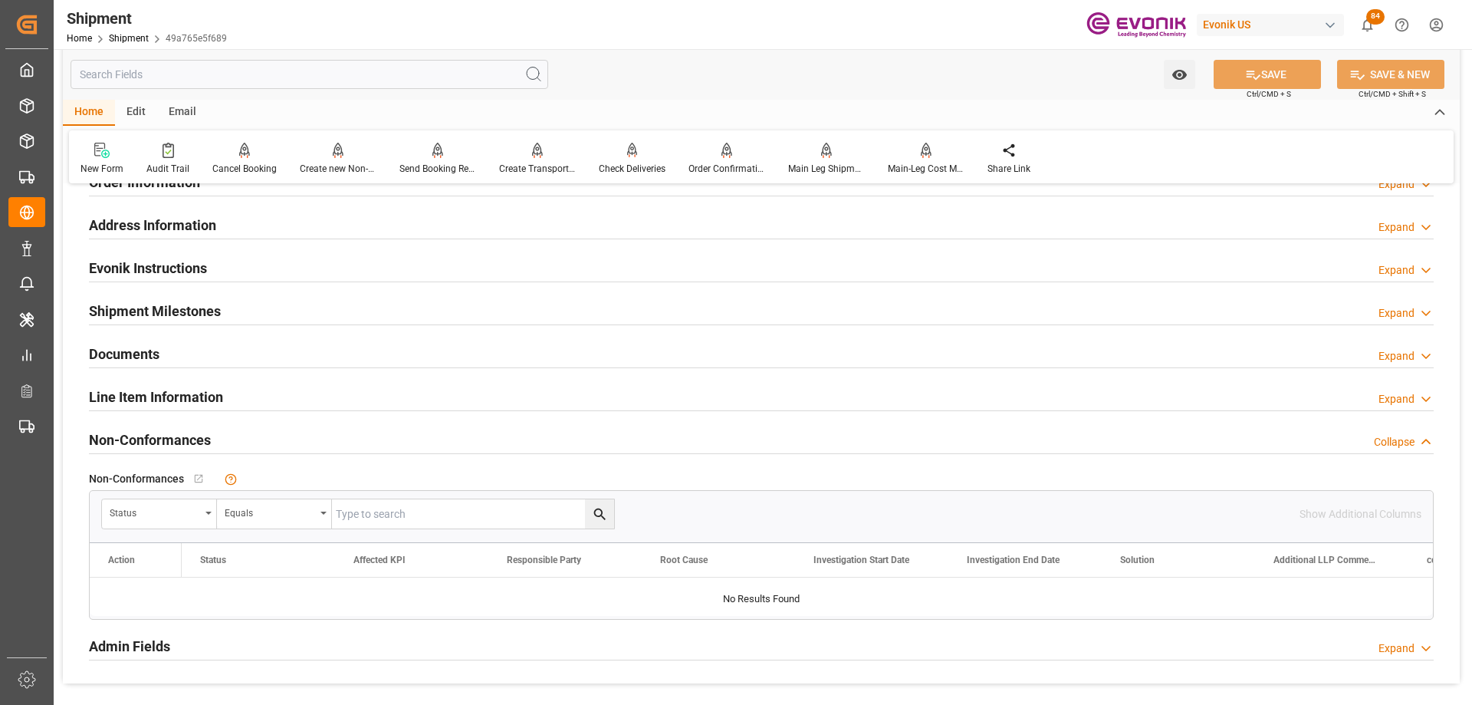
click at [300, 398] on div "Line Item Information Expand" at bounding box center [761, 395] width 1345 height 29
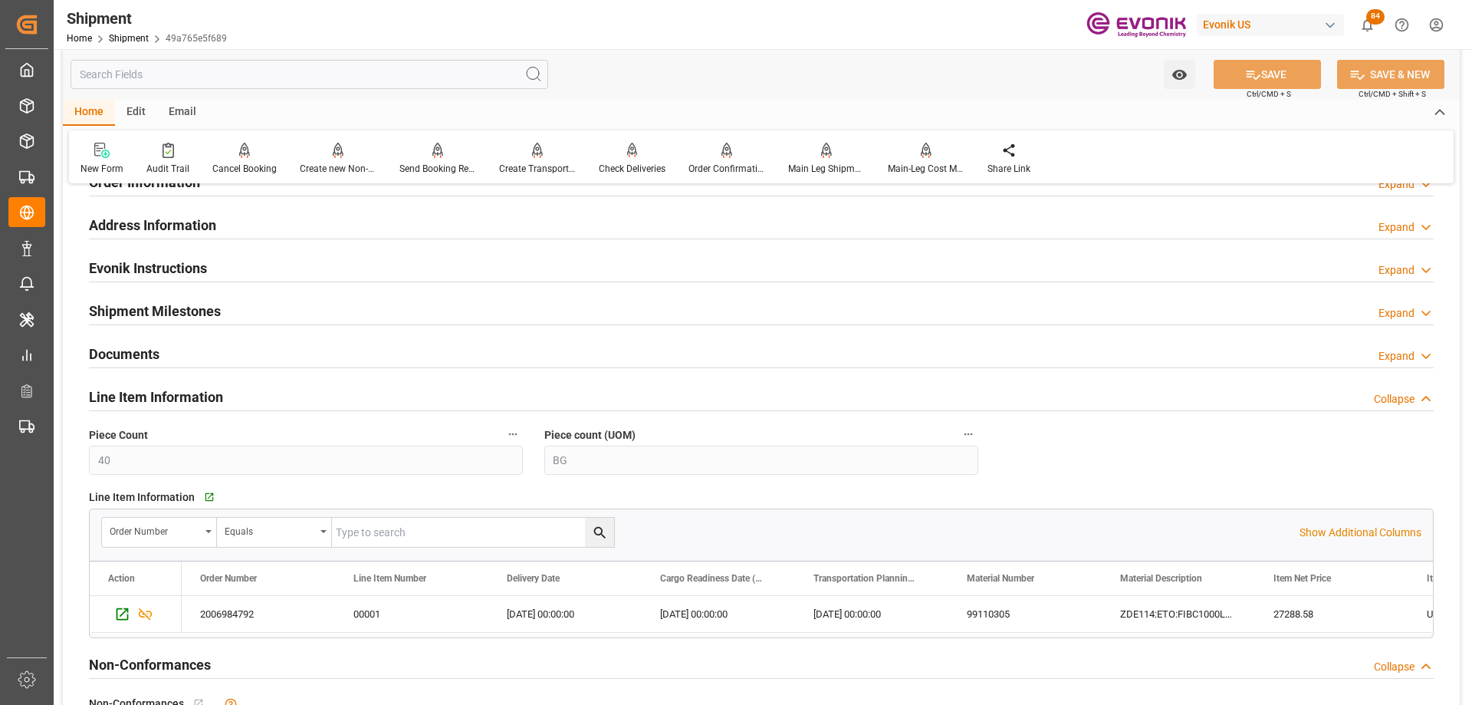
scroll to position [1253, 0]
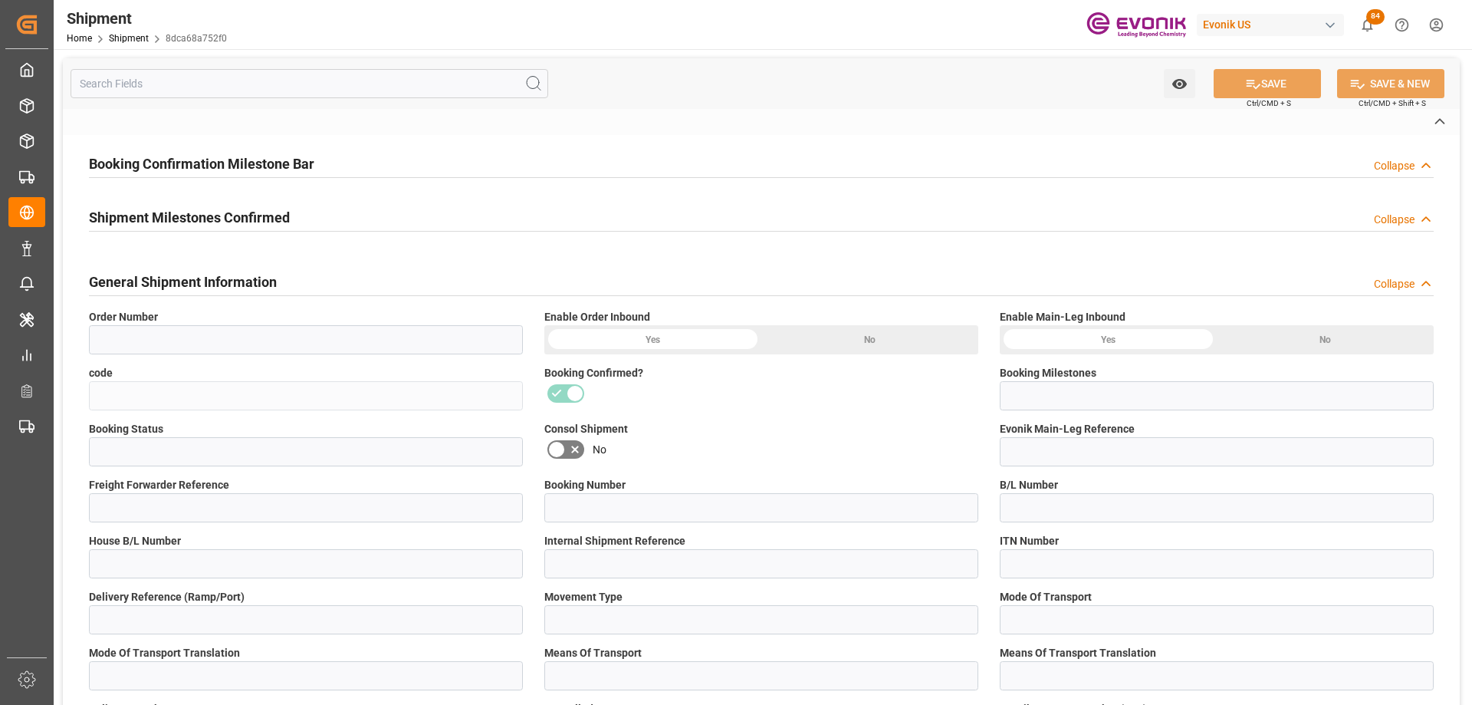
type input "2006984795"
type input "8dca68a752f0"
type input "Booking Details Transmitted to SAP"
type input "Active"
type input "250805000057"
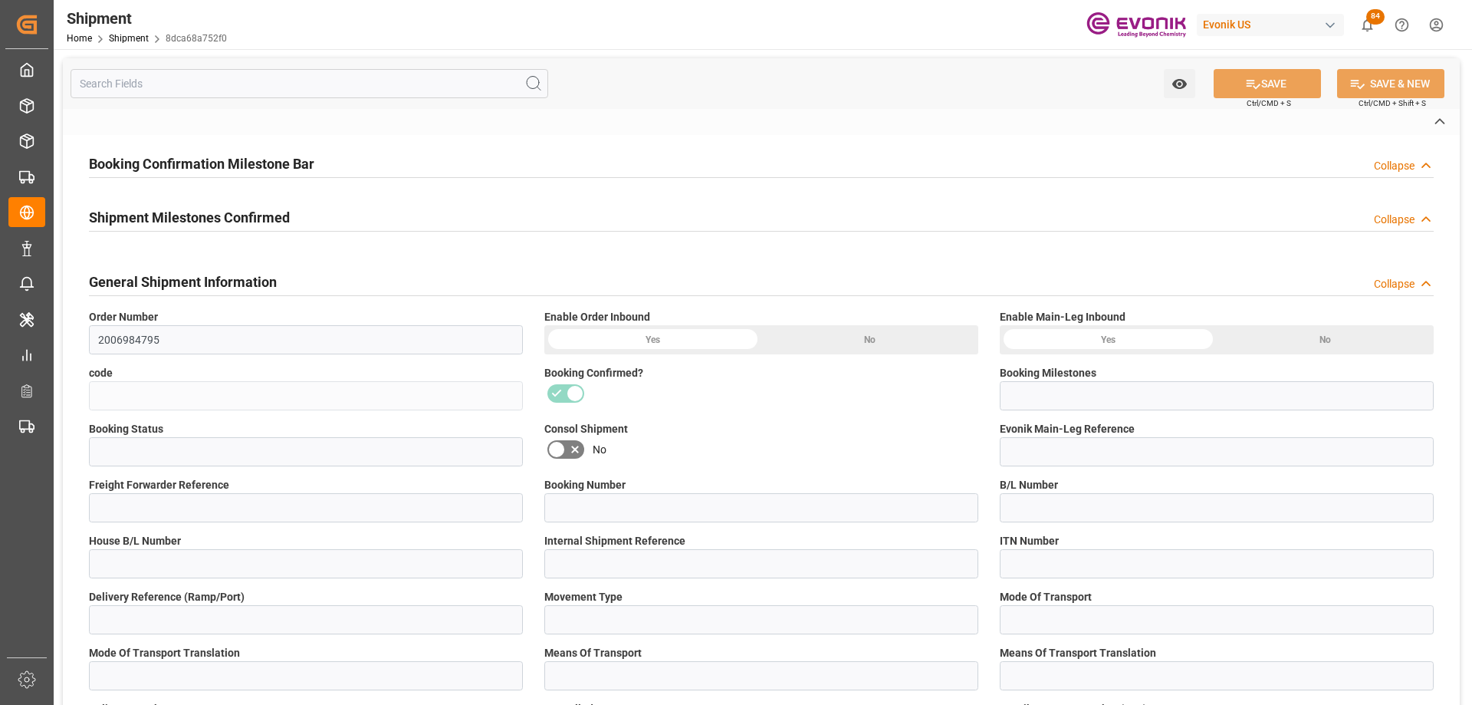
type input "256877049"
type input "D2P"
type input "45"
type input "FCL"
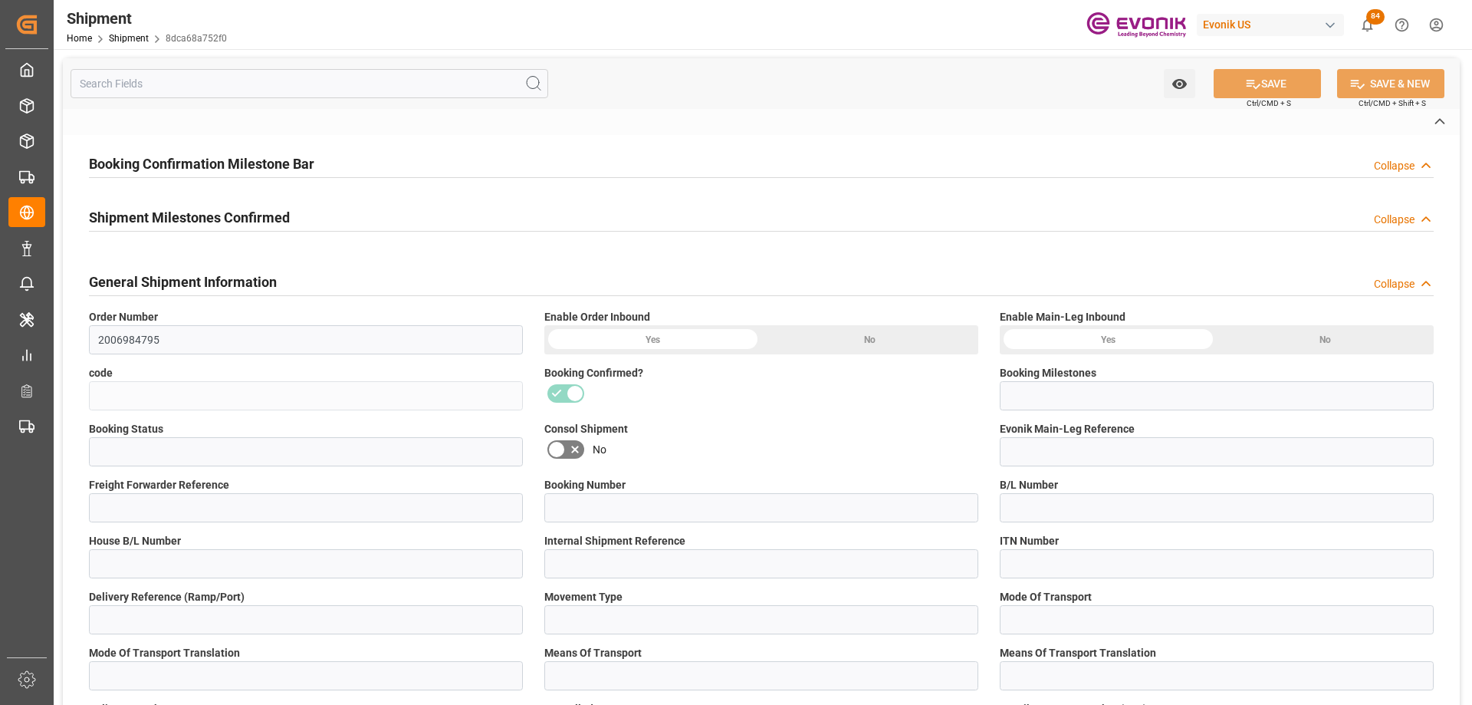
type input "0009"
type input "40HC"
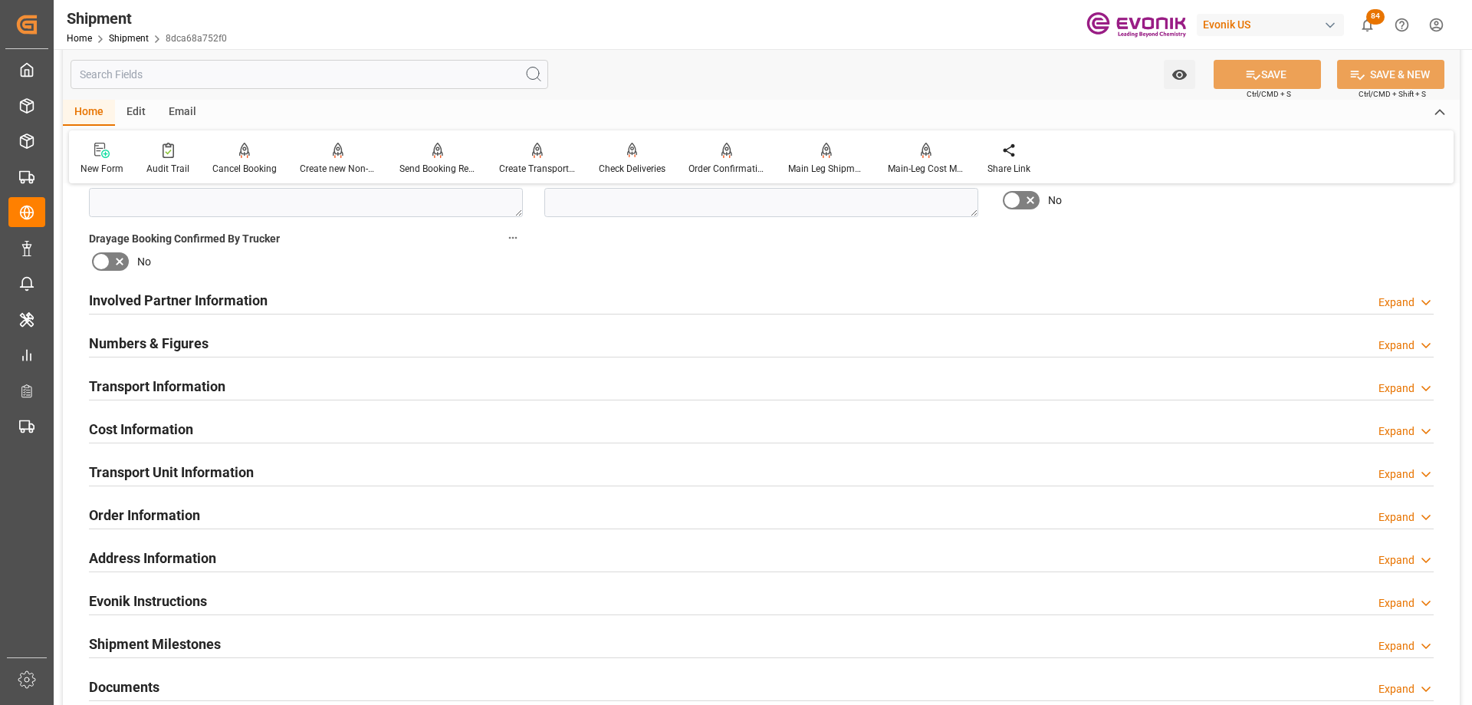
scroll to position [920, 0]
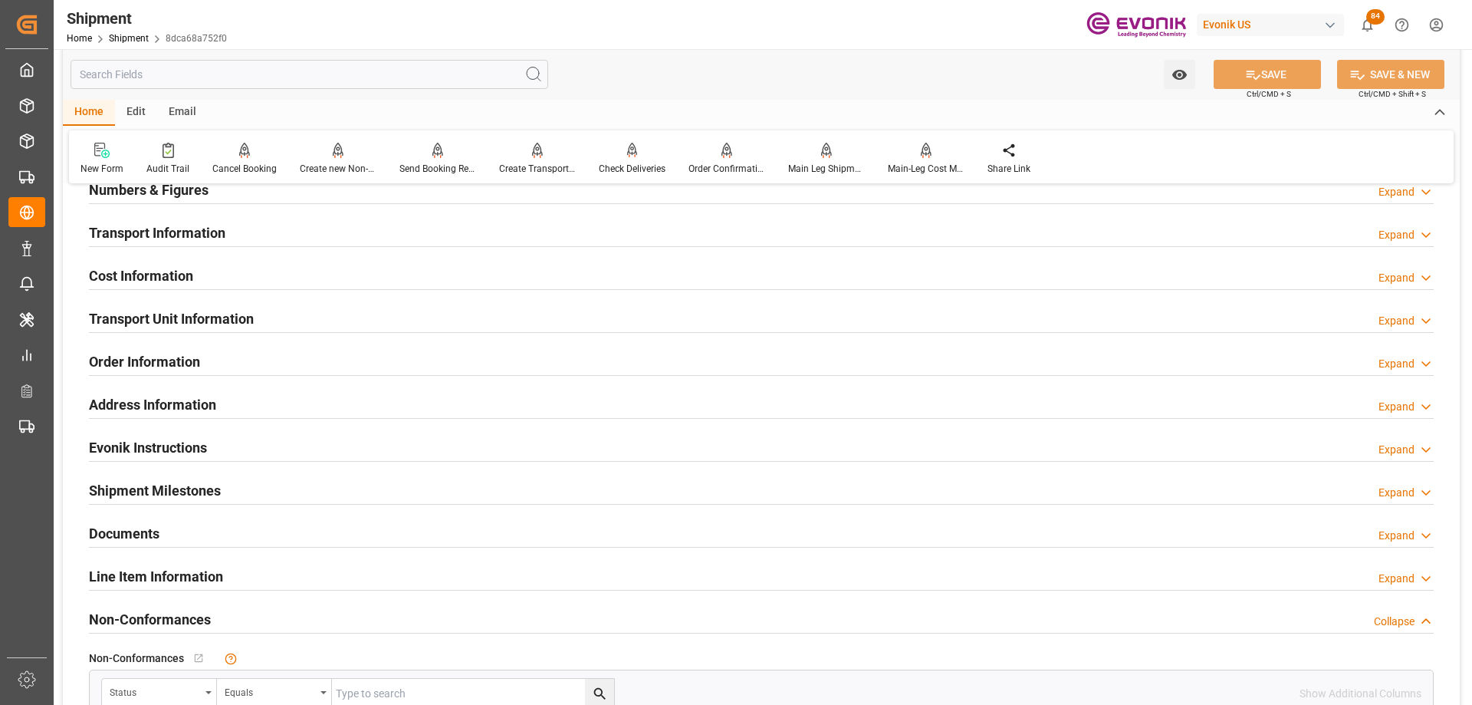
click at [177, 568] on h2 "Line Item Information" at bounding box center [156, 576] width 134 height 21
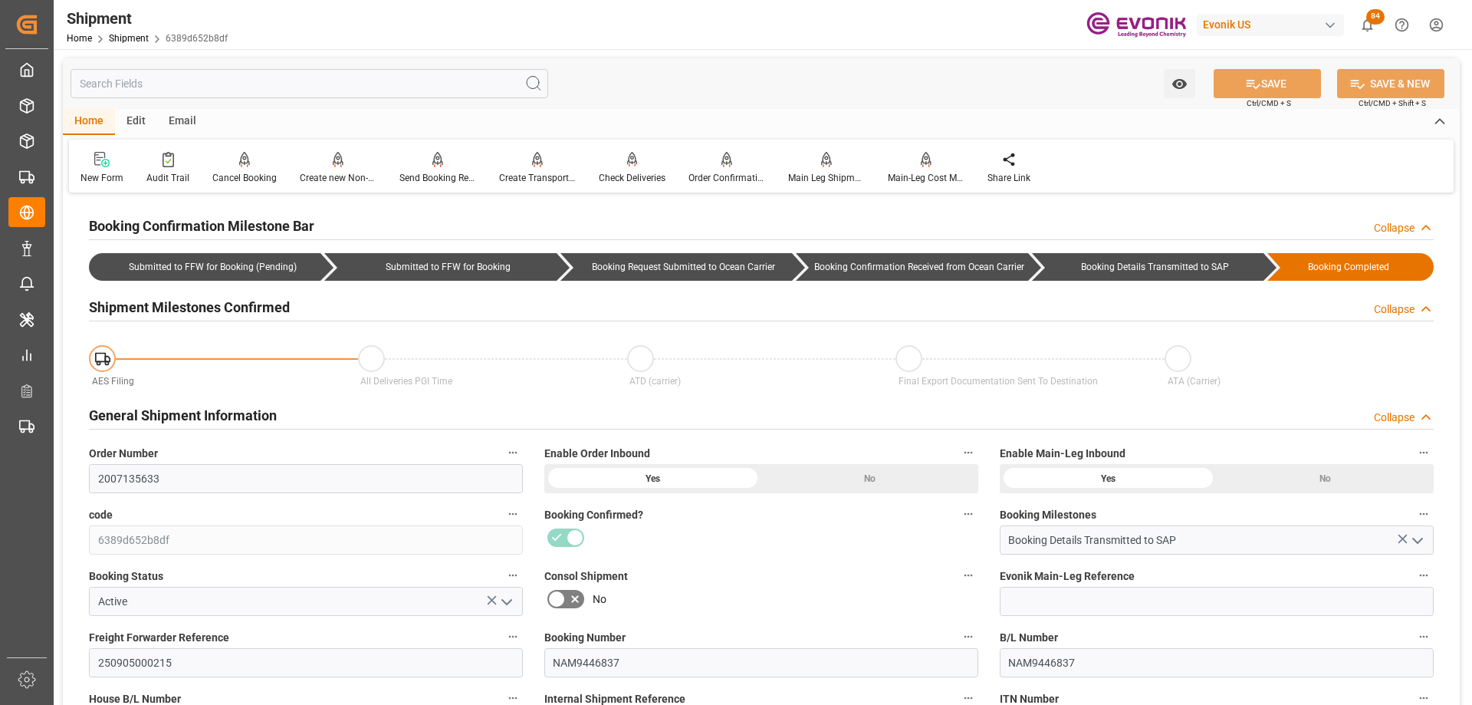
click at [793, 568] on label "Consol Shipment" at bounding box center [762, 575] width 434 height 21
click at [959, 568] on button "Consol Shipment" at bounding box center [969, 575] width 20 height 20
click at [732, 520] on div at bounding box center [736, 352] width 1472 height 705
click at [720, 554] on div "Booking Confirmed?" at bounding box center [762, 528] width 456 height 61
click at [512, 602] on icon "open menu" at bounding box center [507, 602] width 18 height 18
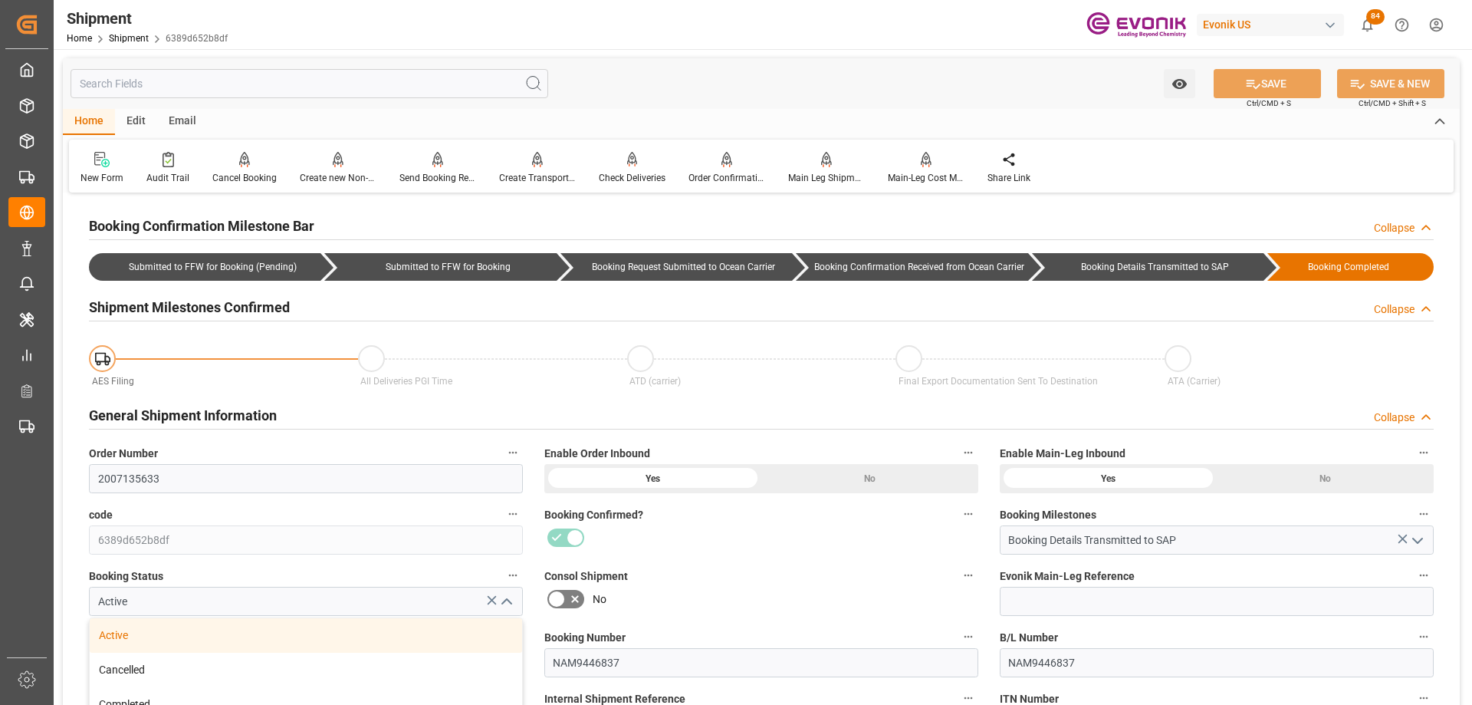
scroll to position [307, 0]
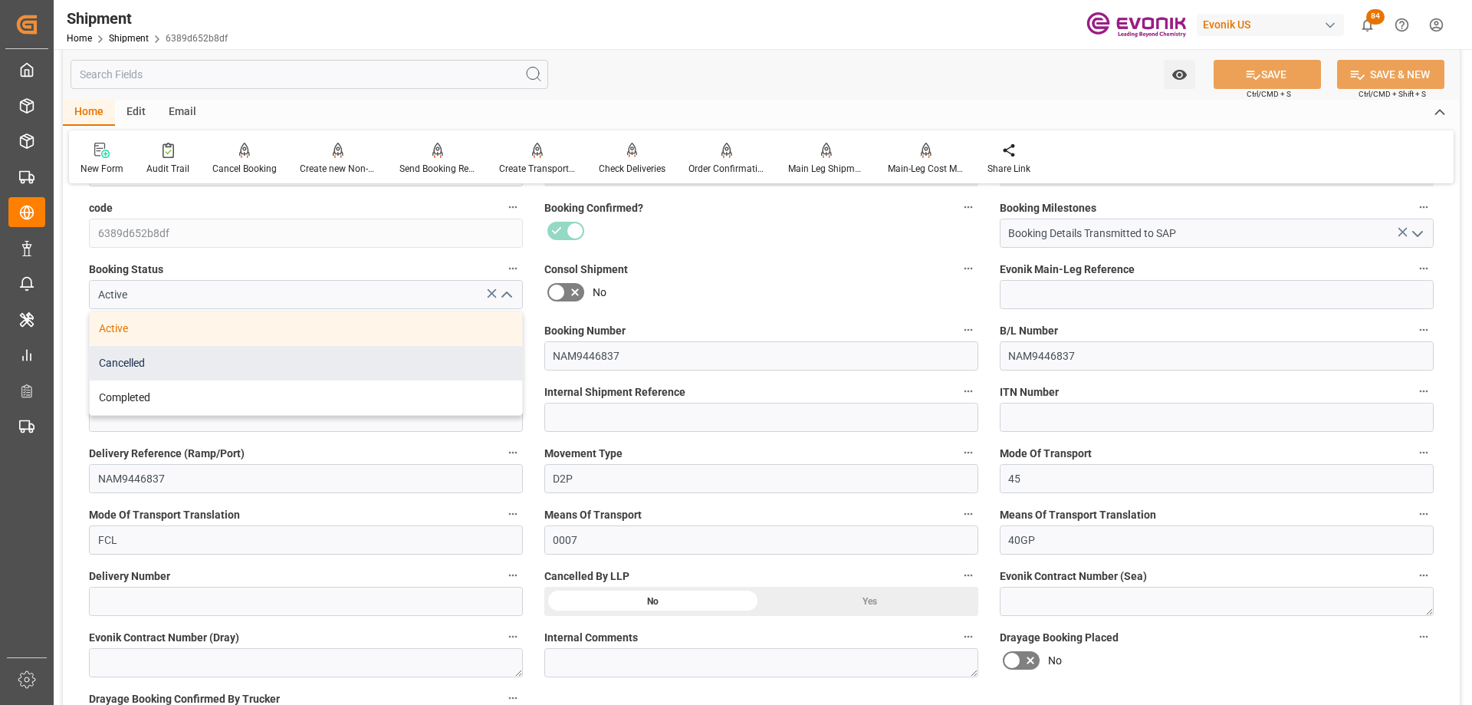
click at [341, 360] on div "Cancelled" at bounding box center [306, 363] width 433 height 35
type input "Cancelled"
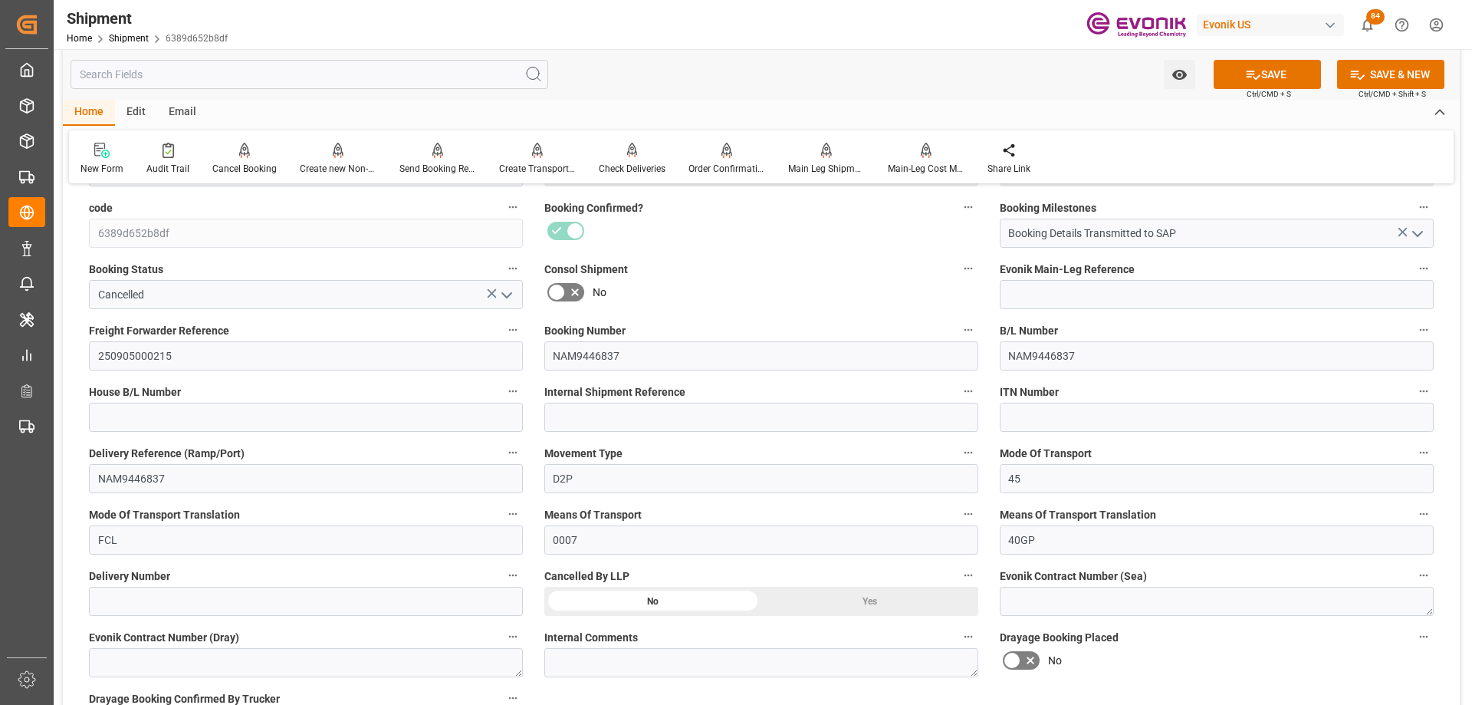
click at [821, 270] on label "Consol Shipment" at bounding box center [762, 268] width 434 height 21
click at [959, 270] on button "Consol Shipment" at bounding box center [969, 268] width 20 height 20
click at [835, 599] on div at bounding box center [736, 352] width 1472 height 705
click at [699, 252] on div "Booking Confirmed?" at bounding box center [762, 222] width 456 height 61
click at [824, 186] on div "Yes" at bounding box center [870, 171] width 217 height 29
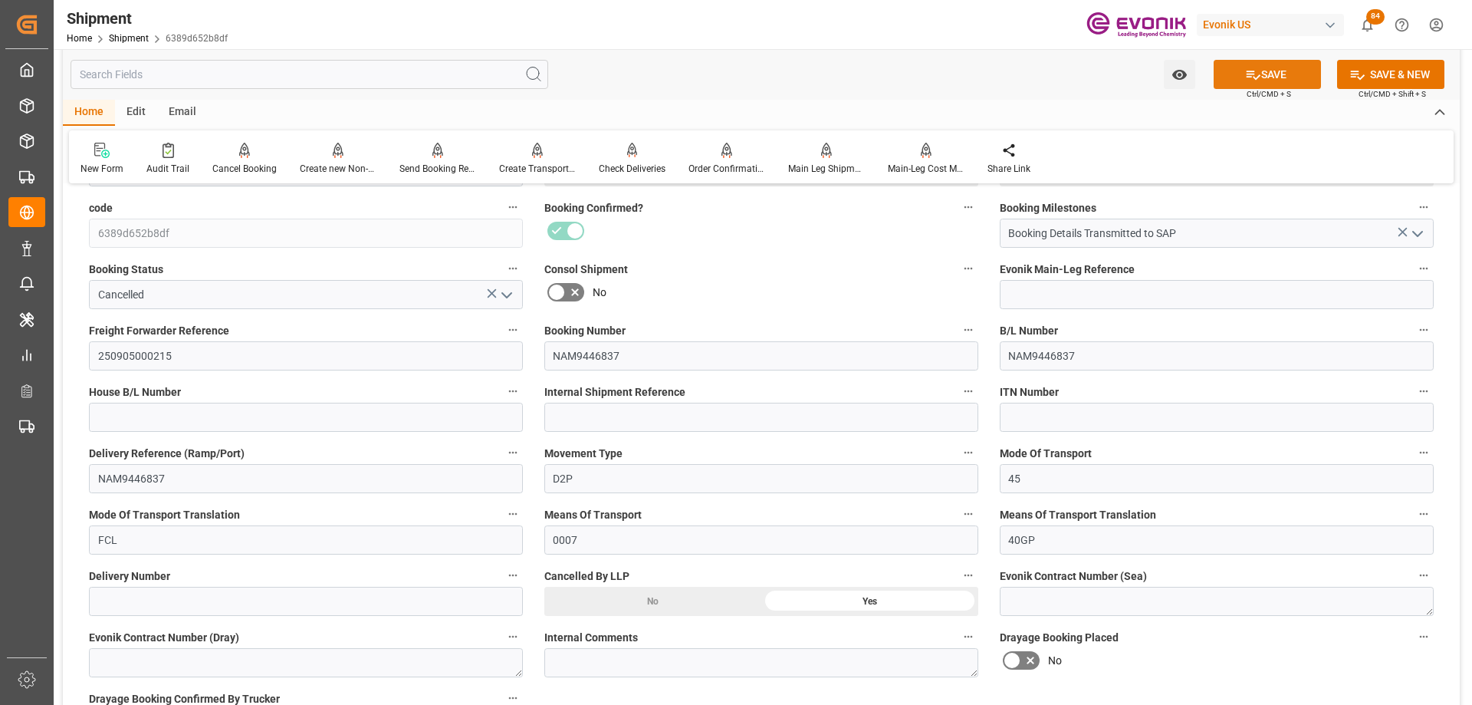
click at [1249, 79] on icon at bounding box center [1253, 75] width 16 height 16
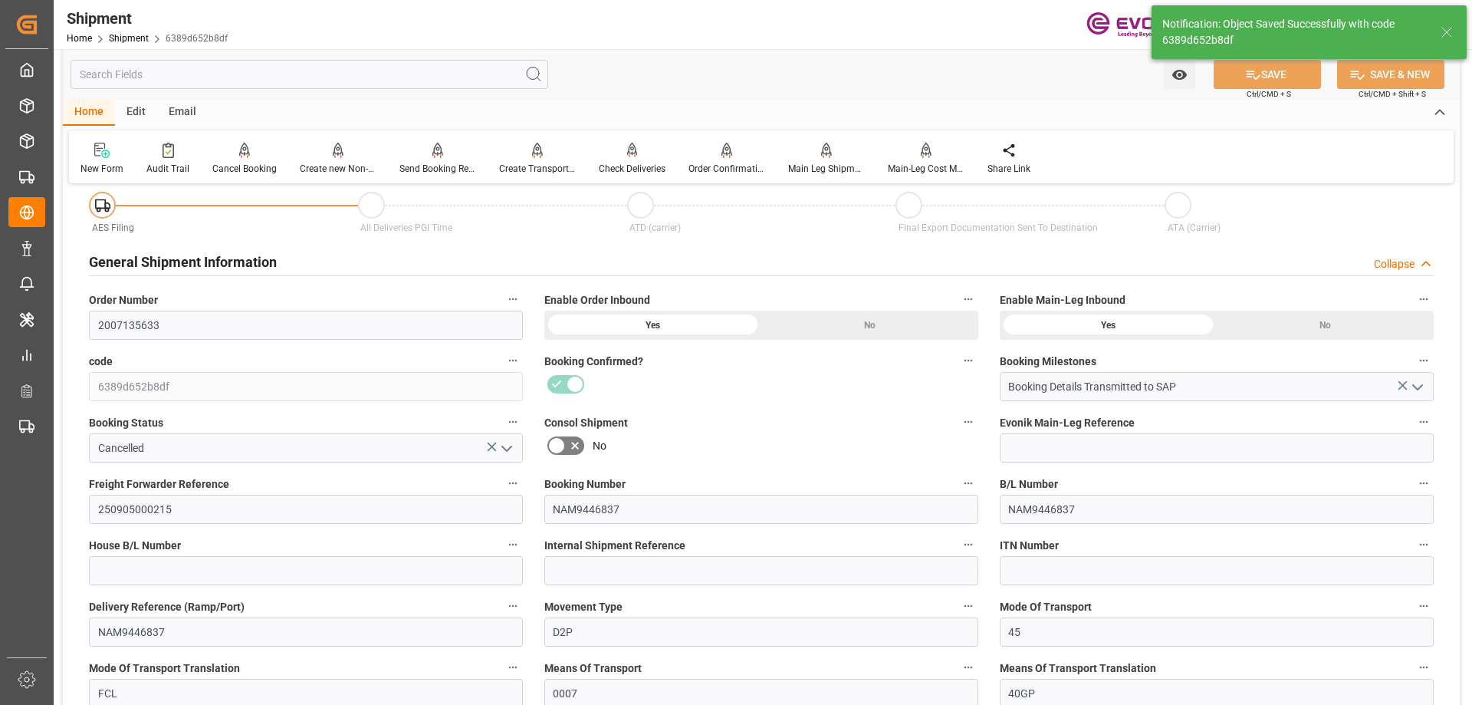
click at [578, 386] on div at bounding box center [762, 384] width 434 height 25
click at [571, 384] on div at bounding box center [762, 384] width 434 height 25
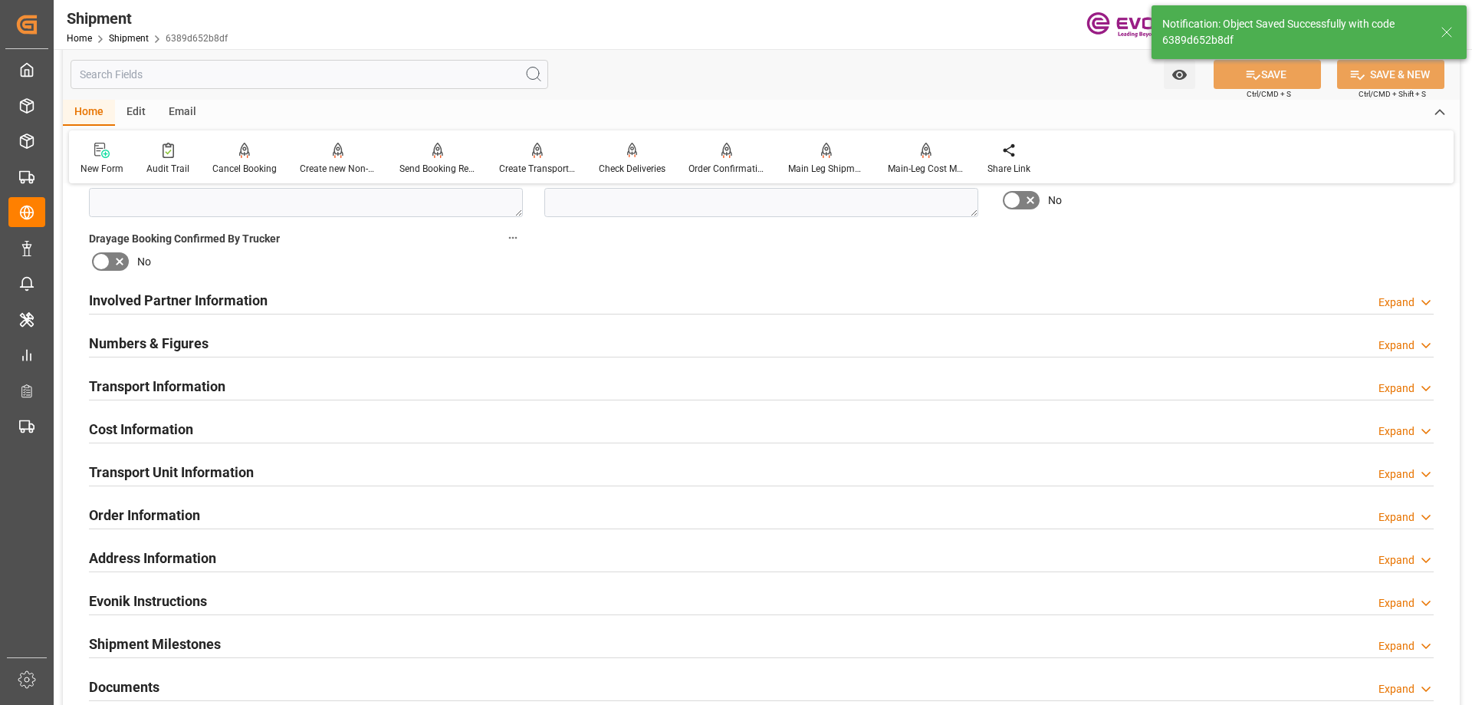
scroll to position [997, 0]
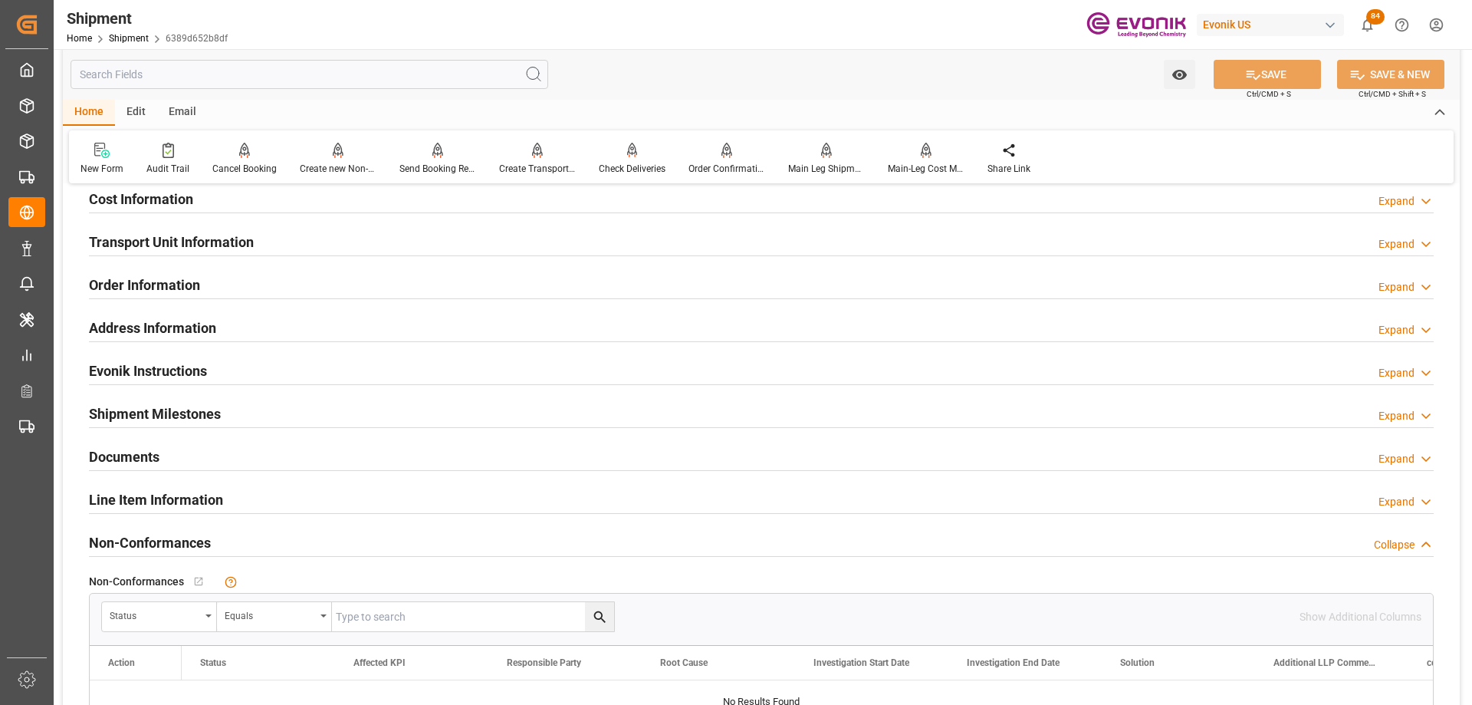
click at [235, 500] on div "Line Item Information Expand" at bounding box center [761, 498] width 1345 height 29
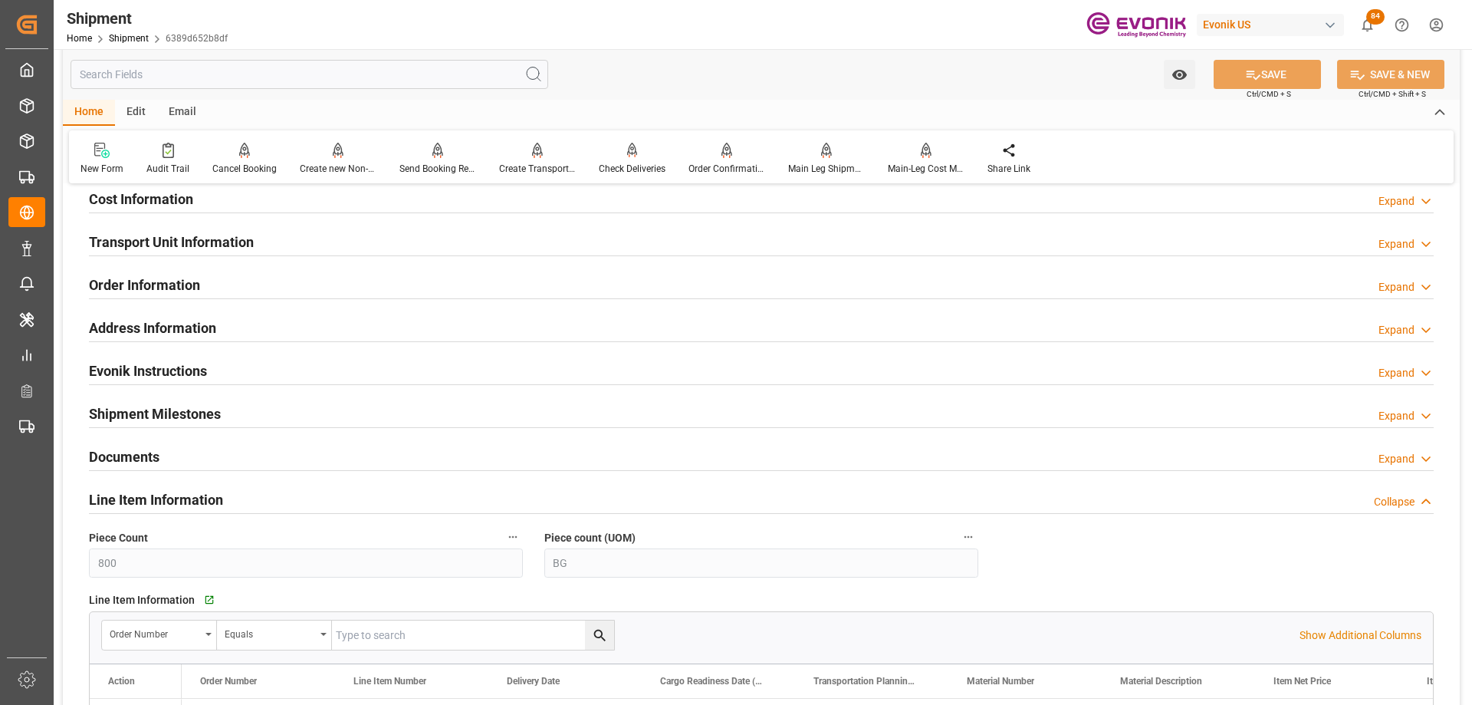
scroll to position [1227, 0]
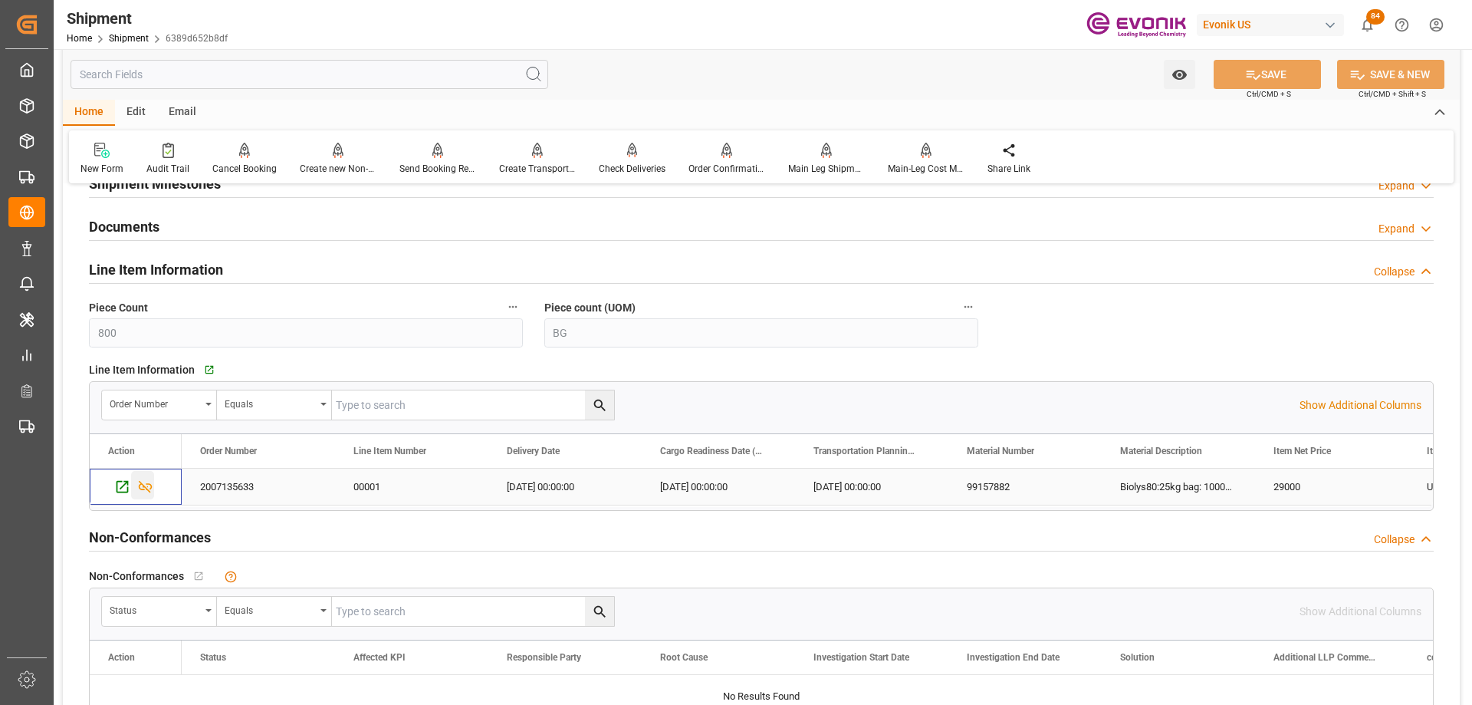
click at [146, 486] on icon "Press SPACE to select this row." at bounding box center [145, 487] width 16 height 16
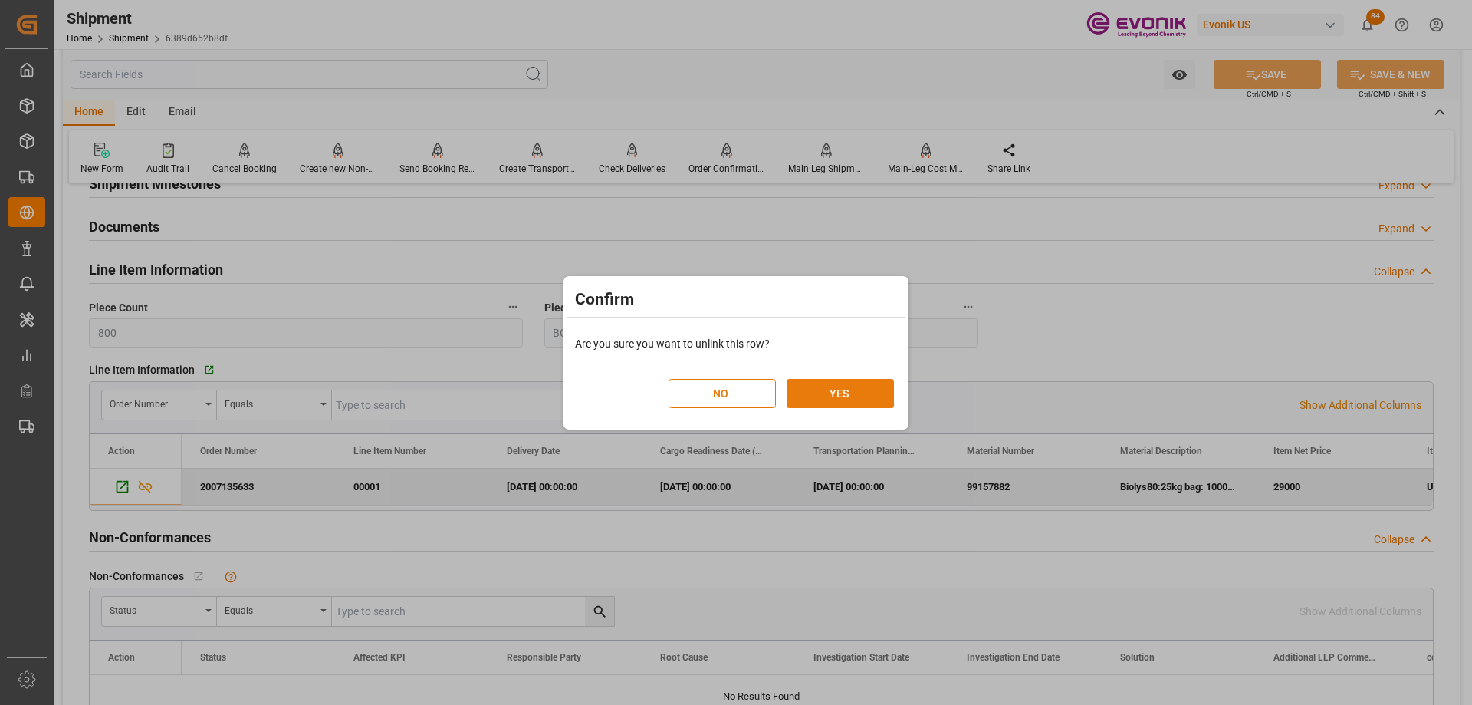
click at [857, 402] on button "YES" at bounding box center [840, 393] width 107 height 29
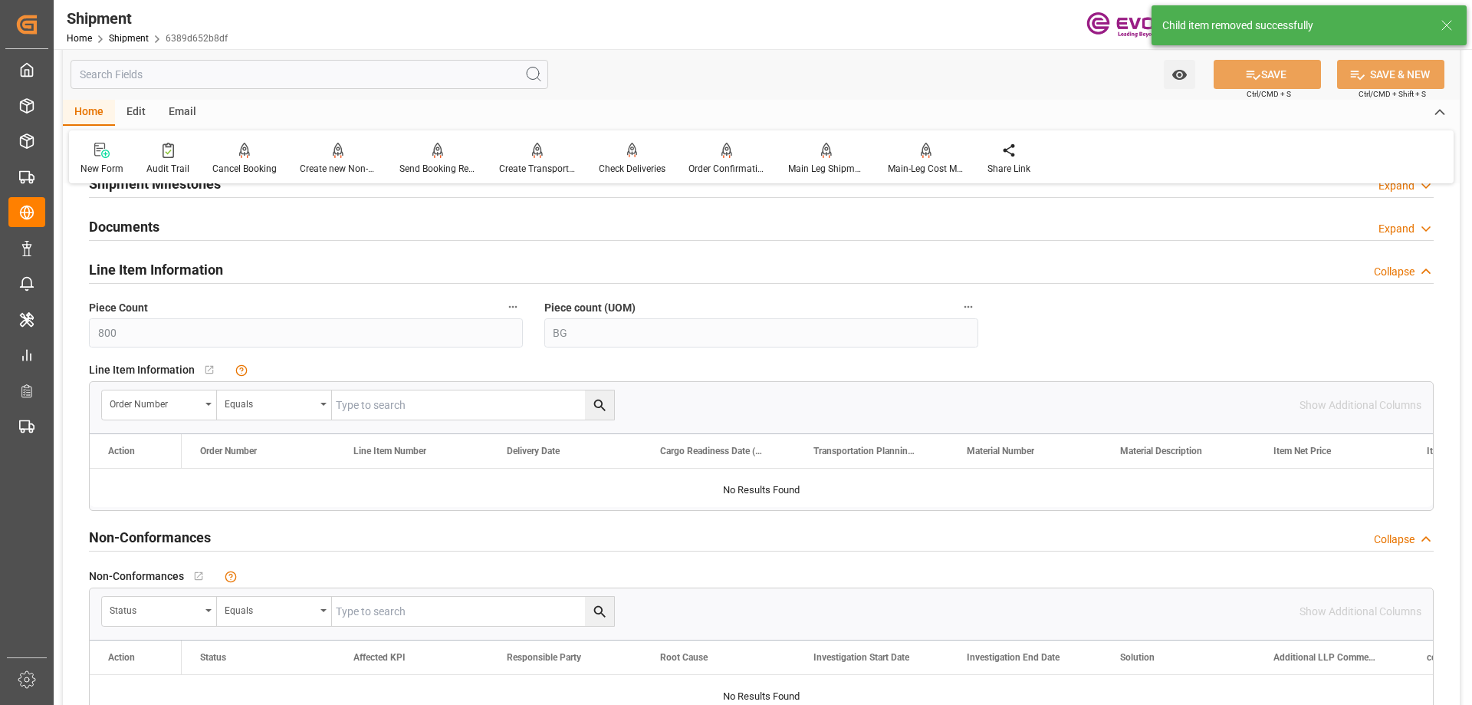
scroll to position [997, 0]
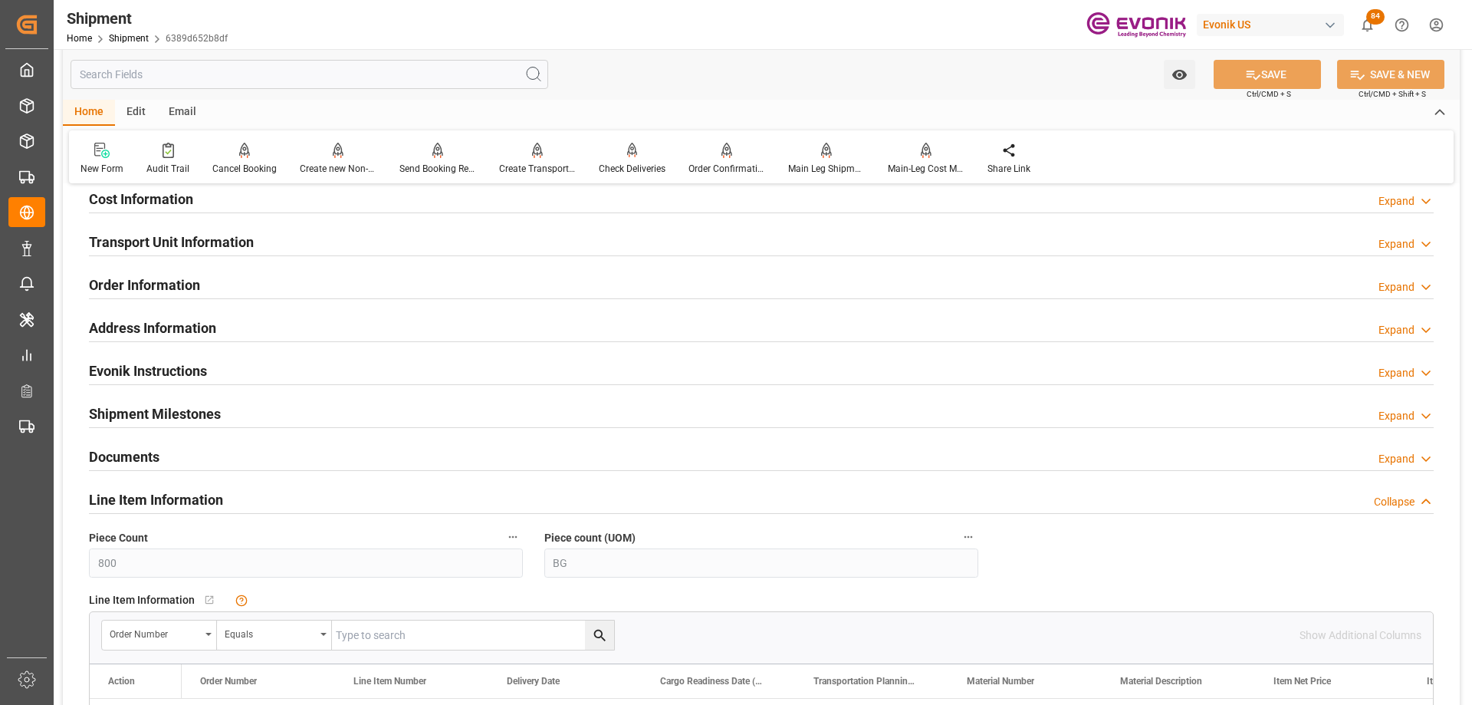
click at [263, 249] on div "Transport Unit Information Expand" at bounding box center [761, 240] width 1345 height 29
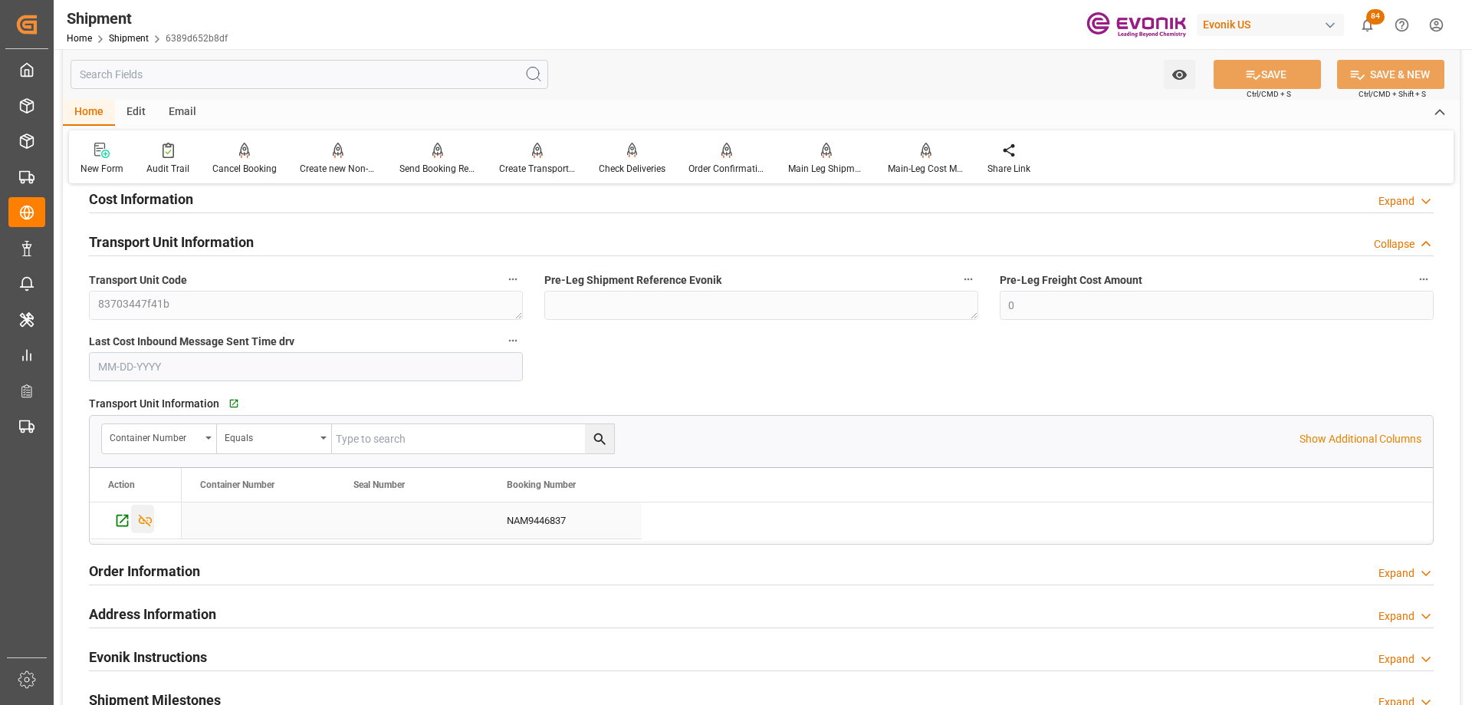
click at [145, 525] on icon "Press SPACE to select this row." at bounding box center [145, 520] width 16 height 16
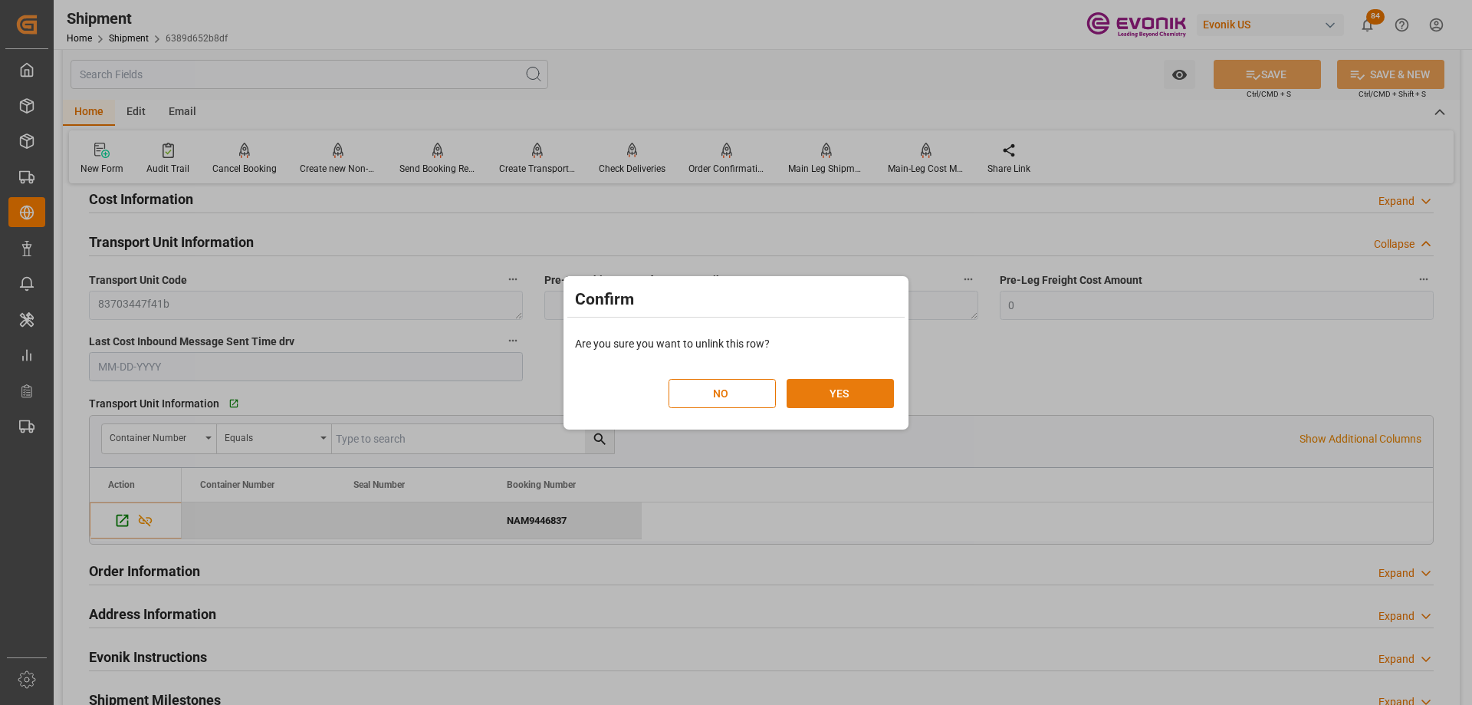
click at [820, 387] on button "YES" at bounding box center [840, 393] width 107 height 29
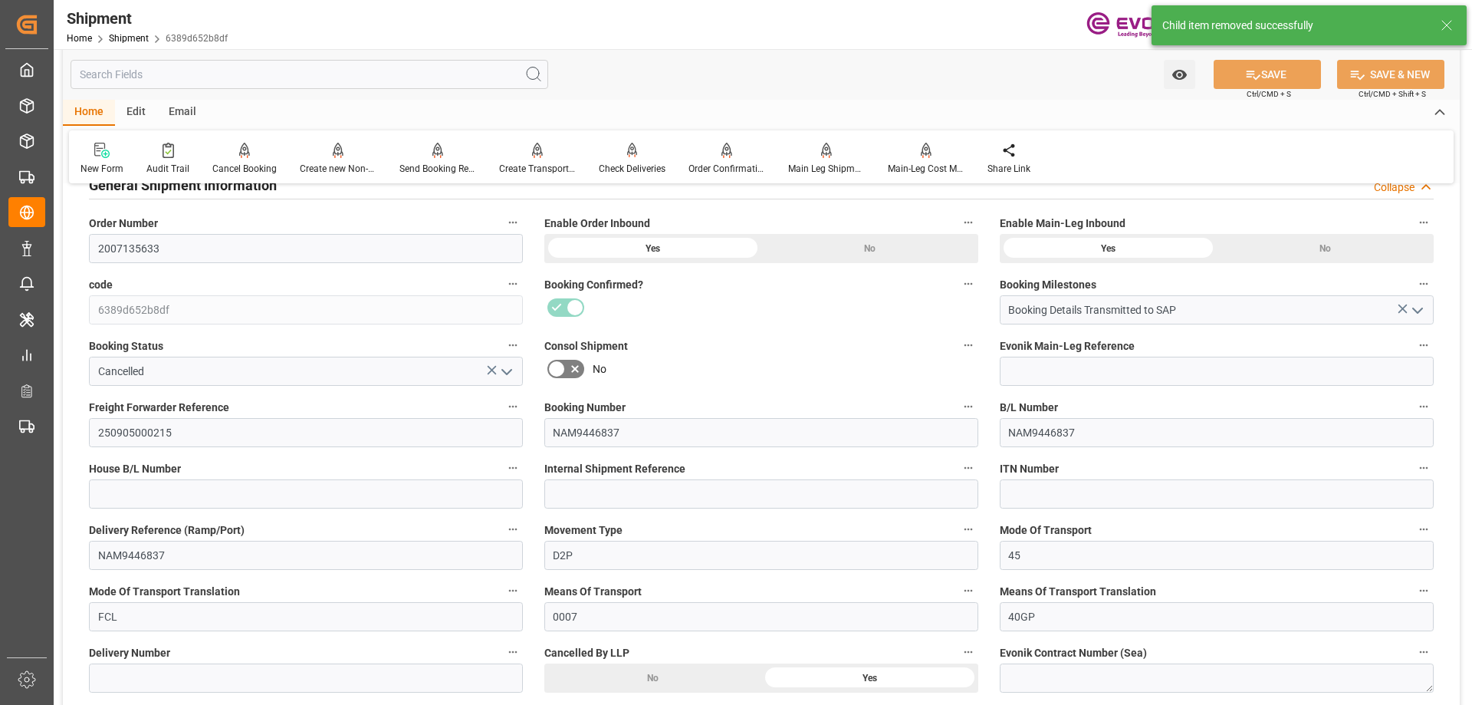
scroll to position [0, 0]
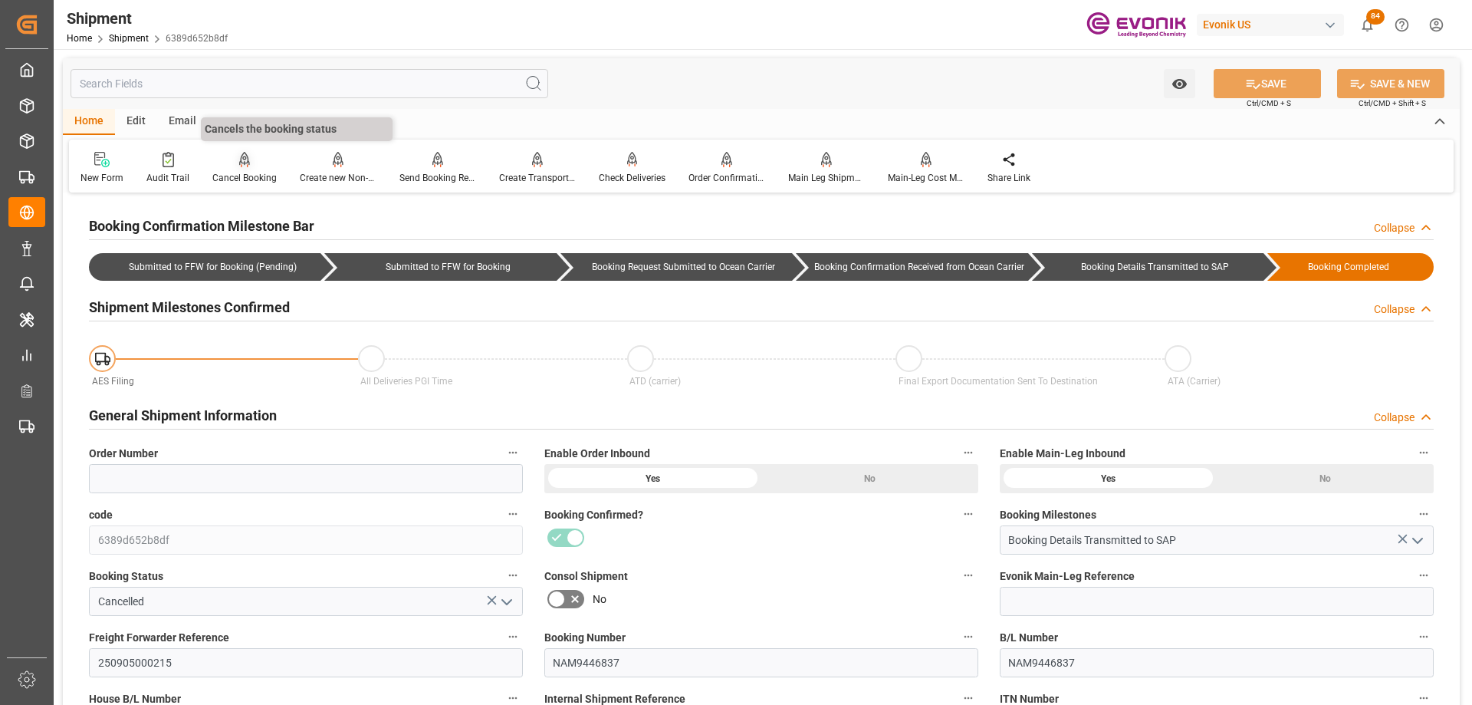
click at [243, 168] on div "Cancel Booking" at bounding box center [244, 168] width 87 height 34
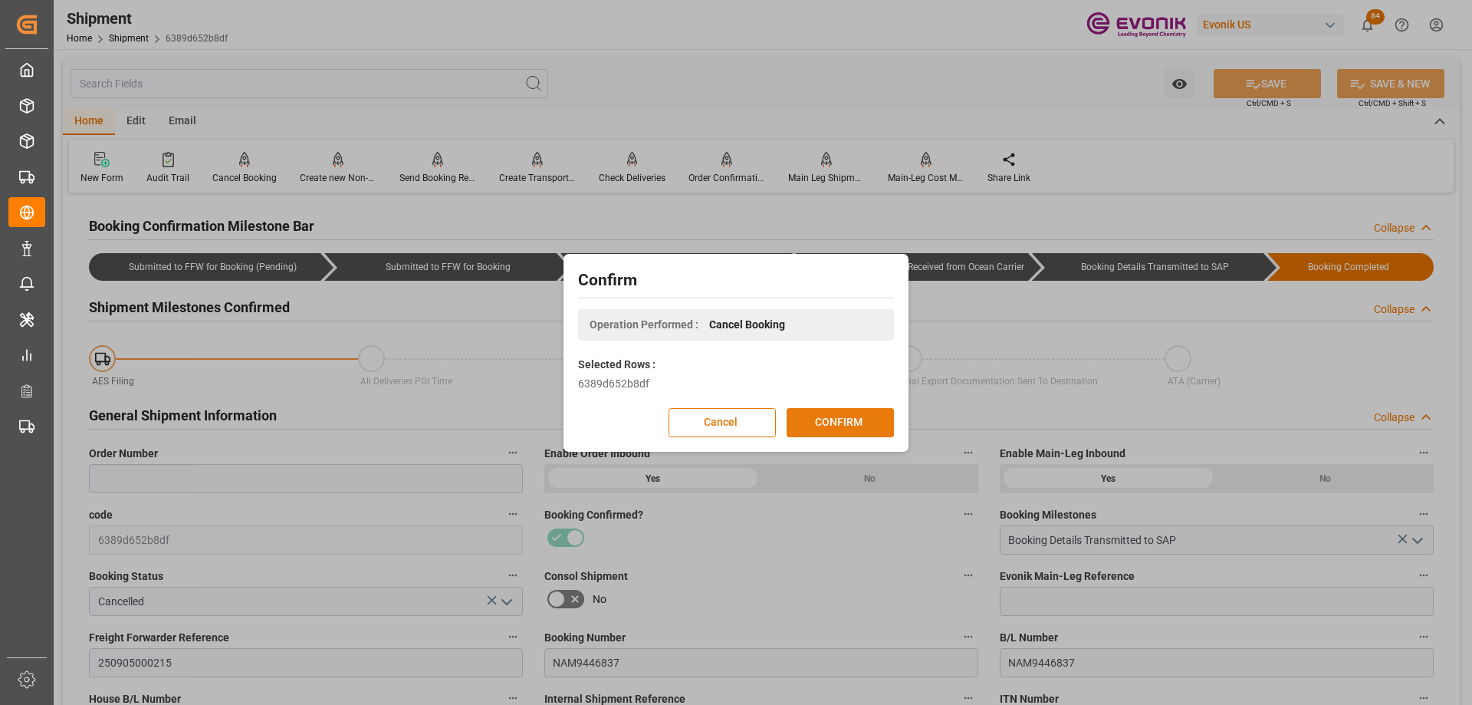
click at [866, 429] on button "CONFIRM" at bounding box center [840, 422] width 107 height 29
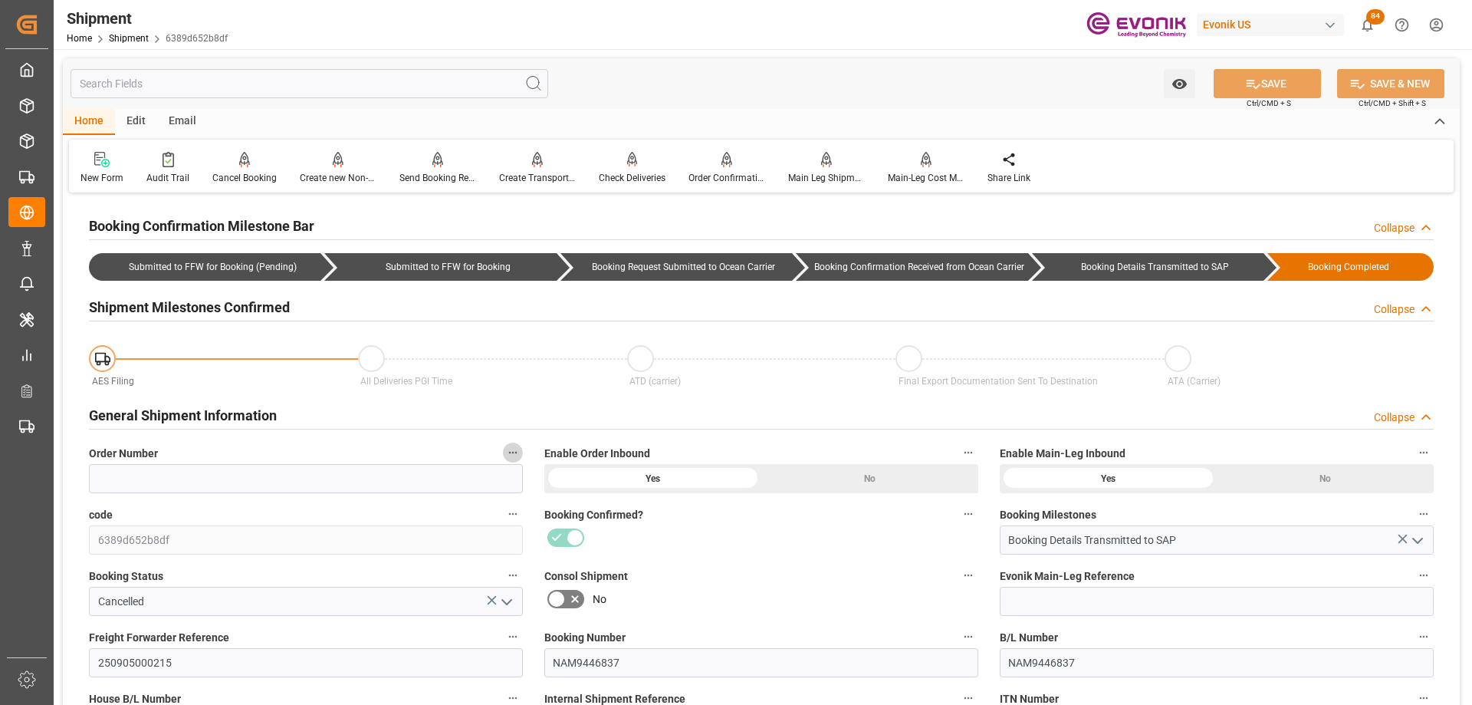
click at [514, 454] on icon "button" at bounding box center [513, 452] width 12 height 12
click at [531, 461] on li "Audits" at bounding box center [542, 451] width 78 height 25
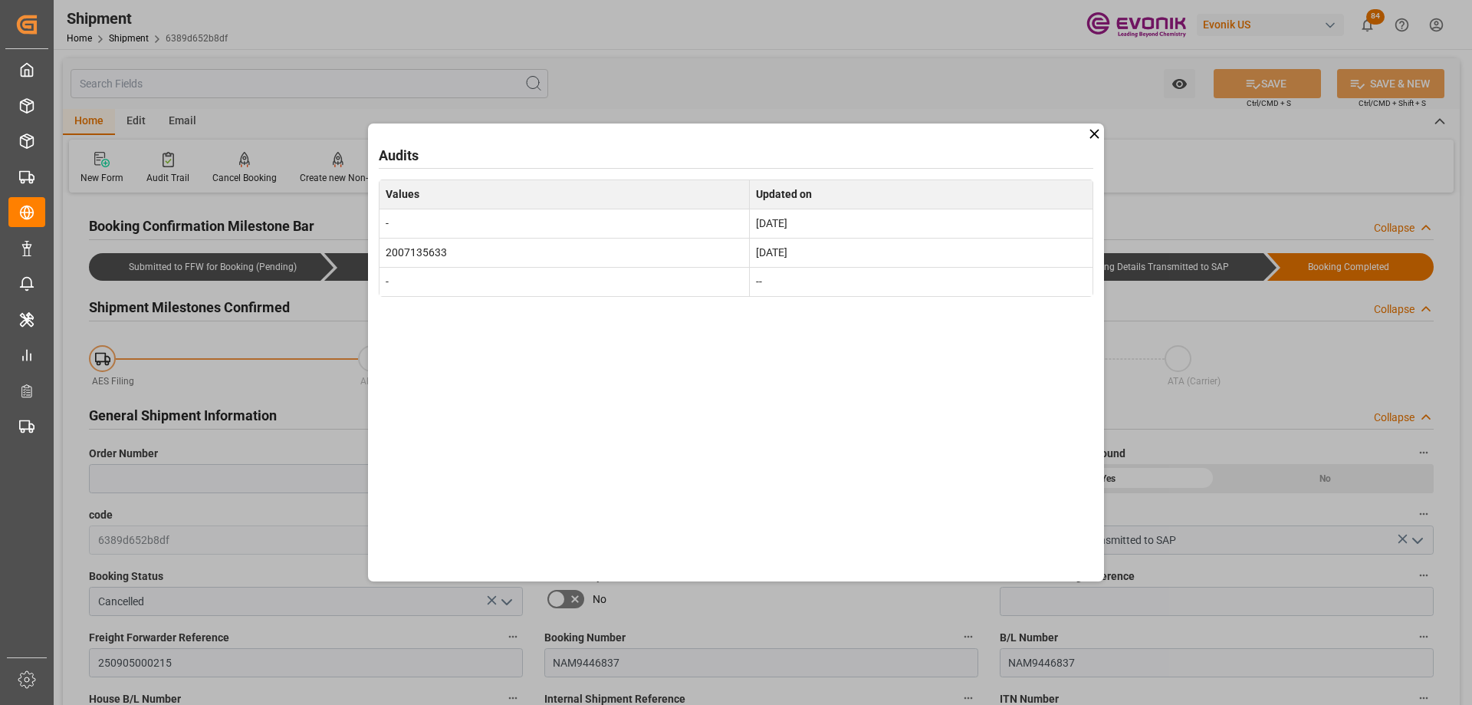
click at [1085, 136] on div "Audits Values Updated on - [DATE] 2007135633 [DATE] - --" at bounding box center [736, 352] width 736 height 458
click at [1096, 136] on icon at bounding box center [1094, 133] width 9 height 9
